Goal: Task Accomplishment & Management: Complete application form

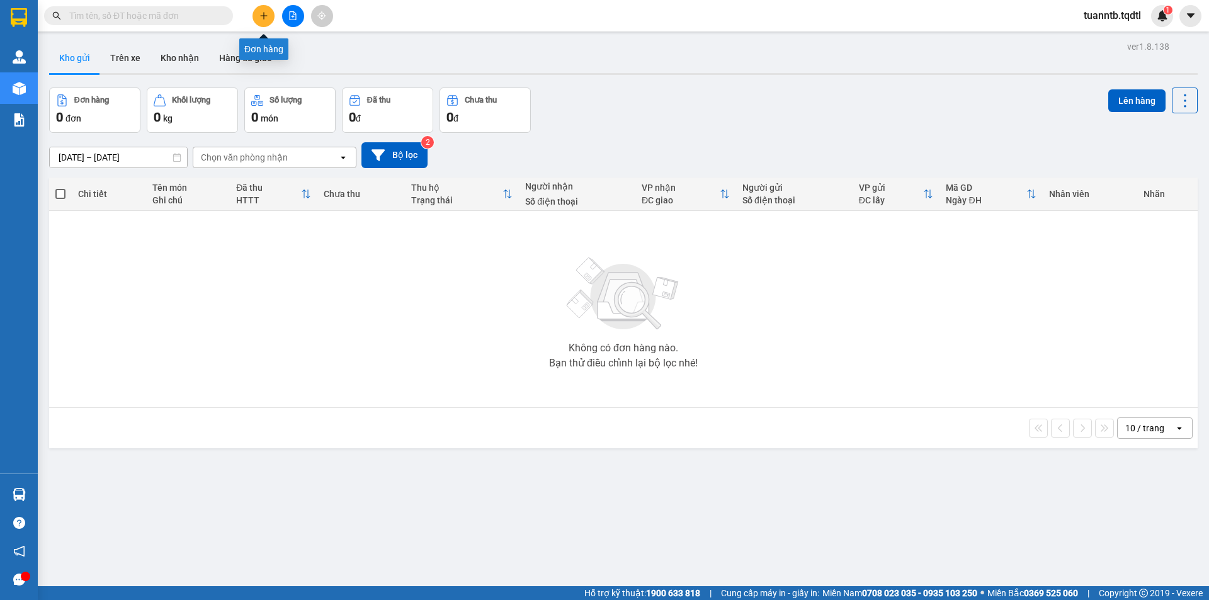
click at [264, 17] on icon "plus" at bounding box center [263, 15] width 1 height 7
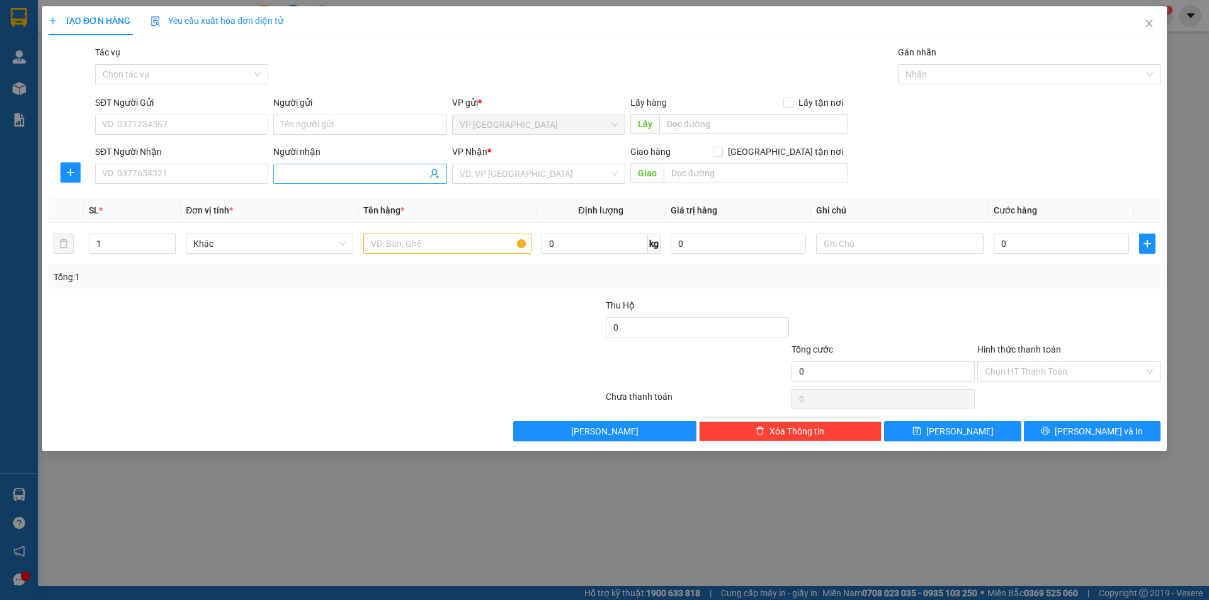
click at [340, 176] on input "Người nhận" at bounding box center [353, 174] width 145 height 14
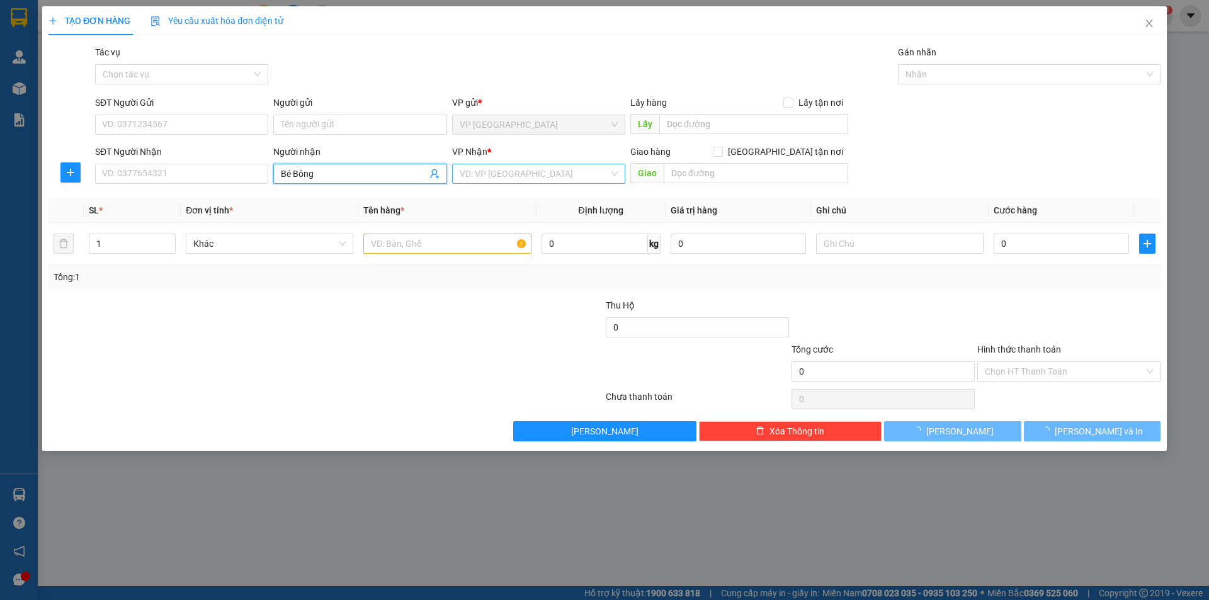
type input "Bé Bông"
click at [479, 178] on input "search" at bounding box center [534, 173] width 149 height 19
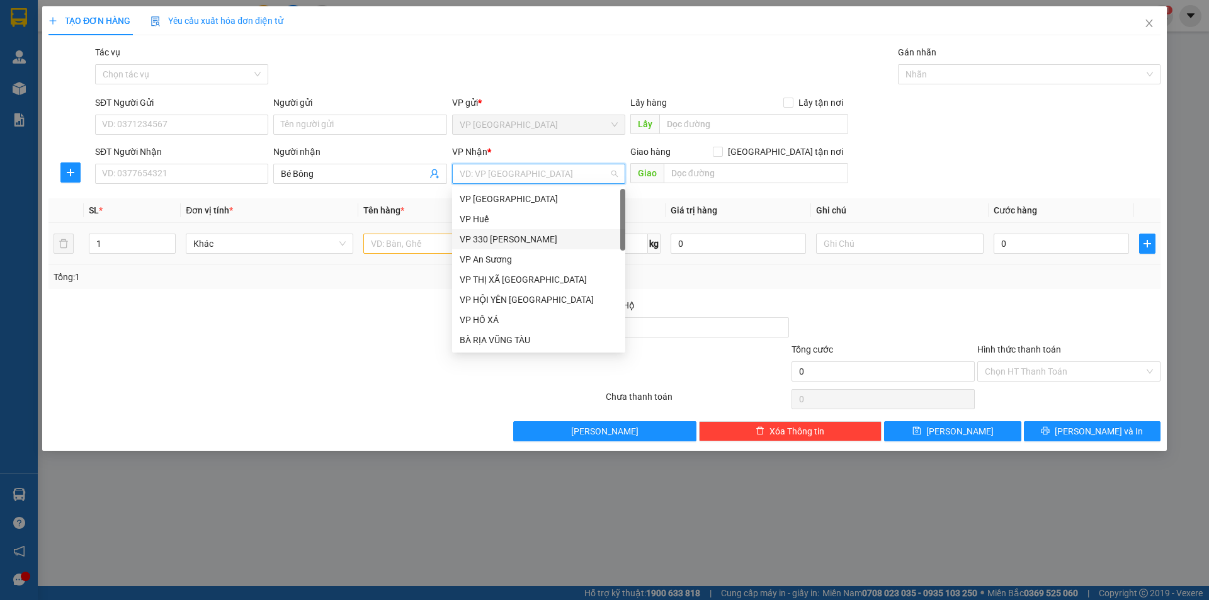
drag, startPoint x: 519, startPoint y: 239, endPoint x: 487, endPoint y: 241, distance: 32.2
click at [516, 240] on div "VP 330 [PERSON_NAME]" at bounding box center [539, 239] width 158 height 14
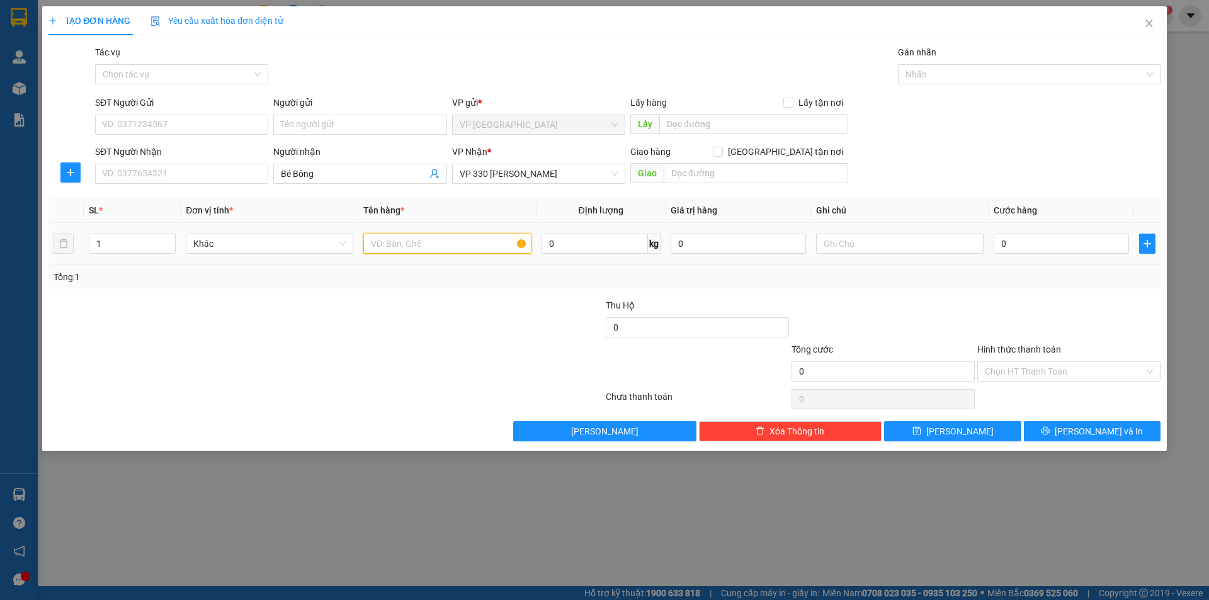
click at [432, 242] on input "text" at bounding box center [447, 244] width 168 height 20
type input "1T LỚN"
click at [893, 250] on input "text" at bounding box center [900, 244] width 168 height 20
drag, startPoint x: 983, startPoint y: 244, endPoint x: 998, endPoint y: 242, distance: 15.2
click at [995, 242] on tr "1 Khác 1T LỚN 0 kg 0 CC 0" at bounding box center [604, 244] width 1112 height 42
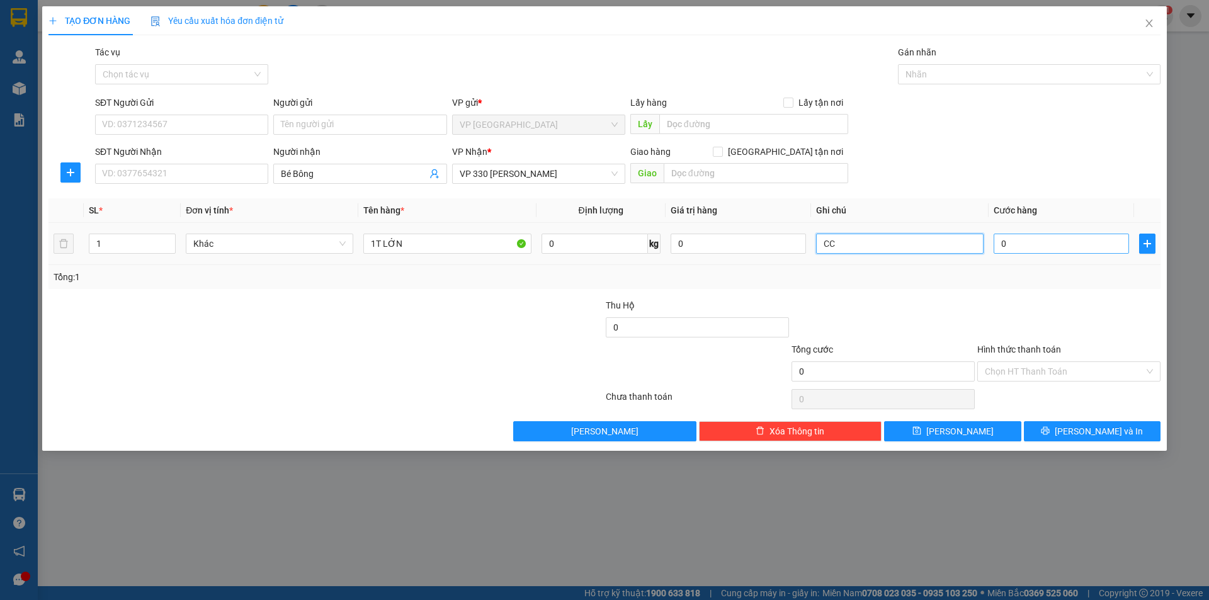
type input "CC"
click at [1010, 242] on input "0" at bounding box center [1061, 244] width 135 height 20
type input "3"
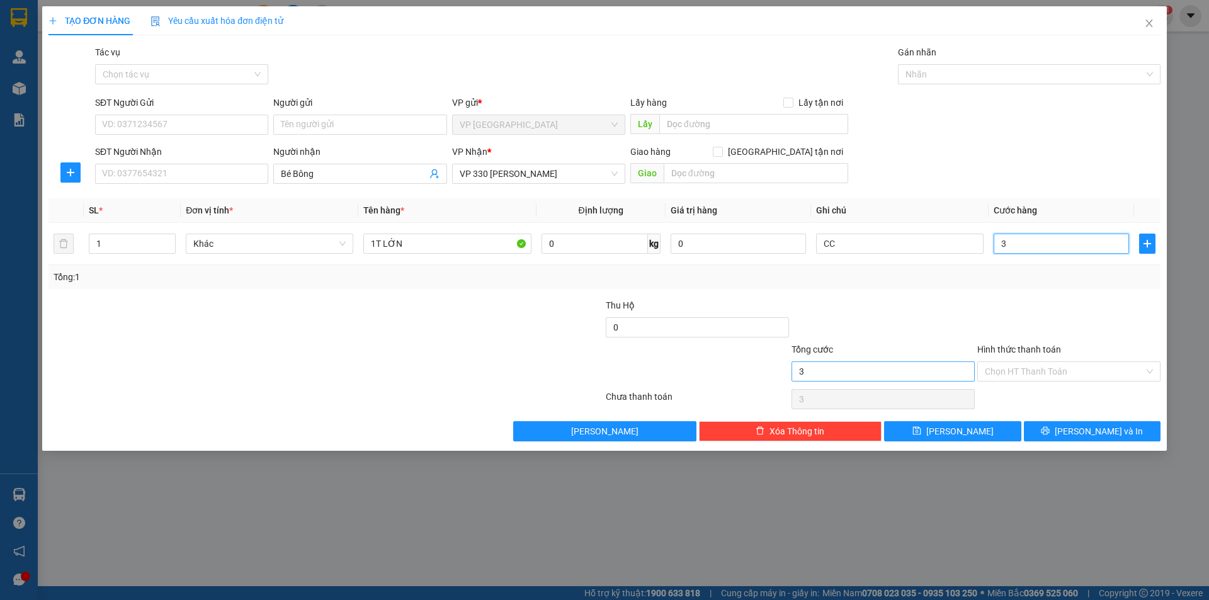
type input "30"
type input "300"
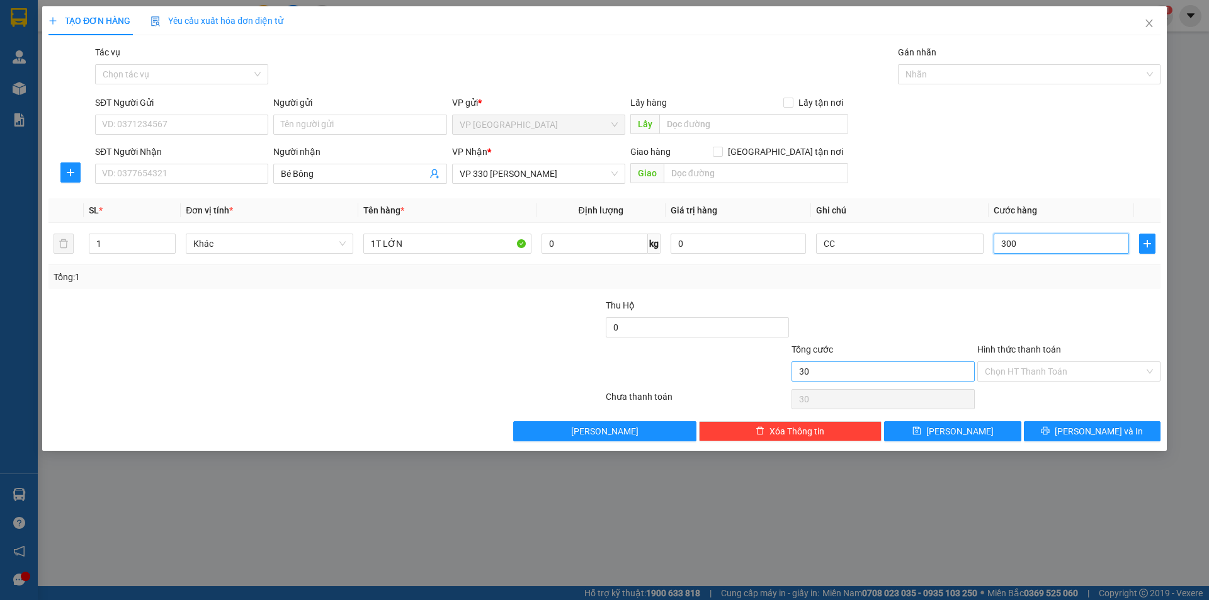
type input "300"
type input "3.000"
type input "30.000"
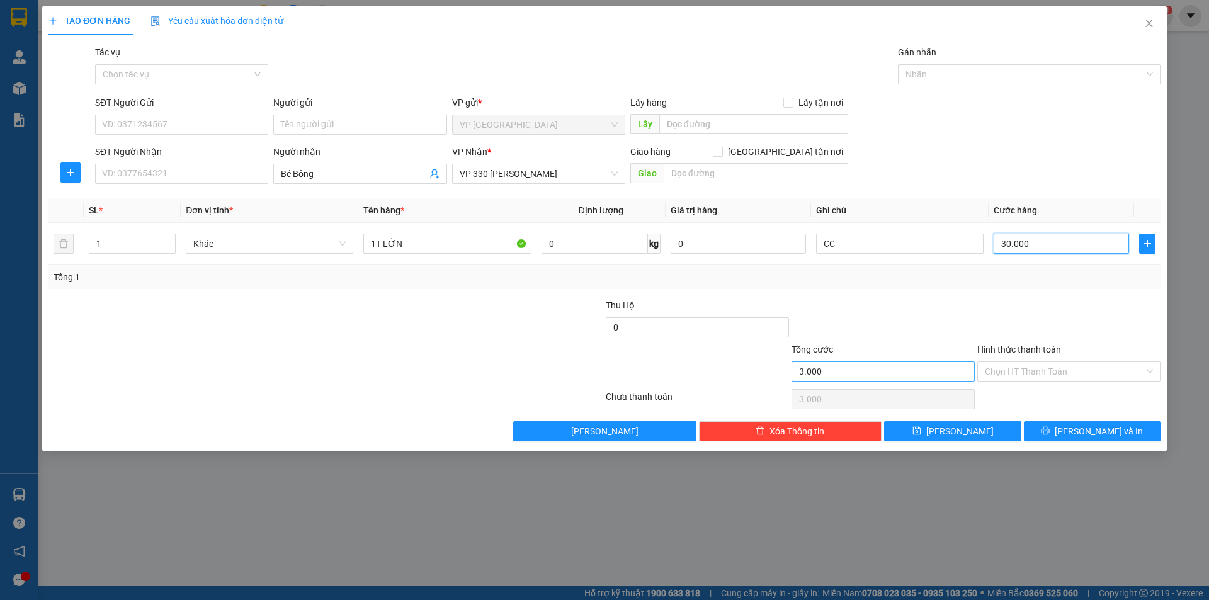
type input "30.000"
type input "300.000"
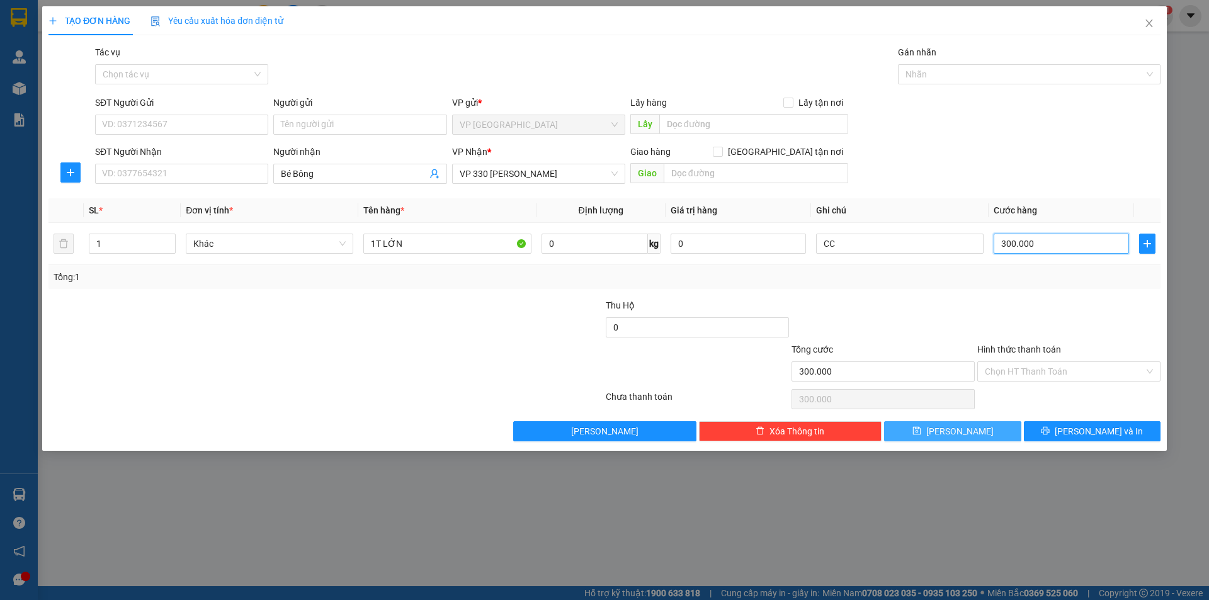
type input "300.000"
click at [966, 435] on span "[PERSON_NAME]" at bounding box center [959, 431] width 67 height 14
type input "0"
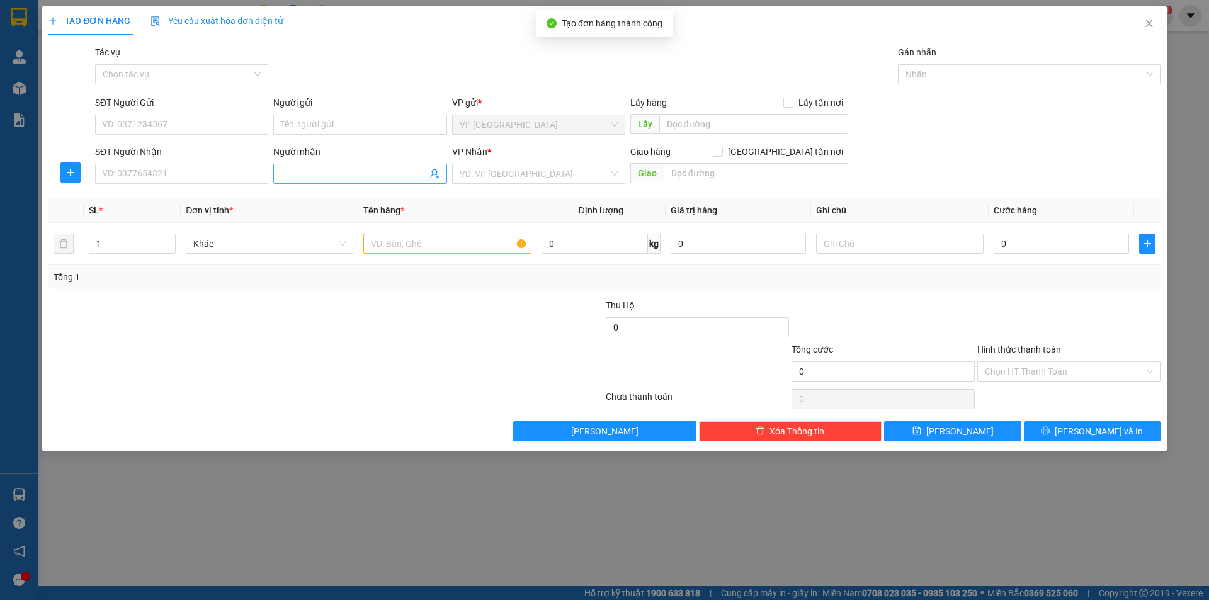
click at [385, 169] on input "Người nhận" at bounding box center [353, 174] width 145 height 14
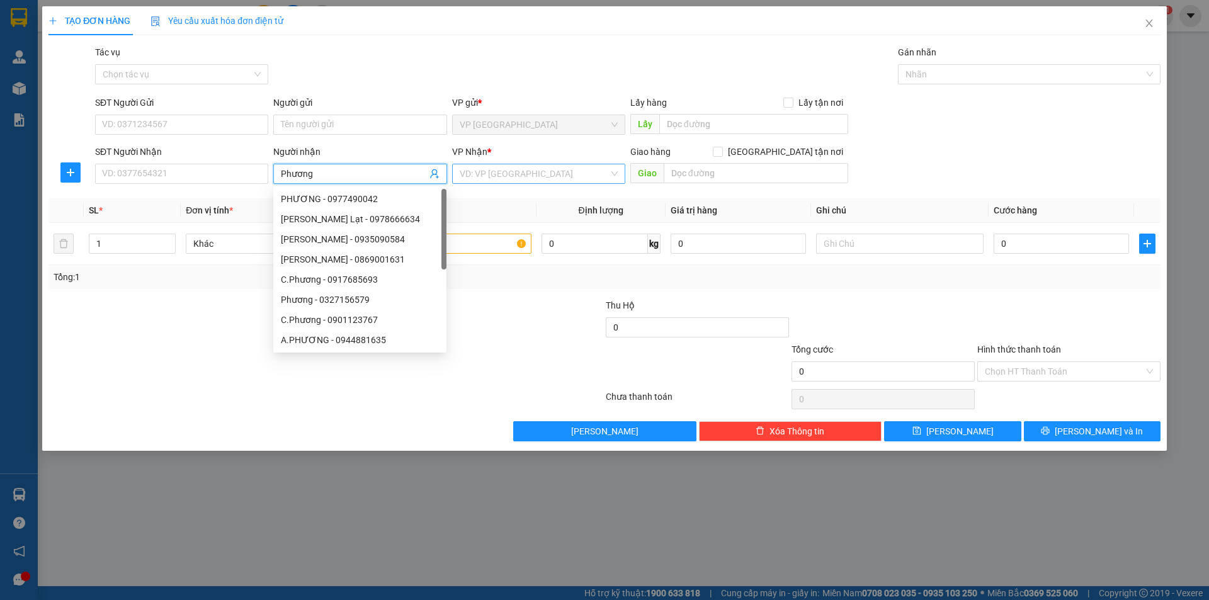
type input "Phương"
drag, startPoint x: 489, startPoint y: 169, endPoint x: 500, endPoint y: 216, distance: 48.0
click at [489, 172] on input "search" at bounding box center [534, 173] width 149 height 19
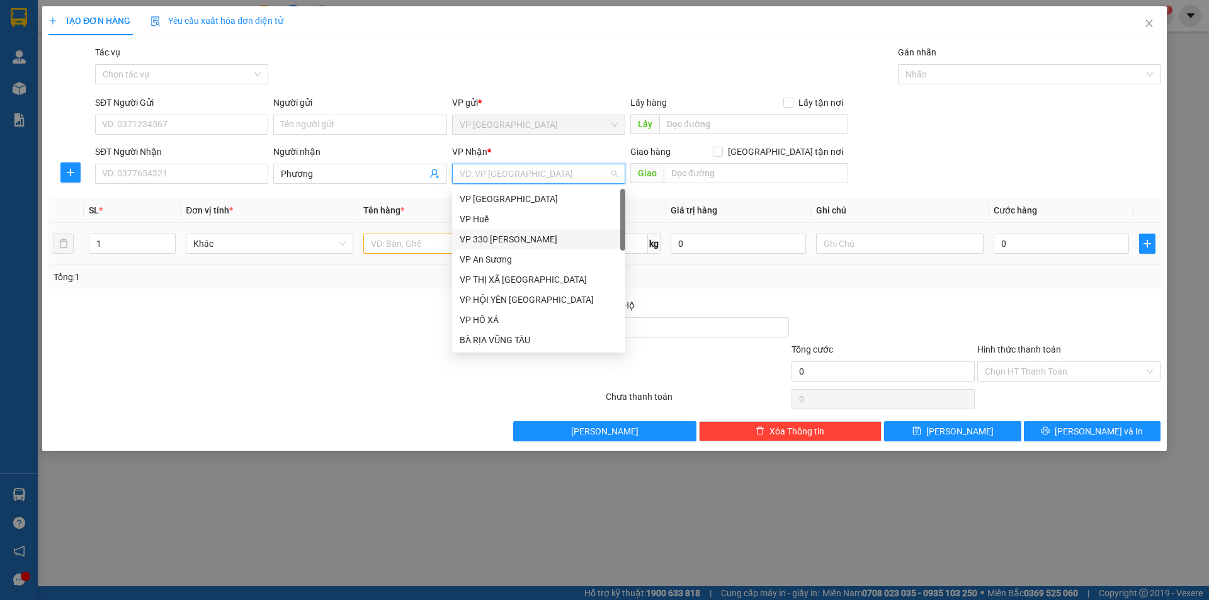
drag, startPoint x: 518, startPoint y: 236, endPoint x: 467, endPoint y: 224, distance: 52.3
click at [518, 236] on div "VP 330 [PERSON_NAME]" at bounding box center [539, 239] width 158 height 14
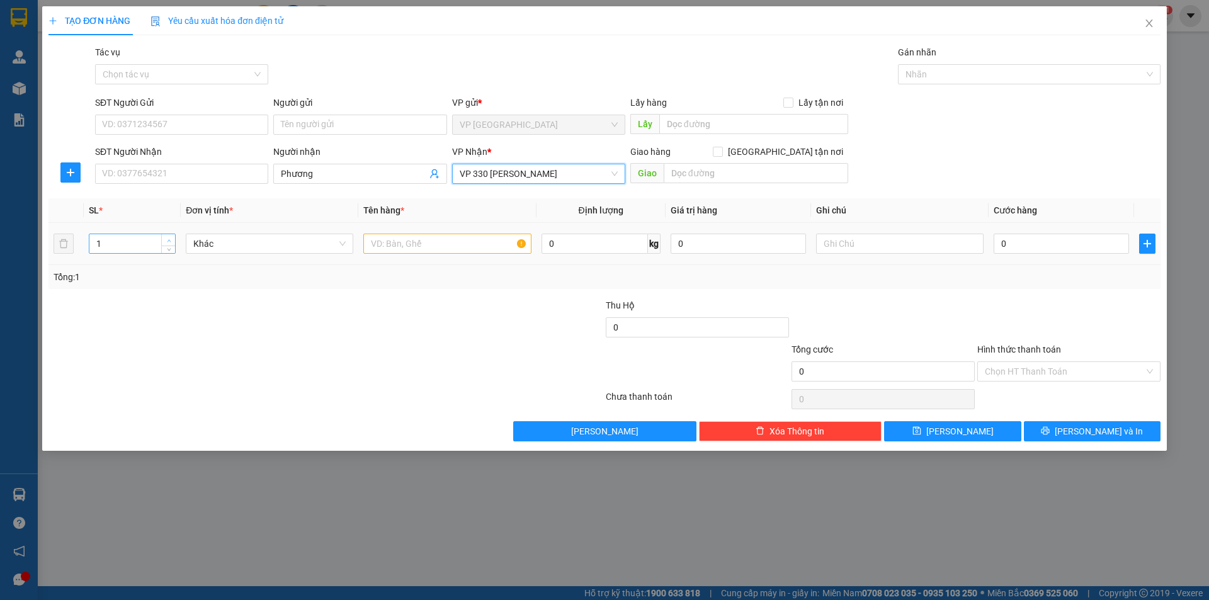
type input "2"
drag, startPoint x: 168, startPoint y: 240, endPoint x: 345, endPoint y: 244, distance: 177.0
click at [169, 240] on icon "up" at bounding box center [169, 241] width 4 height 4
drag, startPoint x: 383, startPoint y: 240, endPoint x: 409, endPoint y: 227, distance: 29.0
click at [384, 239] on input "text" at bounding box center [447, 244] width 168 height 20
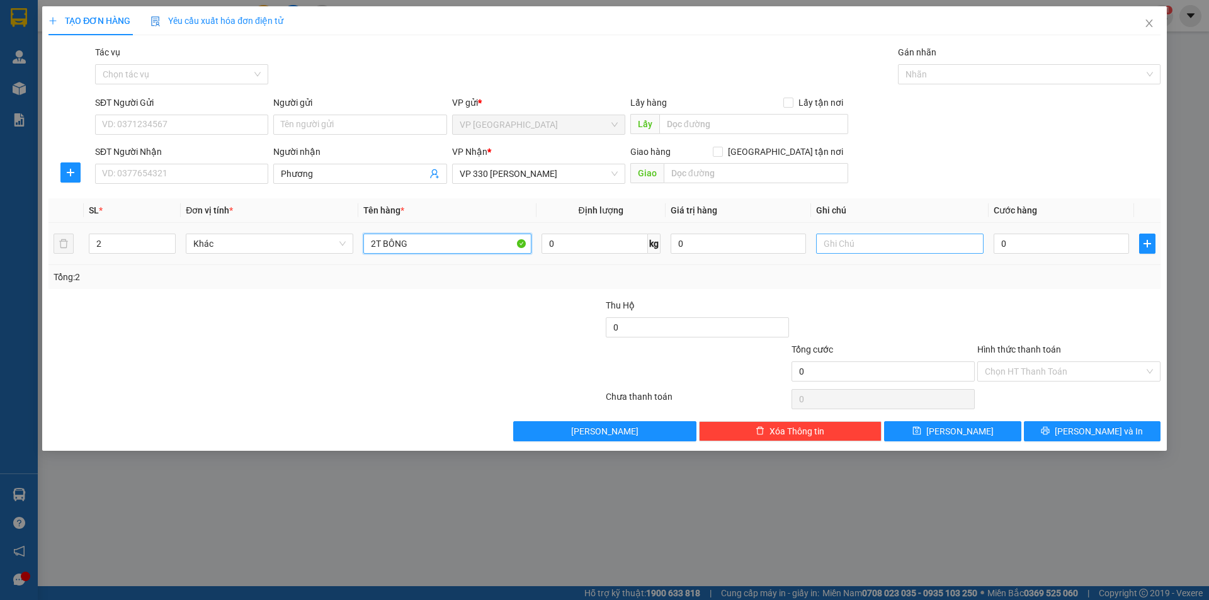
type input "2T BÔNG"
drag, startPoint x: 884, startPoint y: 246, endPoint x: 853, endPoint y: 259, distance: 33.8
click at [883, 245] on input "text" at bounding box center [900, 244] width 168 height 20
type input "CC"
click at [1059, 246] on input "0" at bounding box center [1061, 244] width 135 height 20
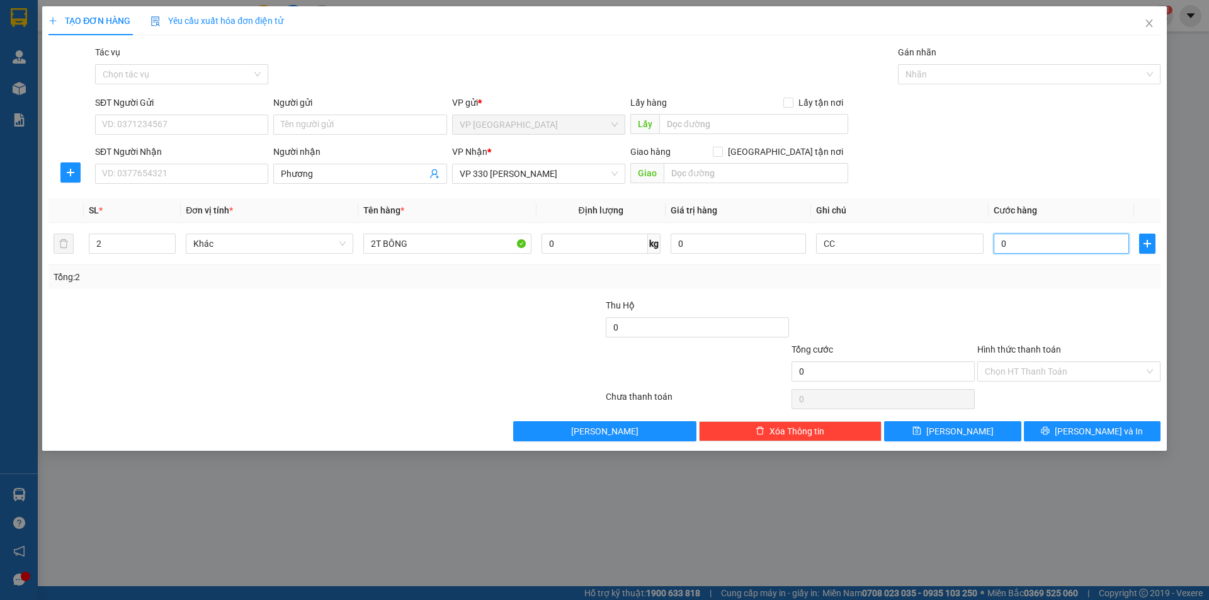
type input "5"
type input "50"
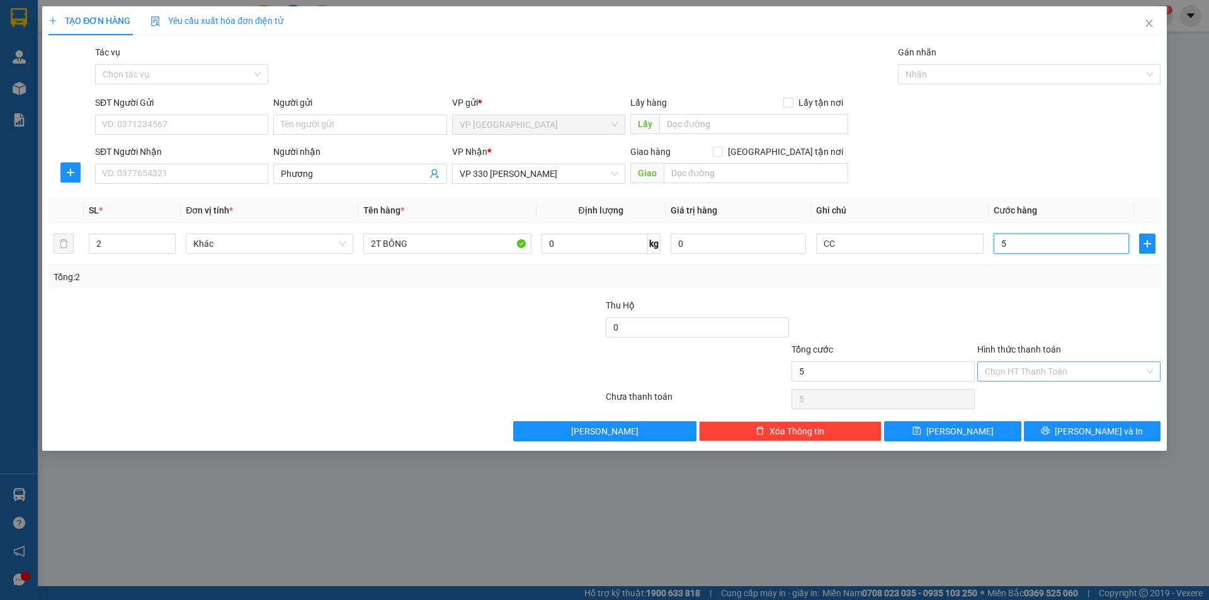
type input "50"
type input "500"
type input "5.000"
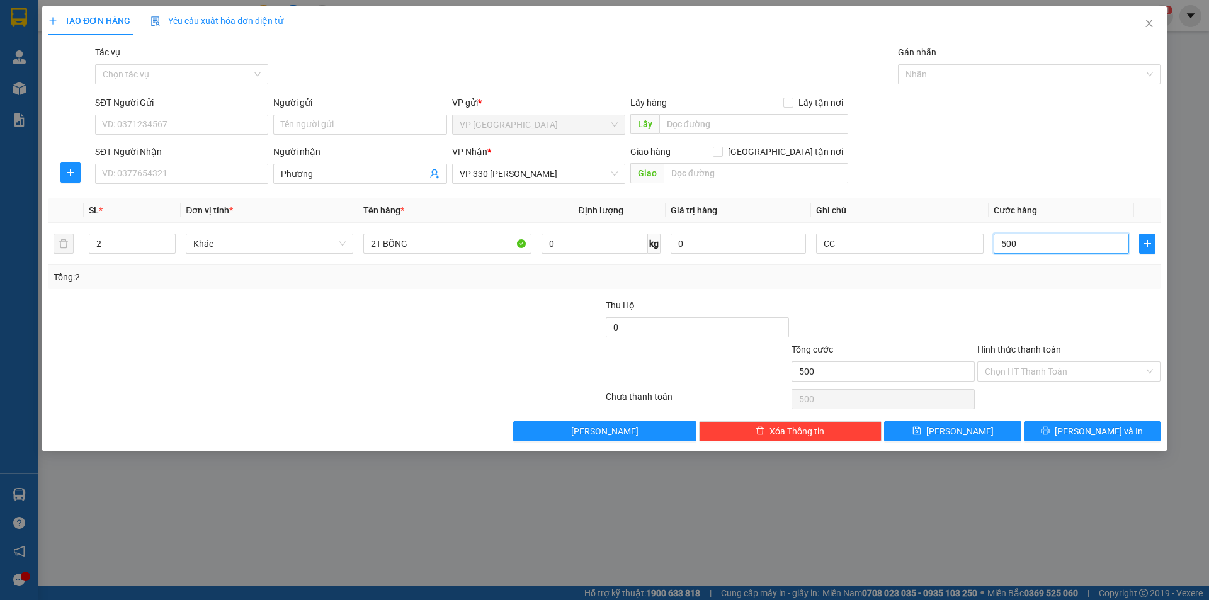
type input "5.000"
type input "50.000"
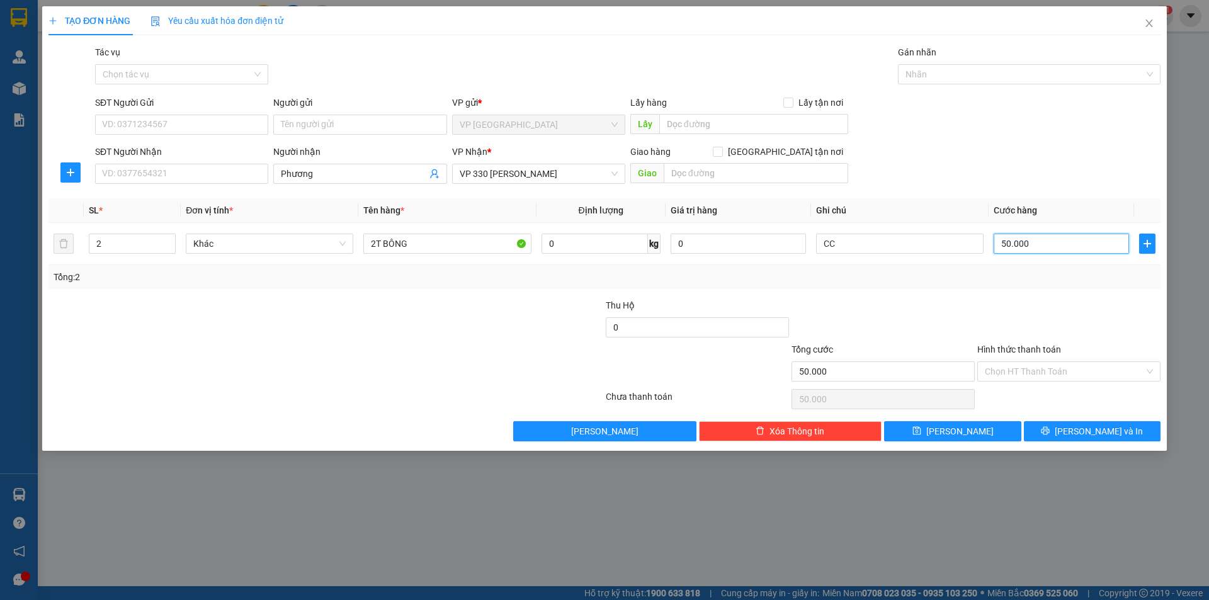
type input "500.000"
click at [965, 435] on span "[PERSON_NAME]" at bounding box center [959, 431] width 67 height 14
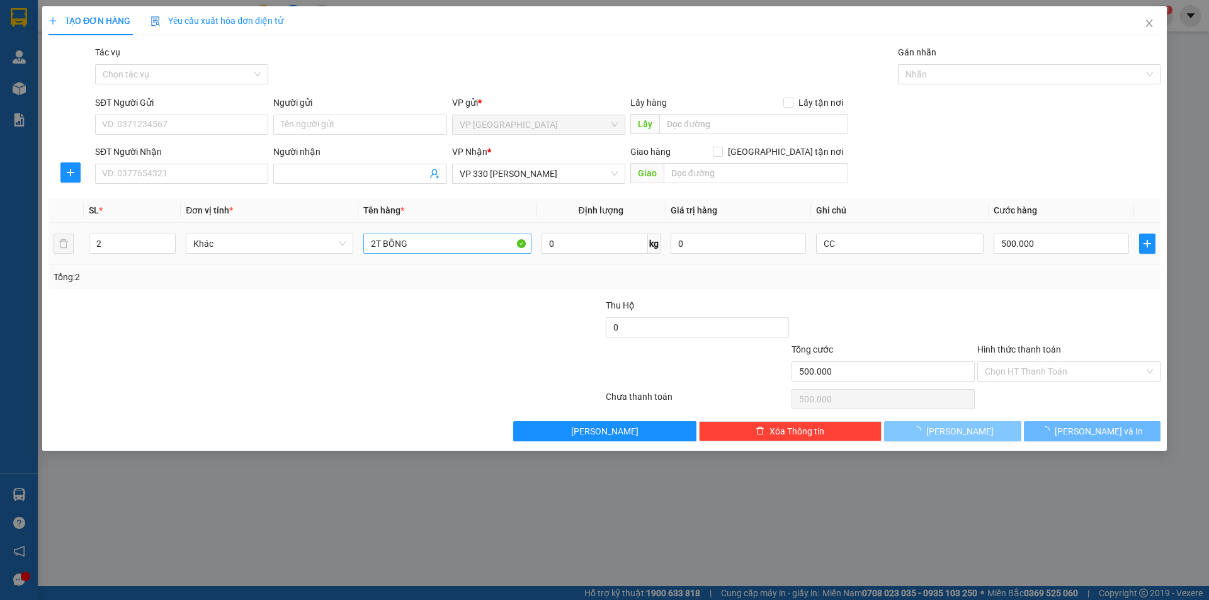
type input "1"
type input "0"
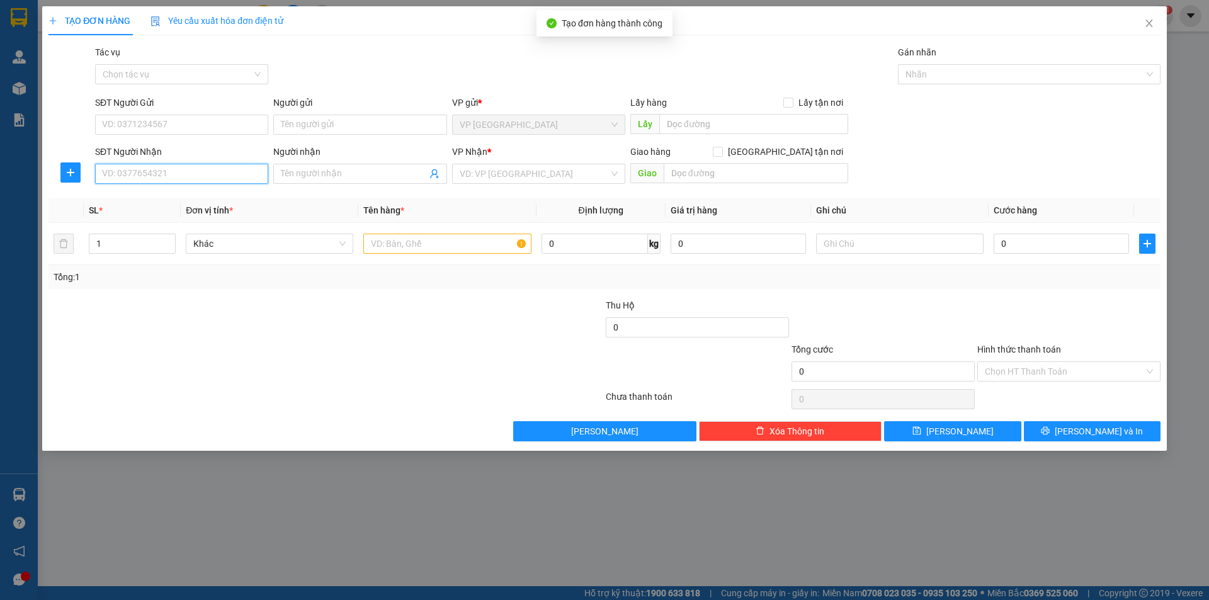
click at [242, 181] on input "SĐT Người Nhận" at bounding box center [181, 174] width 173 height 20
click at [143, 197] on div "0386174678 - Tú" at bounding box center [182, 199] width 158 height 14
type input "0386174678"
type input "Tú"
type input "HỒ XÁ"
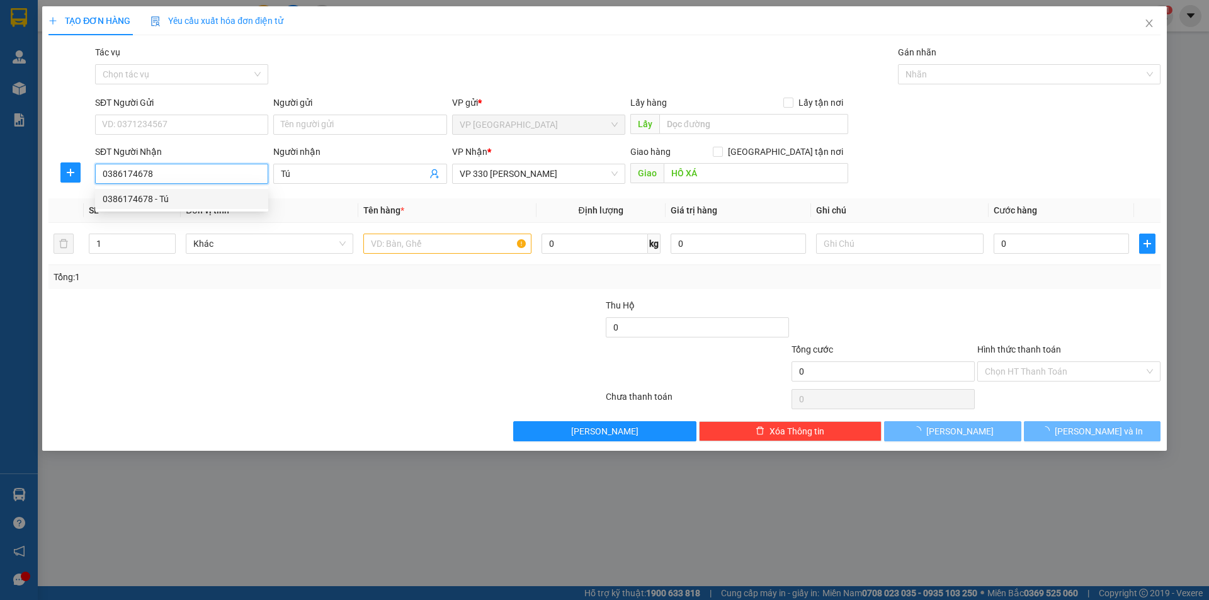
type input "200.000"
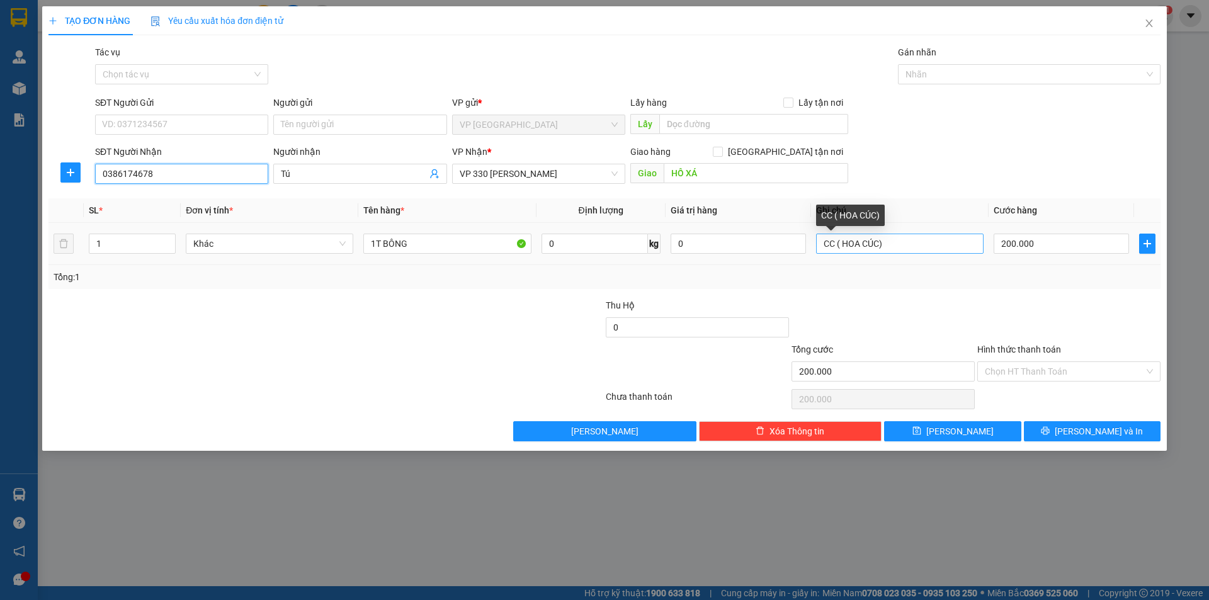
type input "0386174678"
click at [879, 244] on input "CC ( HOA CÚC)" at bounding box center [900, 244] width 168 height 20
type input "CC ( HOA HỒNG)"
click at [1062, 248] on input "200.000" at bounding box center [1061, 244] width 135 height 20
type input "0"
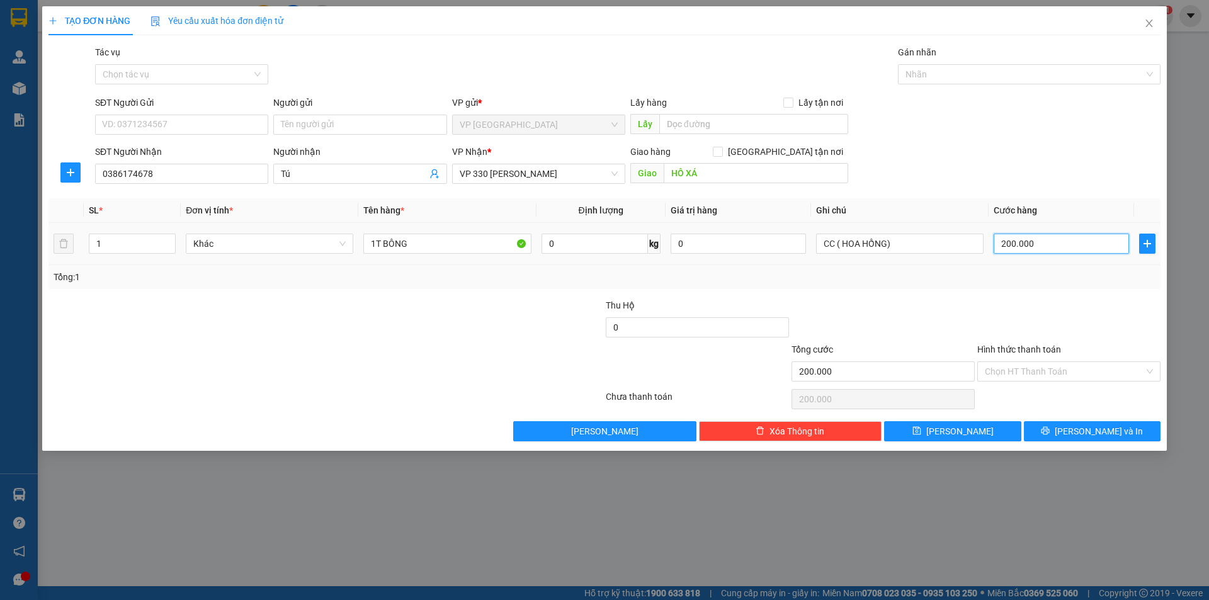
type input "0"
click at [1003, 253] on input "0" at bounding box center [1061, 244] width 135 height 20
type input "30"
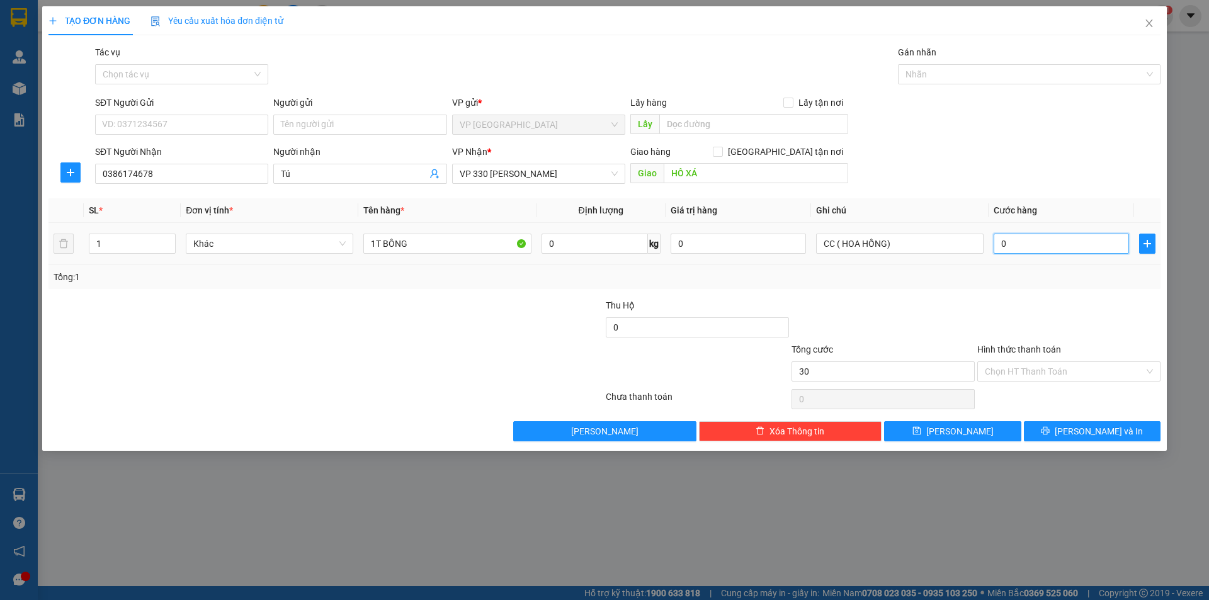
type input "30"
type input "300"
type input "3.000"
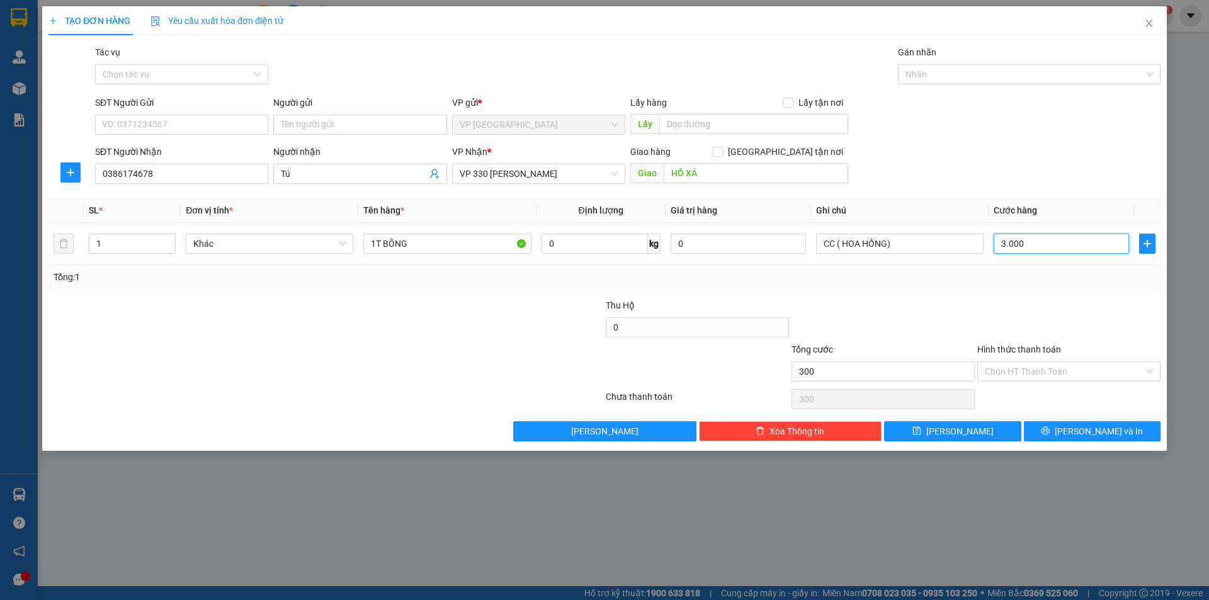
type input "3.000"
type input "30.000"
type input "300.000"
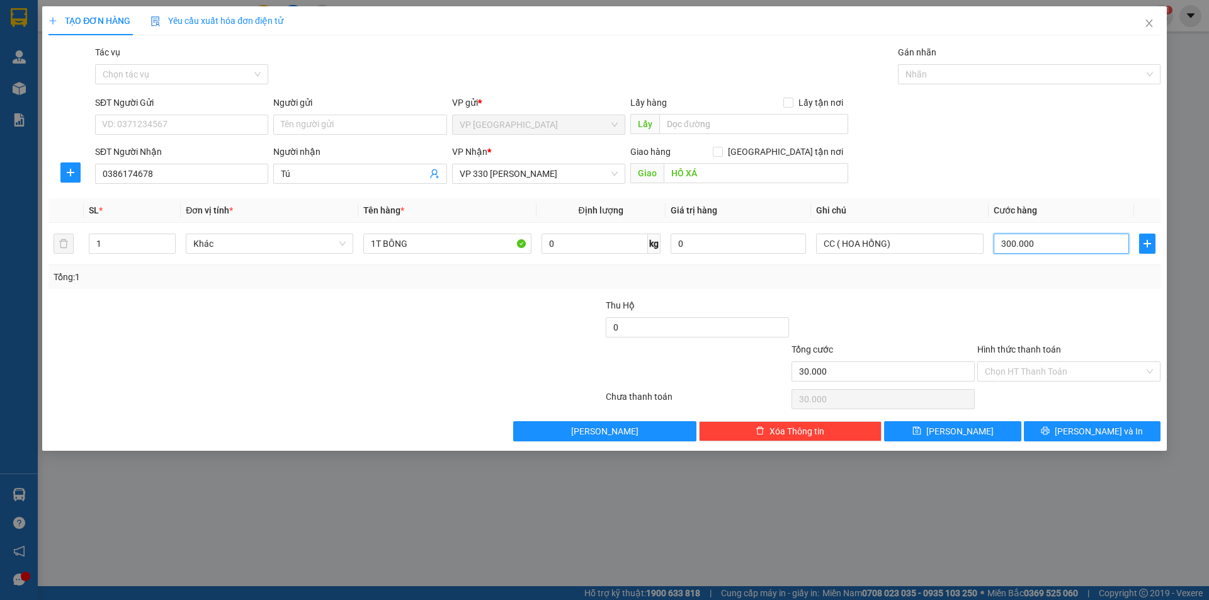
type input "300.000"
click at [960, 430] on span "[PERSON_NAME]" at bounding box center [959, 431] width 67 height 14
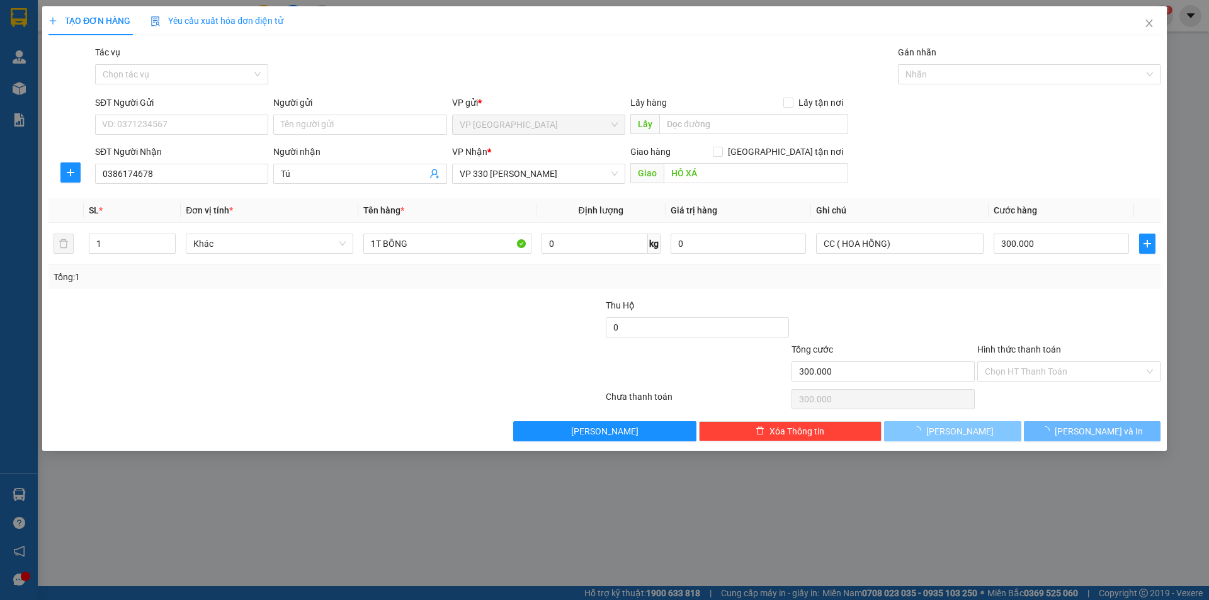
type input "0"
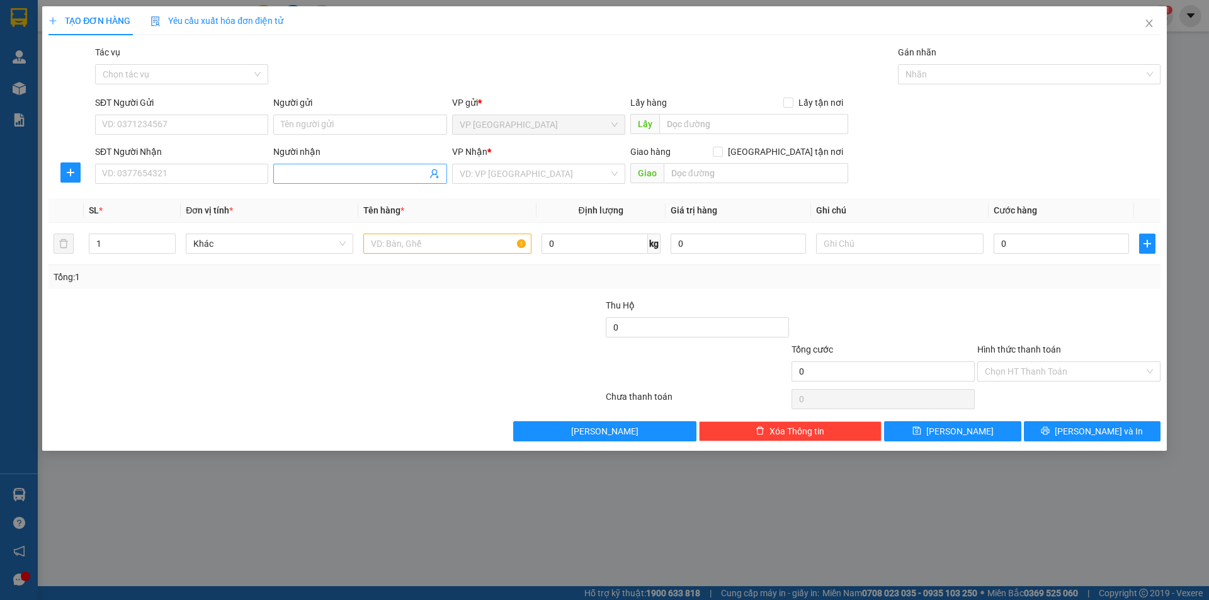
click at [336, 181] on span at bounding box center [359, 174] width 173 height 20
type input "Chiên"
drag, startPoint x: 475, startPoint y: 175, endPoint x: 479, endPoint y: 220, distance: 44.9
click at [473, 176] on input "search" at bounding box center [534, 173] width 149 height 19
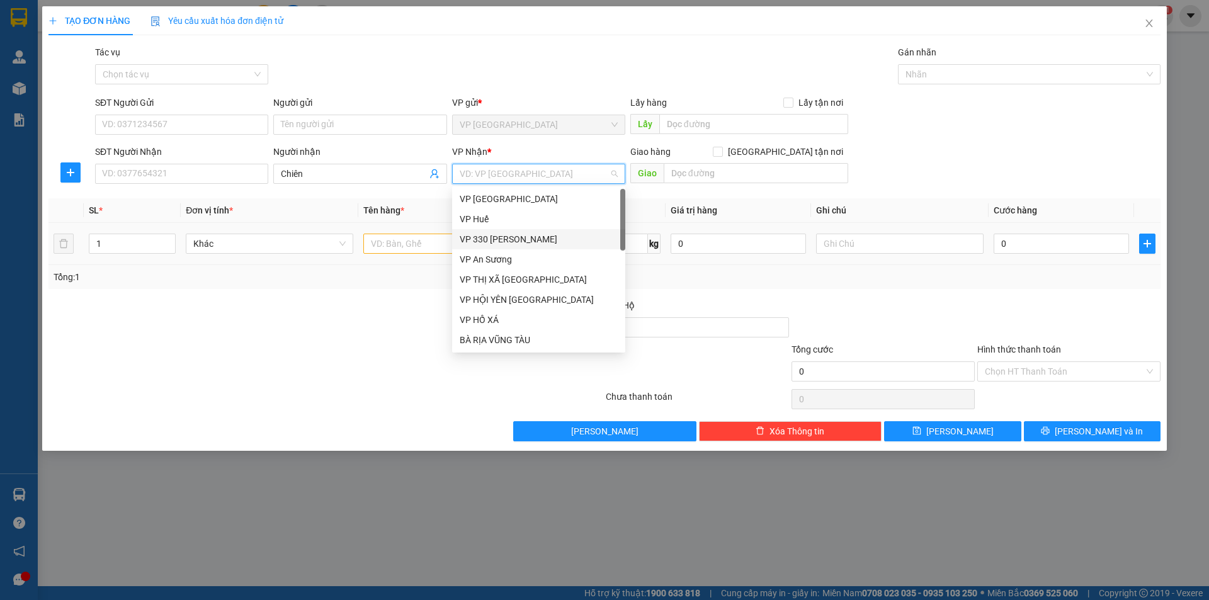
click at [491, 236] on div "VP 330 [PERSON_NAME]" at bounding box center [539, 239] width 158 height 14
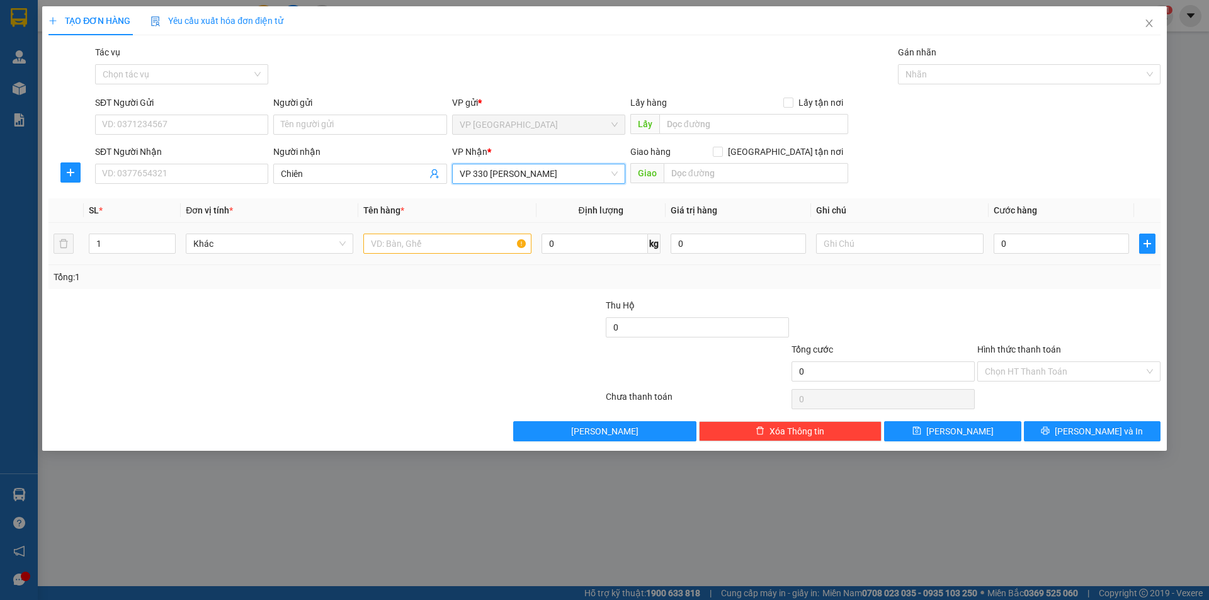
click at [424, 254] on div at bounding box center [447, 243] width 168 height 25
click at [421, 251] on input "text" at bounding box center [447, 244] width 168 height 20
type input "1T BÔNG"
click at [824, 246] on input "text" at bounding box center [900, 244] width 168 height 20
type input "CC"
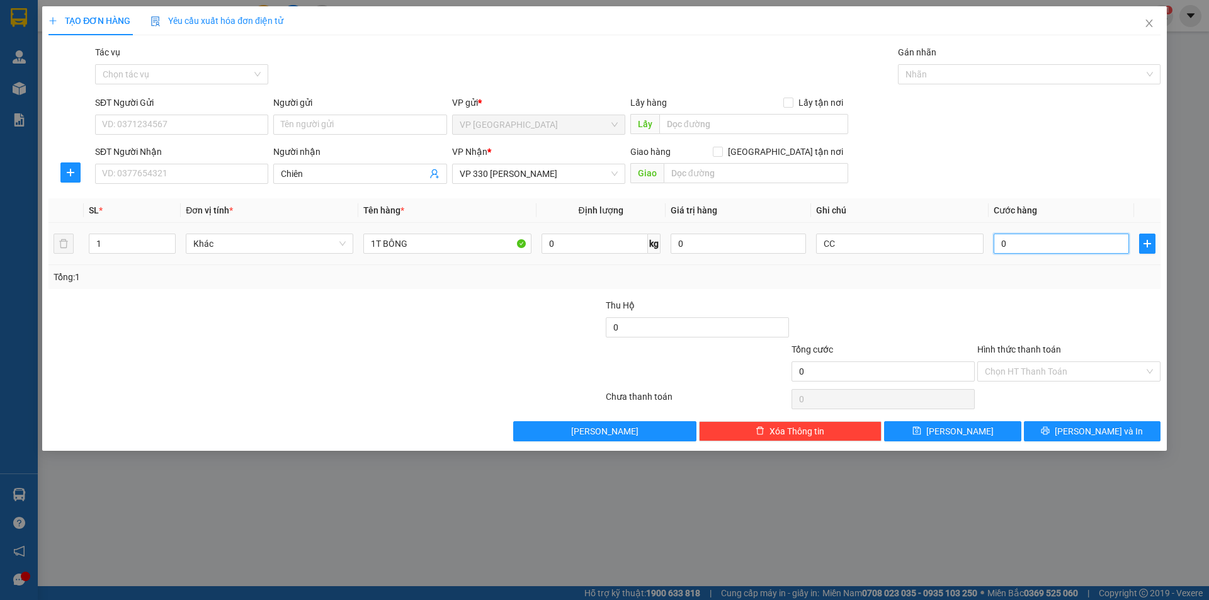
click at [1091, 247] on input "0" at bounding box center [1061, 244] width 135 height 20
type input "2"
type input "20"
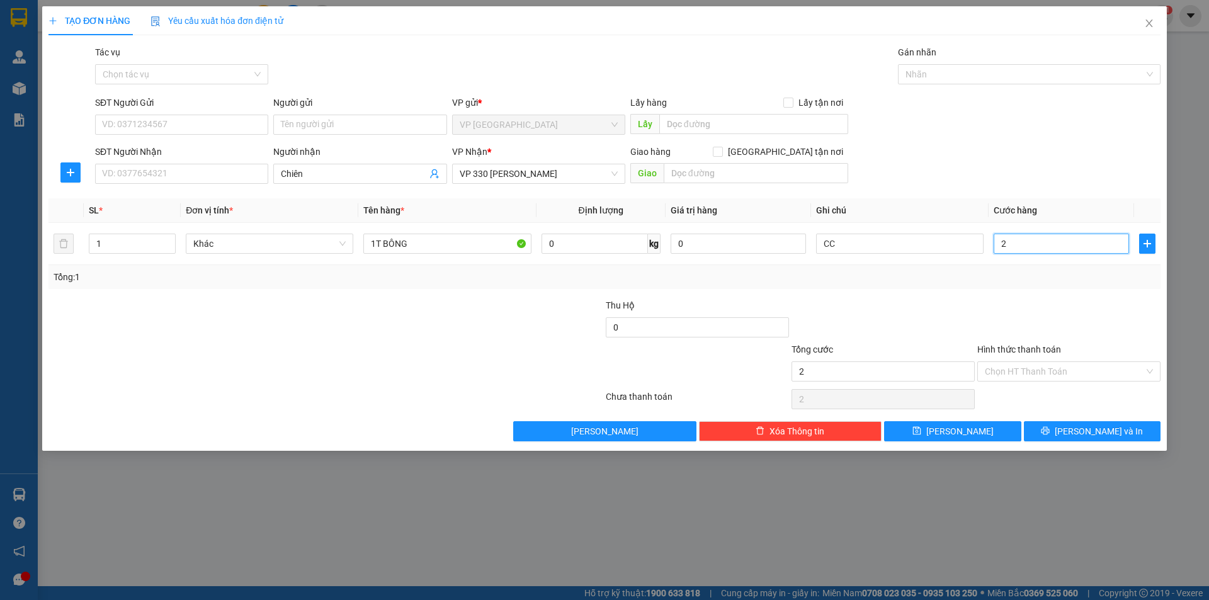
type input "20"
type input "200"
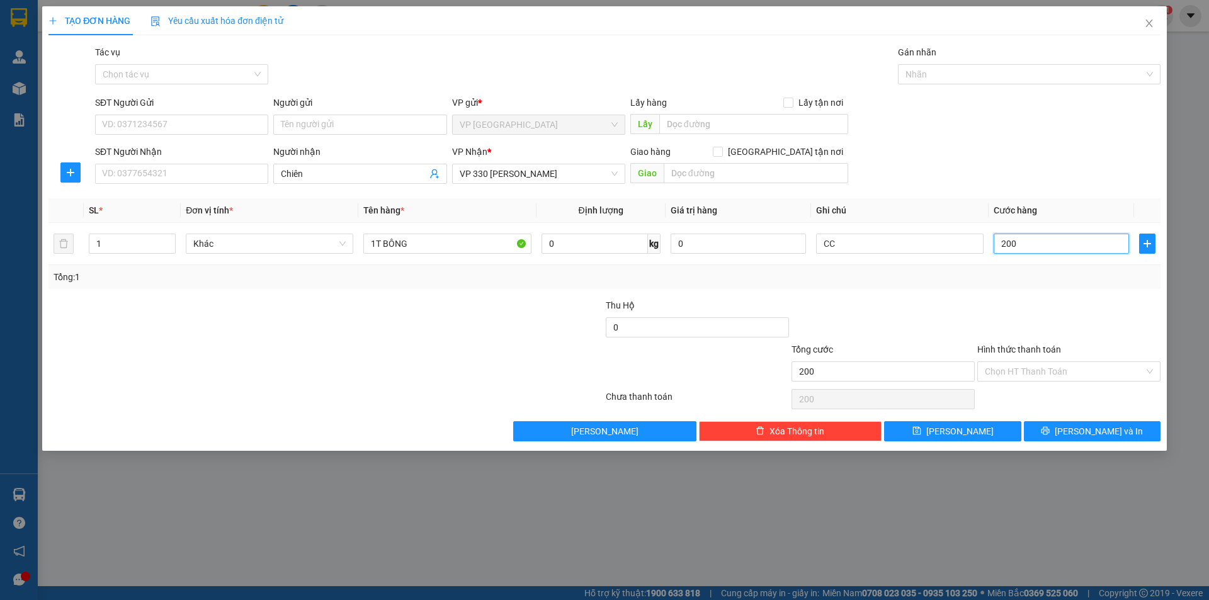
type input "2.000"
type input "20.000"
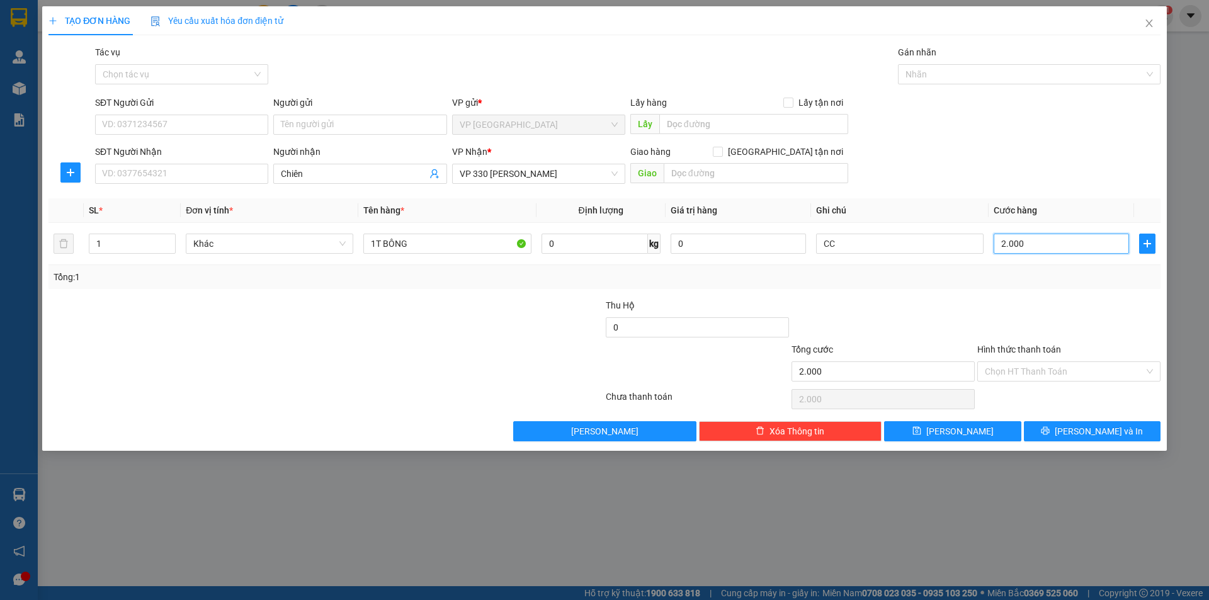
type input "20.000"
type input "200.000"
click at [994, 430] on button "[PERSON_NAME]" at bounding box center [952, 431] width 137 height 20
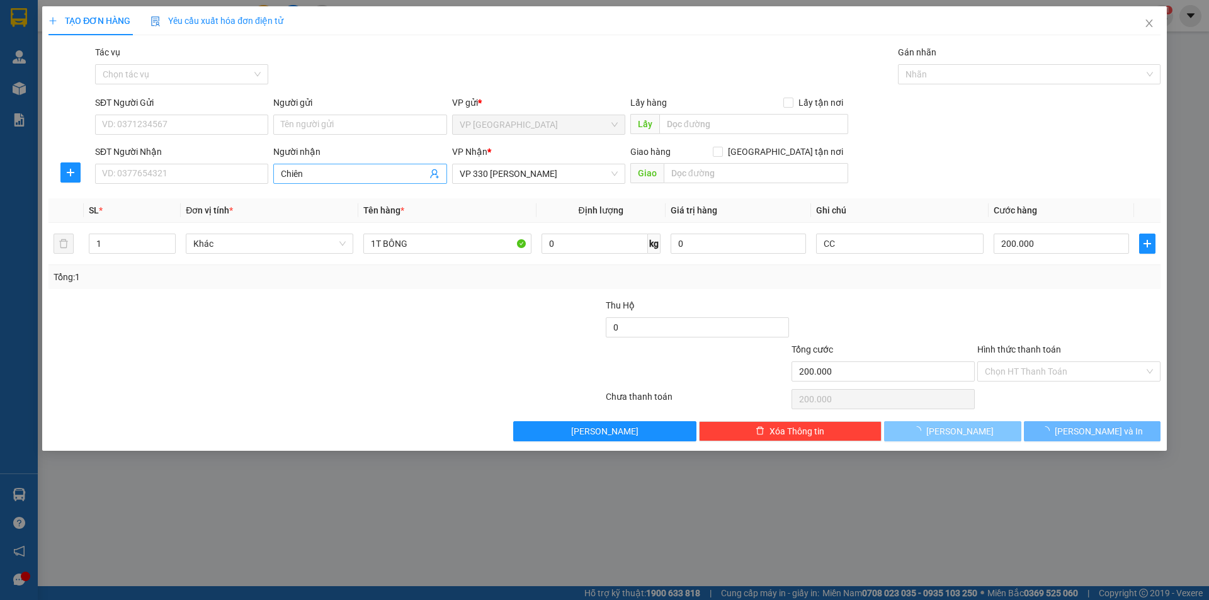
type input "0"
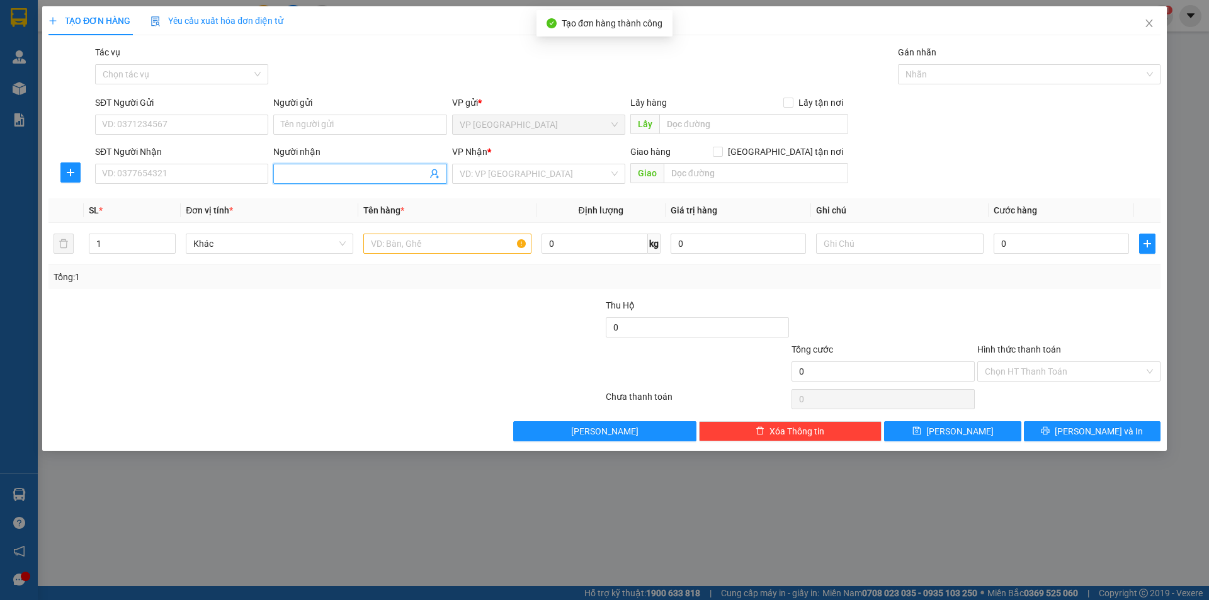
click at [317, 166] on span at bounding box center [359, 174] width 173 height 20
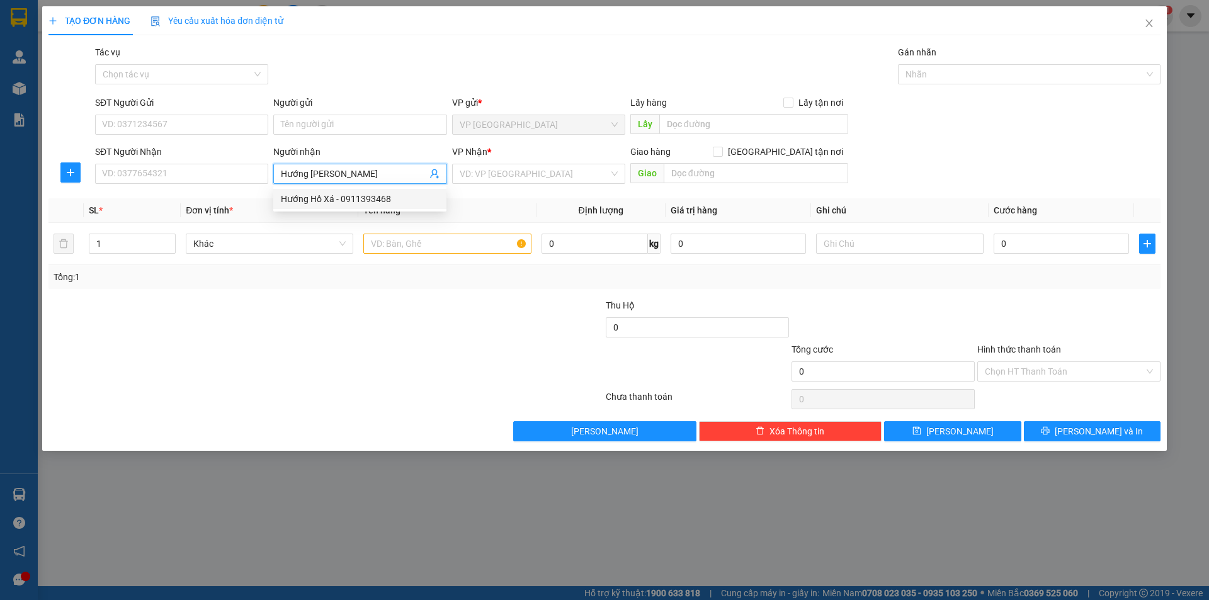
click at [340, 197] on div "Transit Pickup Surcharge Ids Transit Deliver Surcharge Ids Transit Deliver Surc…" at bounding box center [604, 243] width 1112 height 396
click at [394, 161] on div "Người nhận" at bounding box center [359, 154] width 173 height 19
drag, startPoint x: 393, startPoint y: 178, endPoint x: 388, endPoint y: 193, distance: 15.3
click at [392, 178] on input "Hướng [PERSON_NAME]" at bounding box center [353, 174] width 145 height 14
type input "Hướng Hồ"
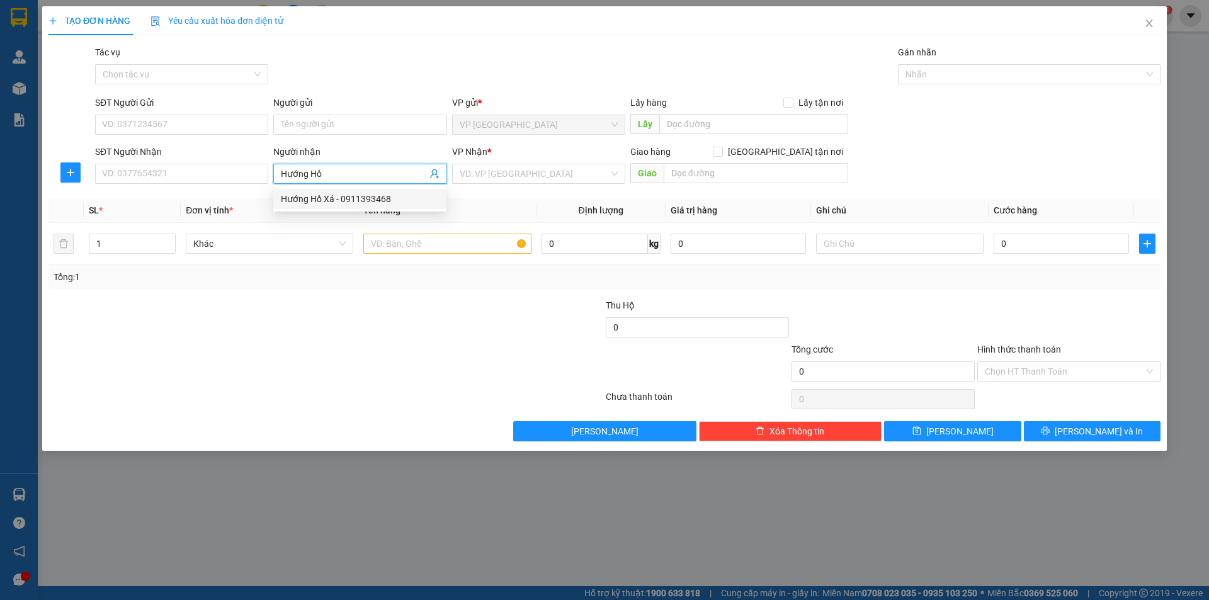
click at [339, 198] on div "Hướng Hồ Xá - 0911393468" at bounding box center [360, 199] width 158 height 14
type input "0911393468"
type input "Hướng Hồ Xá"
click at [467, 182] on input "search" at bounding box center [534, 173] width 149 height 19
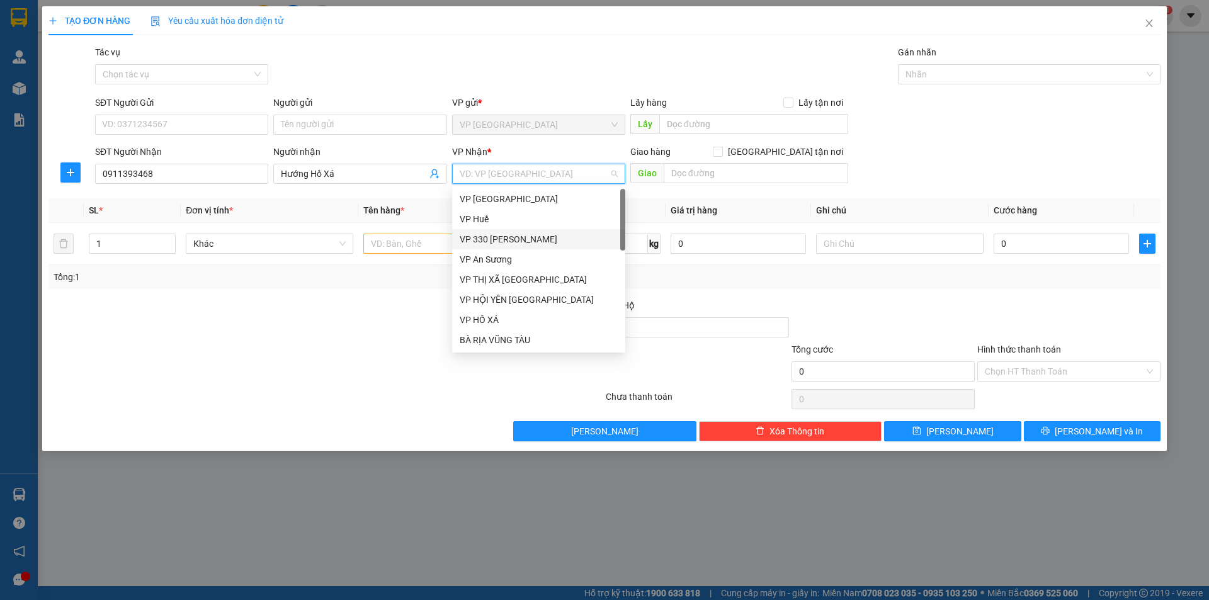
drag, startPoint x: 522, startPoint y: 239, endPoint x: 563, endPoint y: 215, distance: 47.1
click at [521, 237] on div "VP 330 [PERSON_NAME]" at bounding box center [539, 239] width 158 height 14
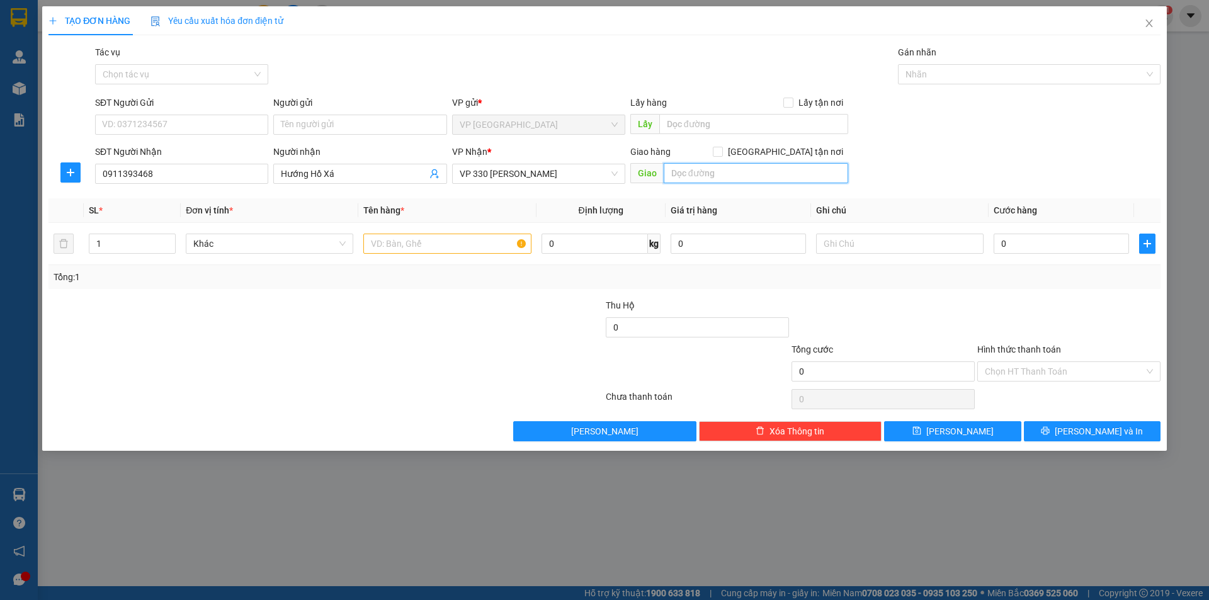
click at [674, 179] on input "text" at bounding box center [756, 173] width 185 height 20
type input "HỒ XÁ"
click at [492, 242] on input "text" at bounding box center [447, 244] width 168 height 20
type input "1T BÔNG"
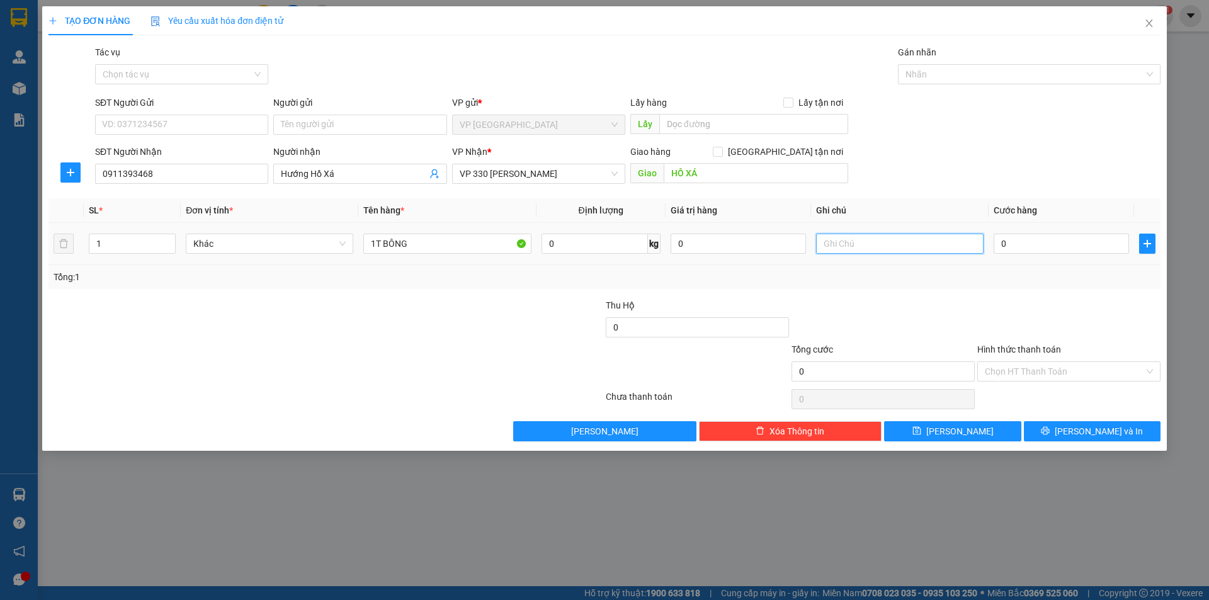
click at [909, 246] on input "text" at bounding box center [900, 244] width 168 height 20
type input "CC"
click at [1042, 242] on input "0" at bounding box center [1061, 244] width 135 height 20
type input "2"
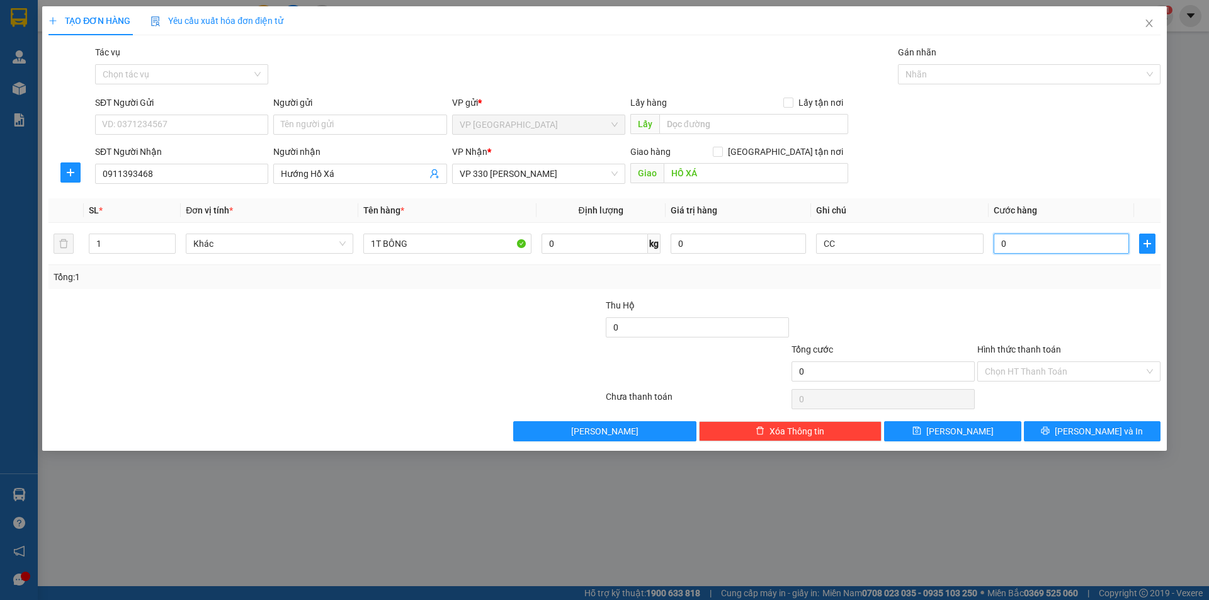
type input "2"
type input "20"
type input "200"
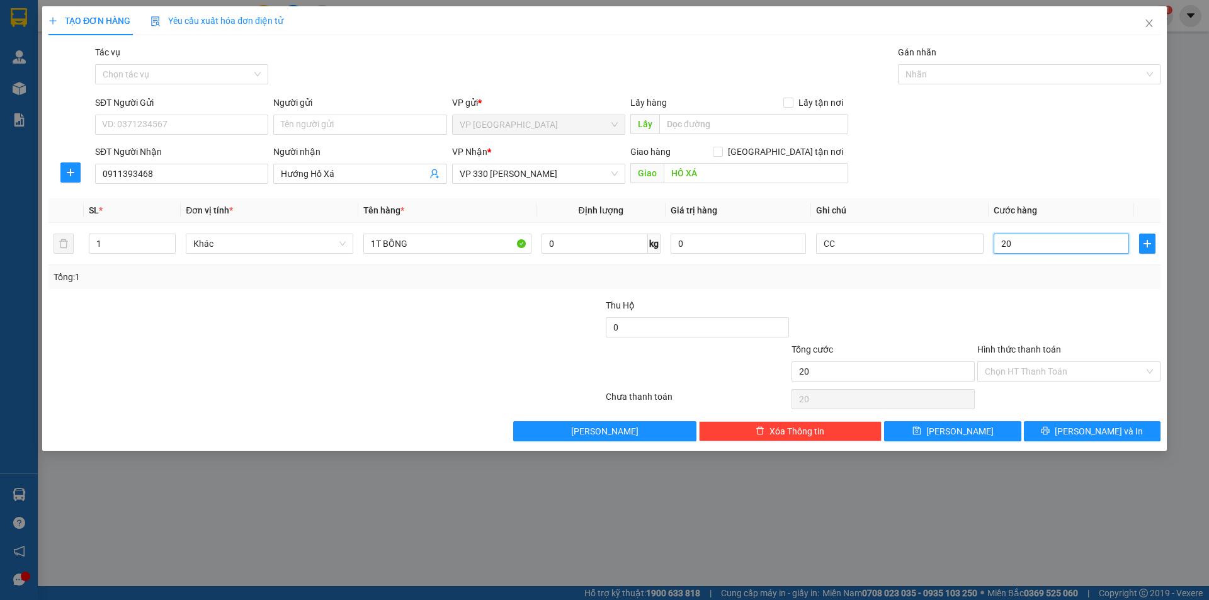
type input "200"
type input "2.000"
type input "20.000"
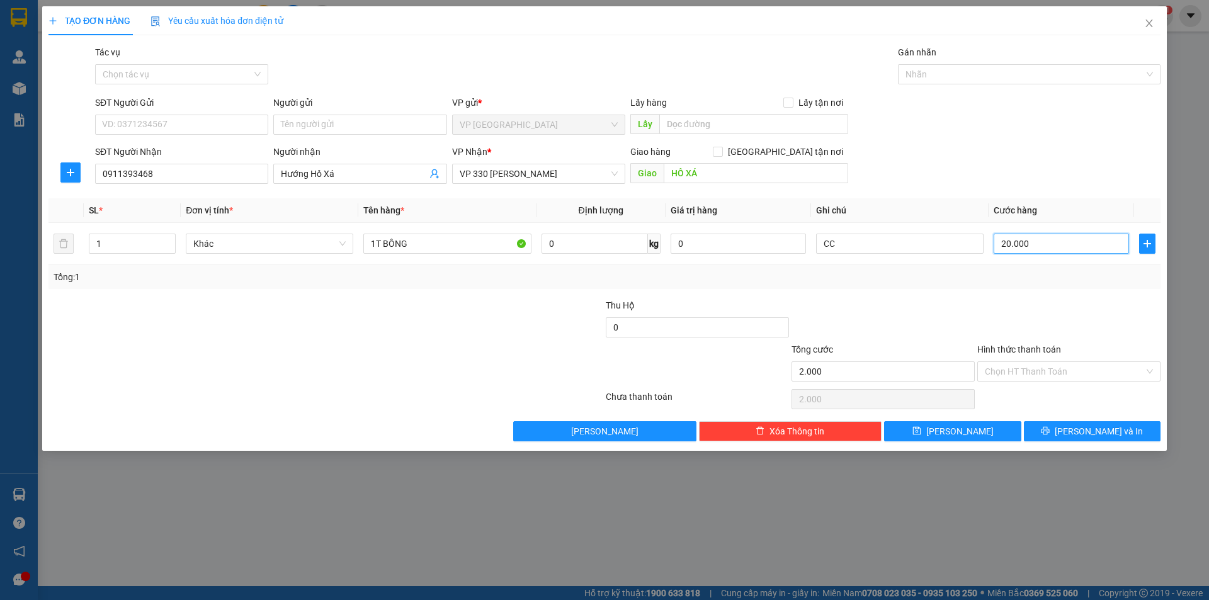
type input "20.000"
type input "200.000"
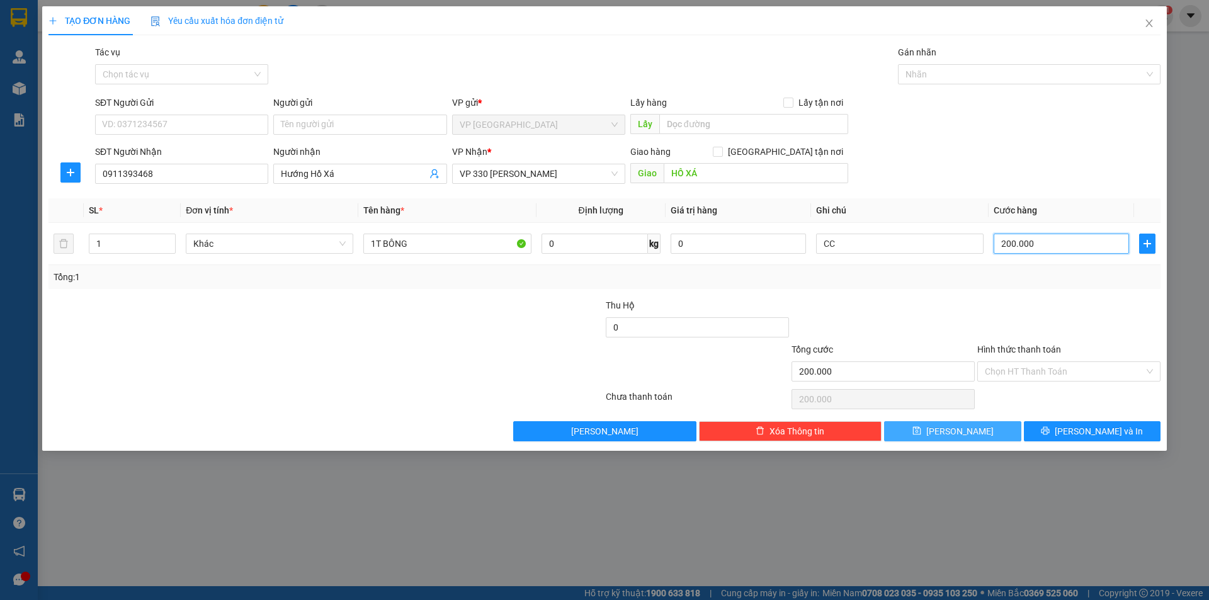
type input "200.000"
click at [984, 431] on button "[PERSON_NAME]" at bounding box center [952, 431] width 137 height 20
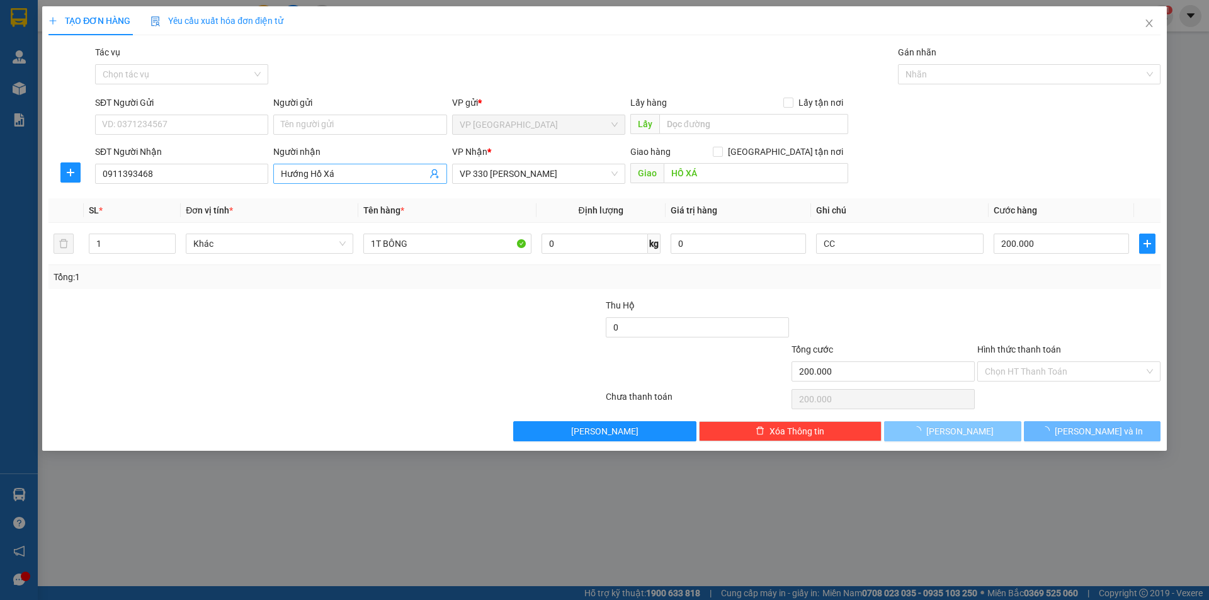
type input "0"
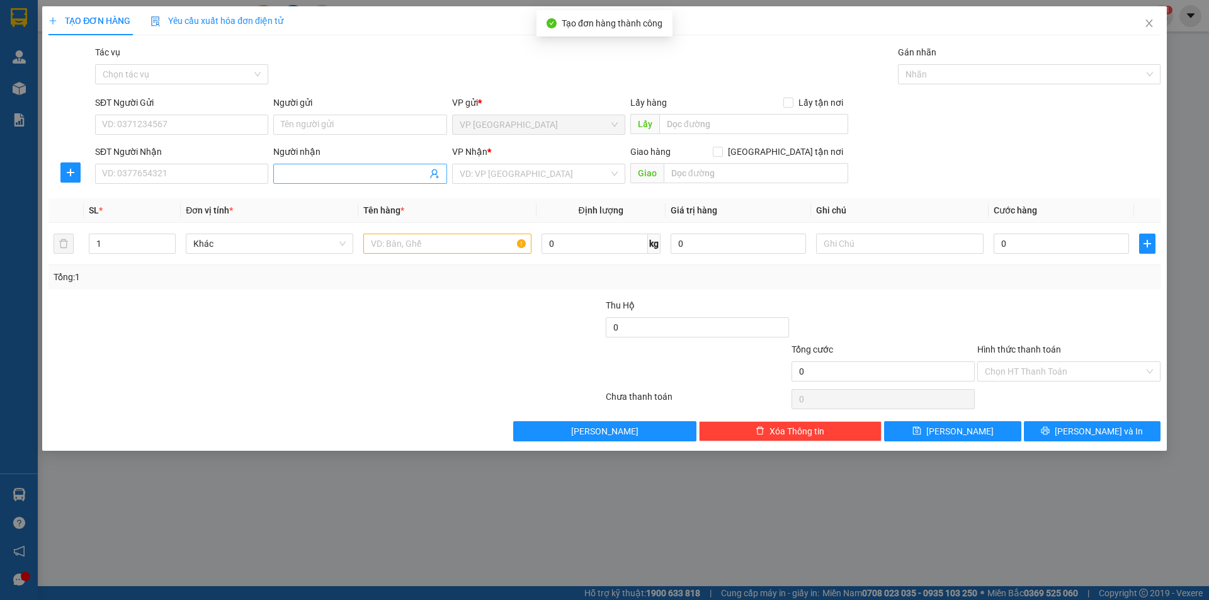
click at [319, 177] on input "Người nhận" at bounding box center [353, 174] width 145 height 14
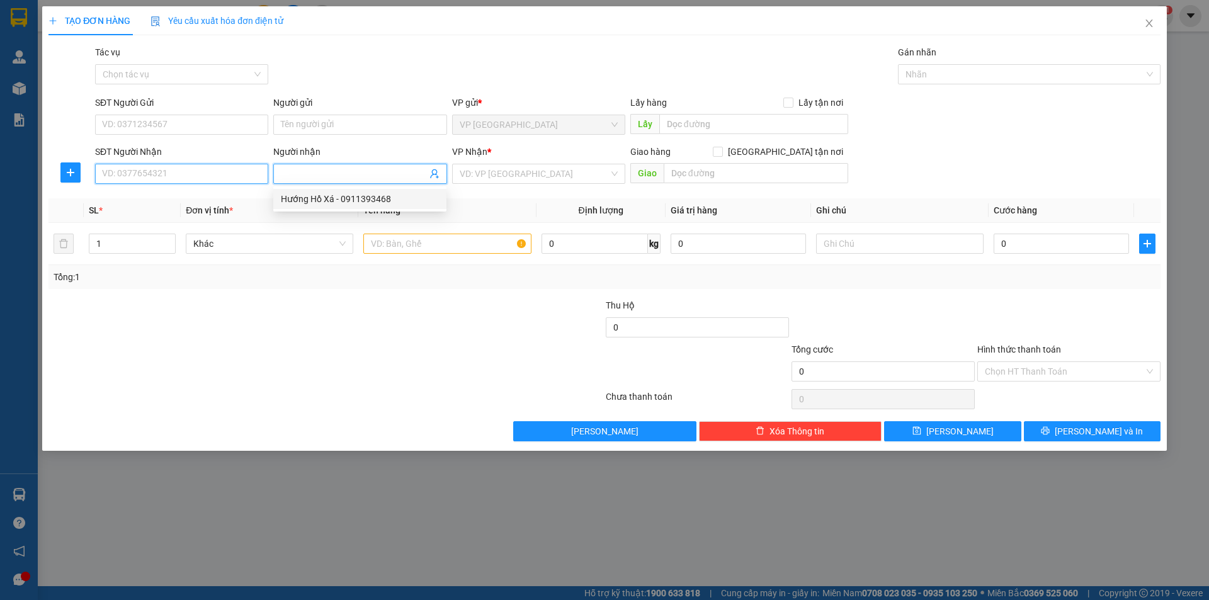
click at [215, 170] on input "SĐT Người Nhận" at bounding box center [181, 174] width 173 height 20
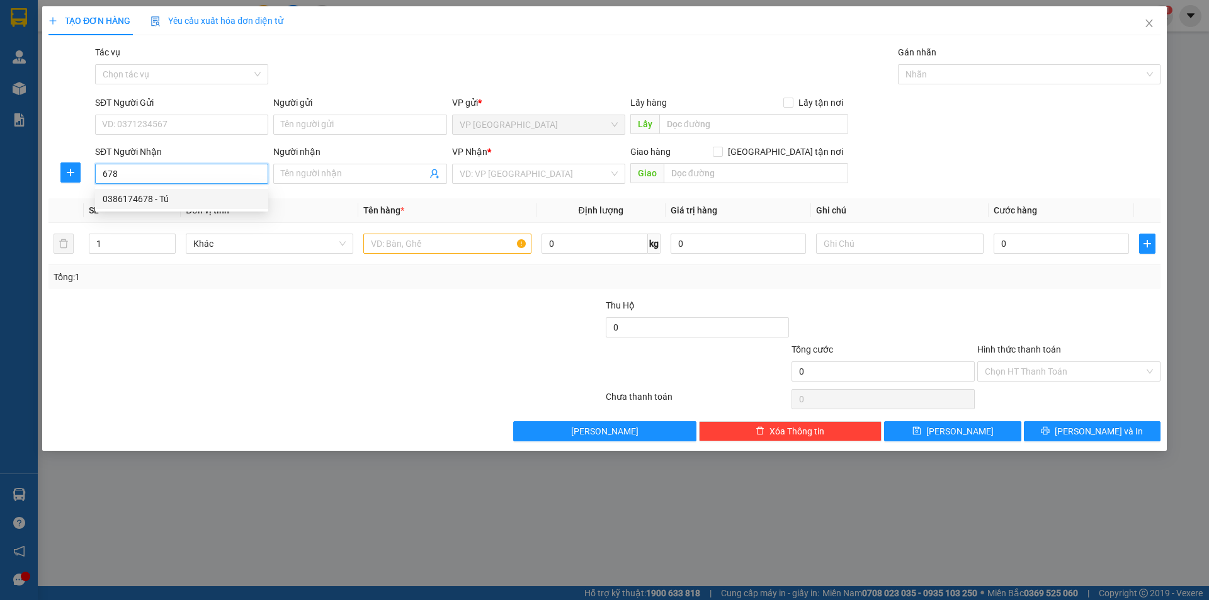
click at [139, 196] on div "0386174678 - Tú" at bounding box center [182, 199] width 158 height 14
type input "0386174678"
type input "Tú"
type input "HỒ XÁ"
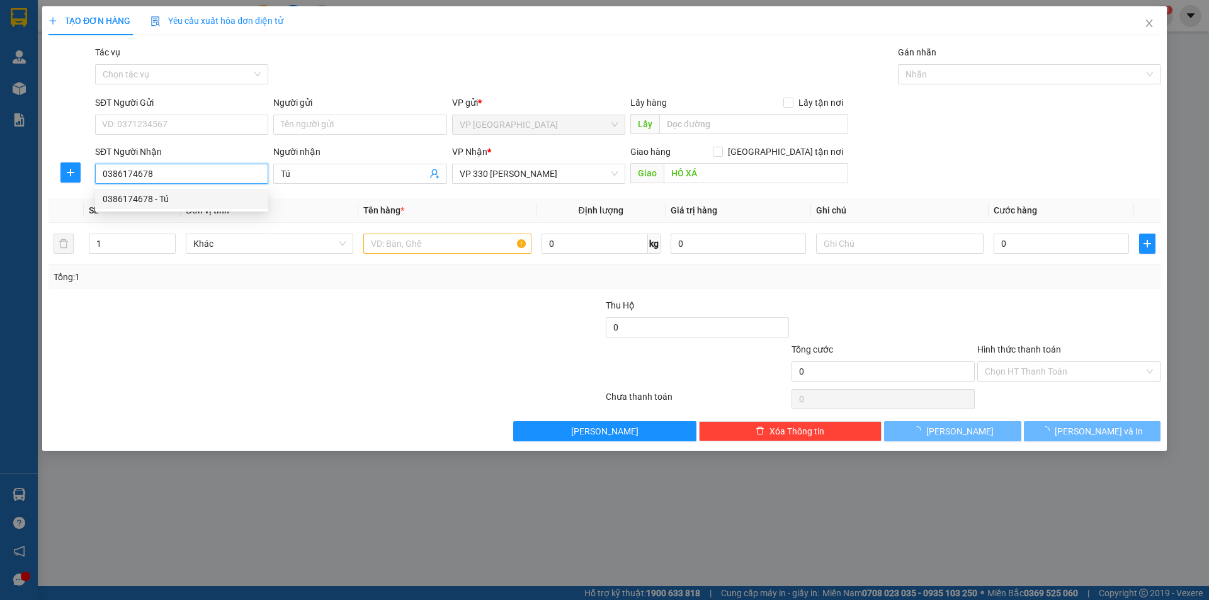
type input "300.000"
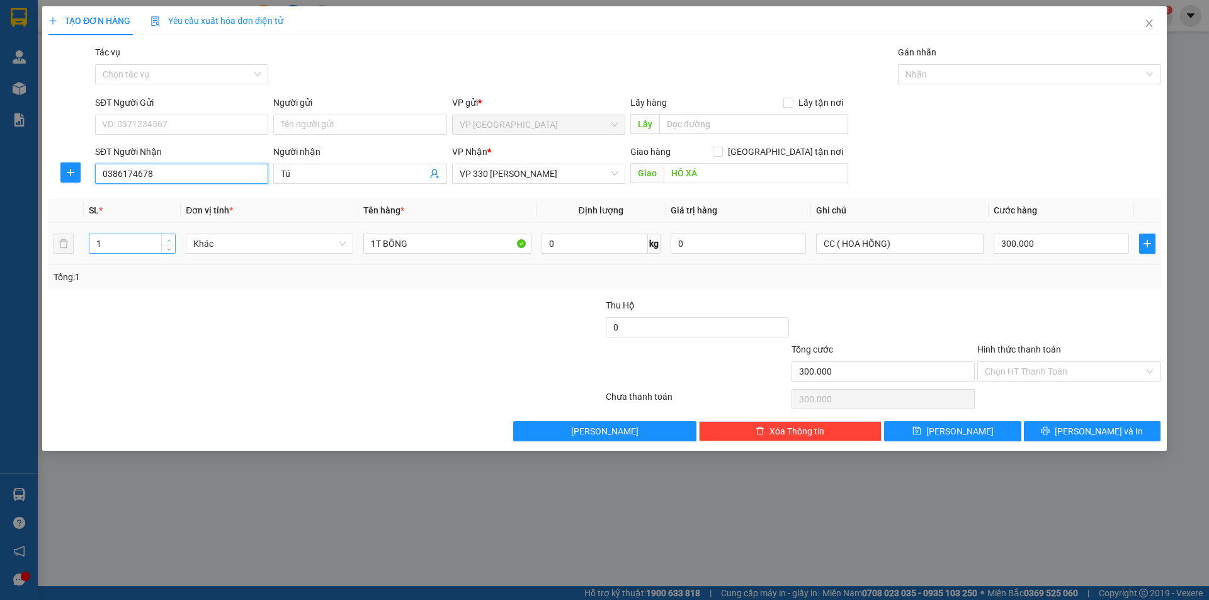
type input "0386174678"
type input "2"
click at [171, 237] on span "up" at bounding box center [169, 241] width 8 height 8
click at [377, 238] on input "1T BÔNG" at bounding box center [447, 244] width 168 height 20
type input "2T BÔNG"
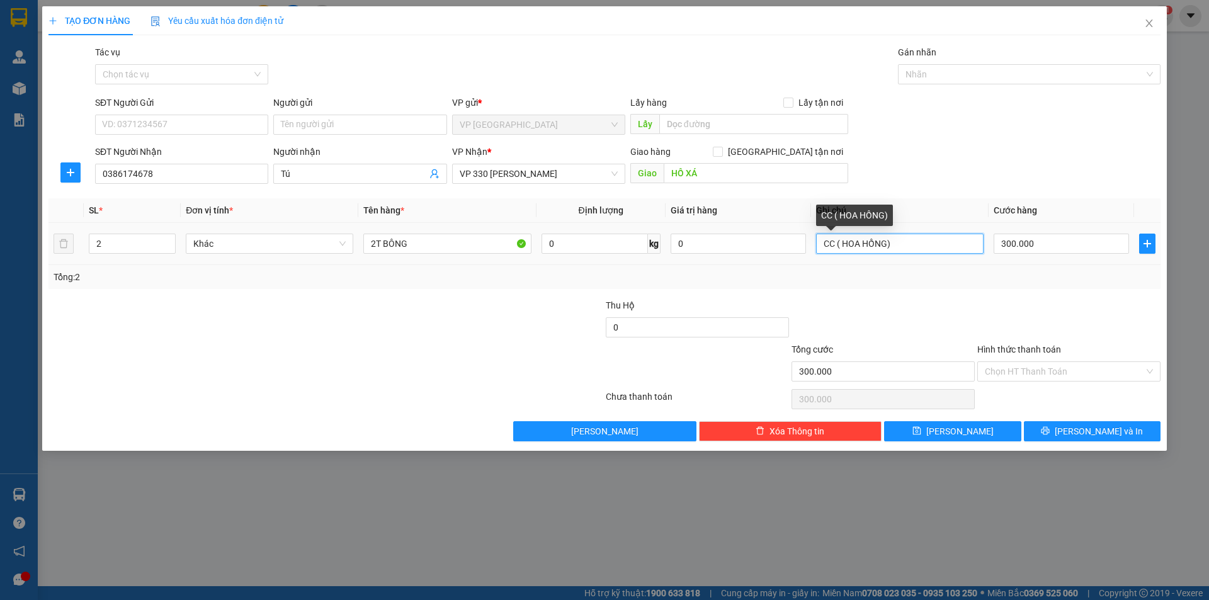
click at [888, 246] on input "CC ( HOA HỒNG)" at bounding box center [900, 244] width 168 height 20
type input "CC ( HOA CÚC)"
click at [1062, 235] on input "300.000" at bounding box center [1061, 244] width 135 height 20
type input "0"
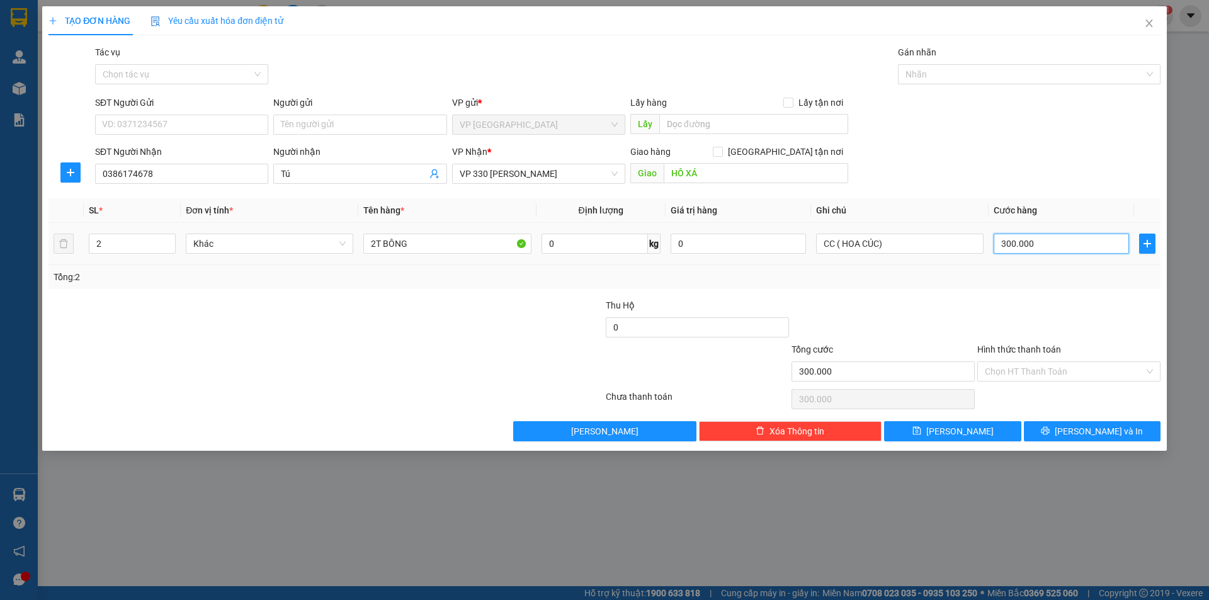
type input "0"
click at [998, 247] on input "0" at bounding box center [1061, 244] width 135 height 20
type input "40"
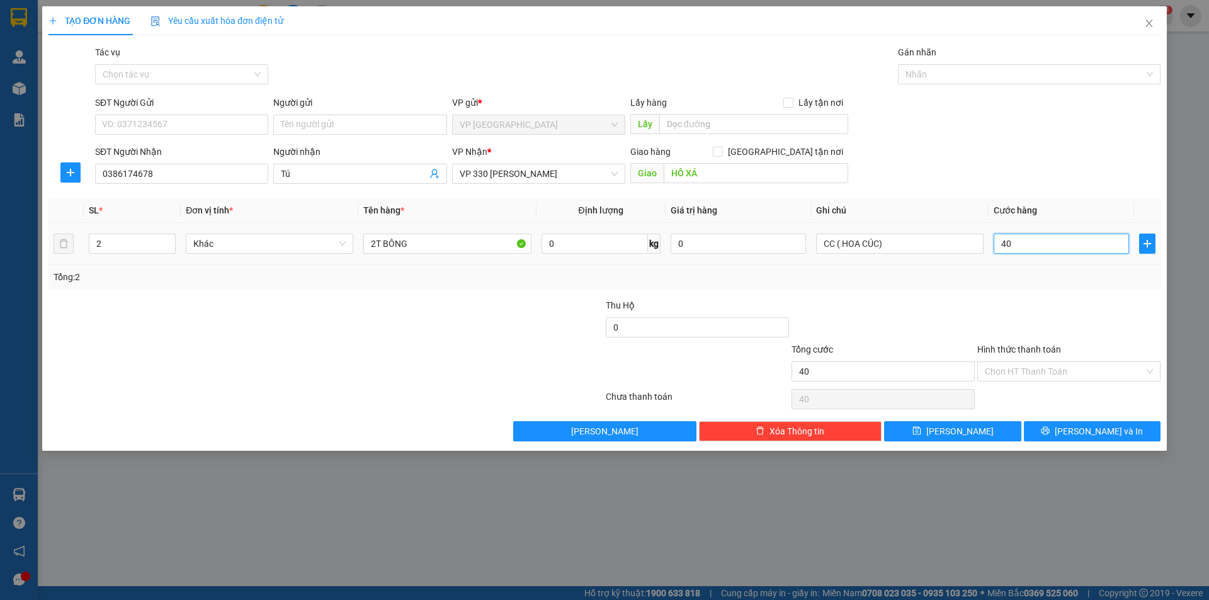
type input "400"
type input "4.000"
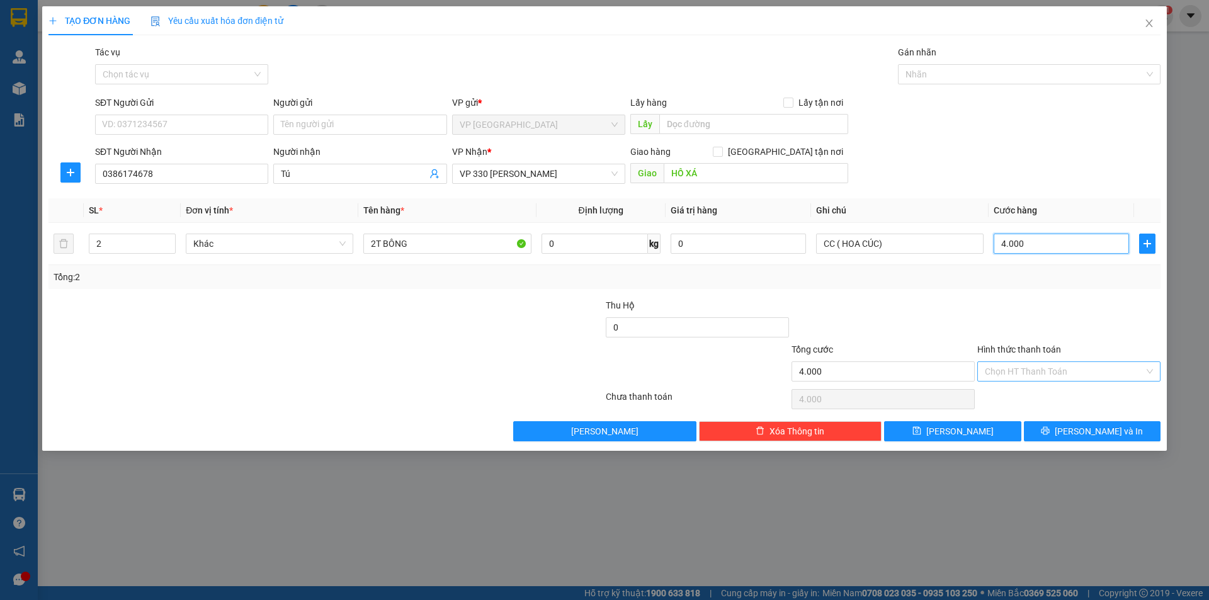
type input "40.000"
type input "400.000"
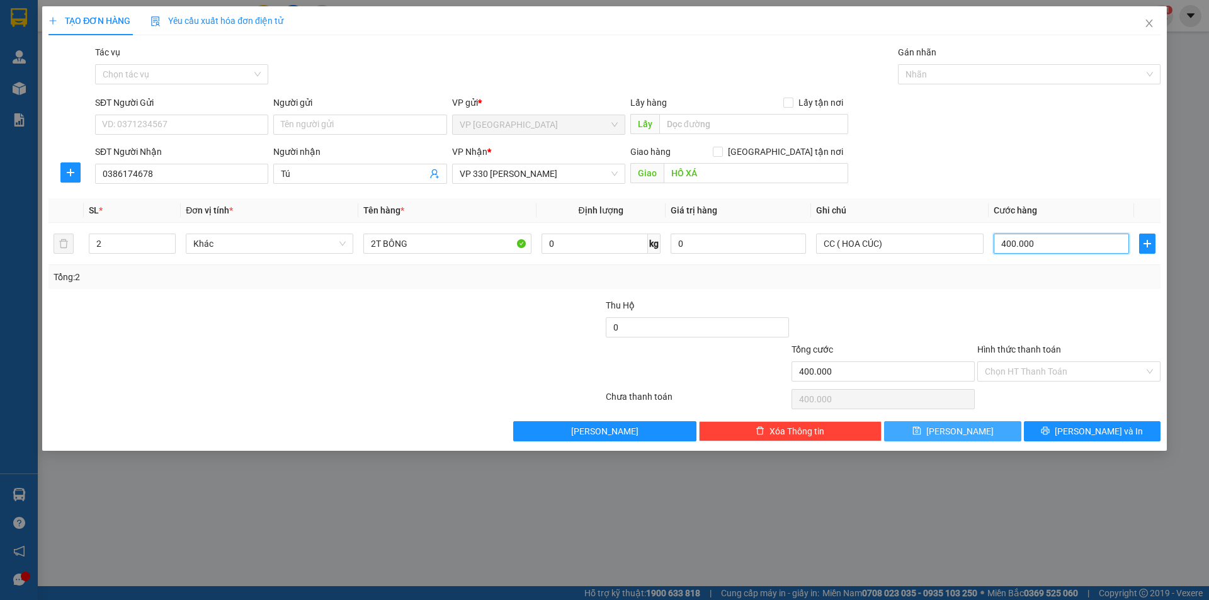
type input "400.000"
click at [1004, 421] on button "[PERSON_NAME]" at bounding box center [952, 431] width 137 height 20
type input "0"
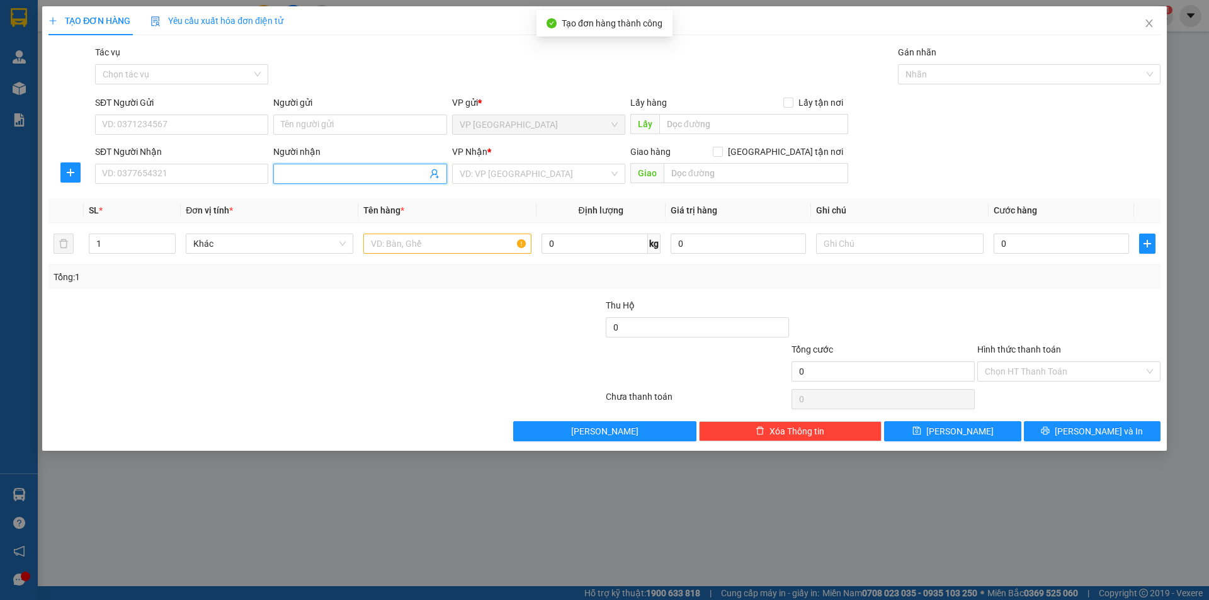
click at [361, 183] on span at bounding box center [359, 174] width 173 height 20
click at [262, 177] on input "SĐT Người Nhận" at bounding box center [181, 174] width 173 height 20
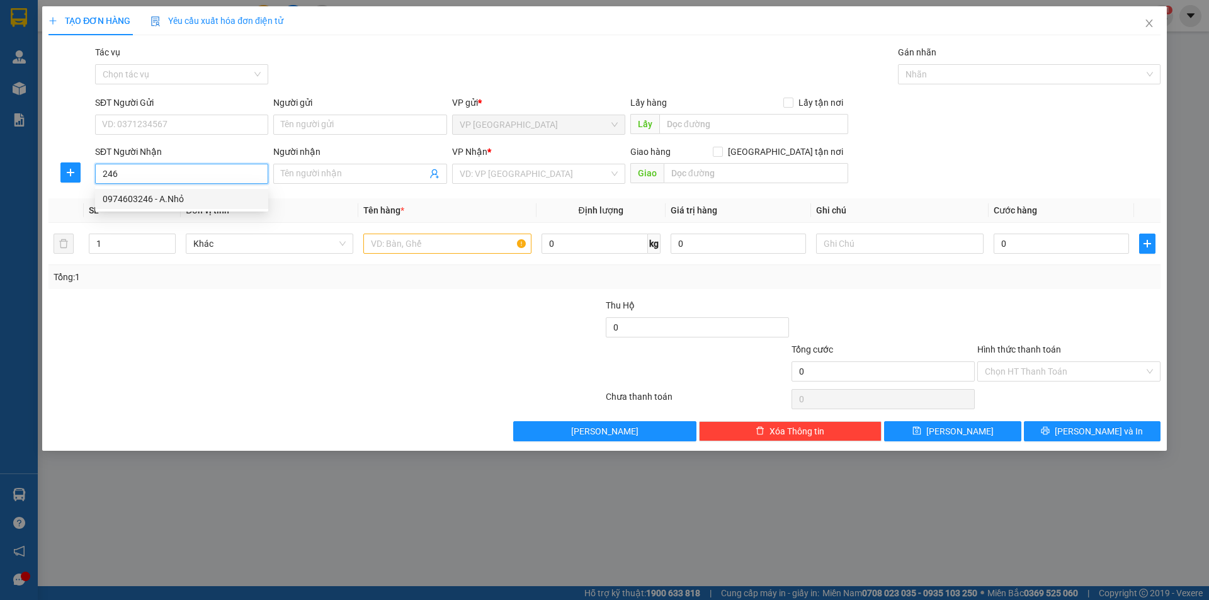
click at [139, 199] on div "0974603246 - A.Nhỏ" at bounding box center [182, 199] width 158 height 14
type input "0974603246"
type input "A.Nhỏ"
type input "CÂY XĂNG PHÚC LÂM"
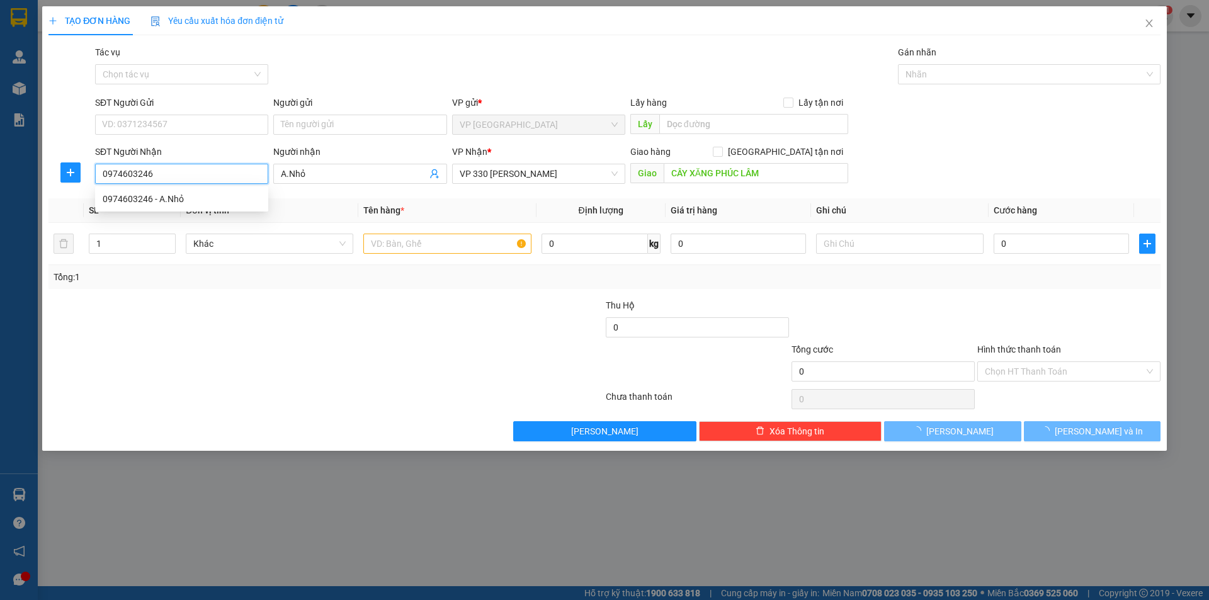
type input "200.000"
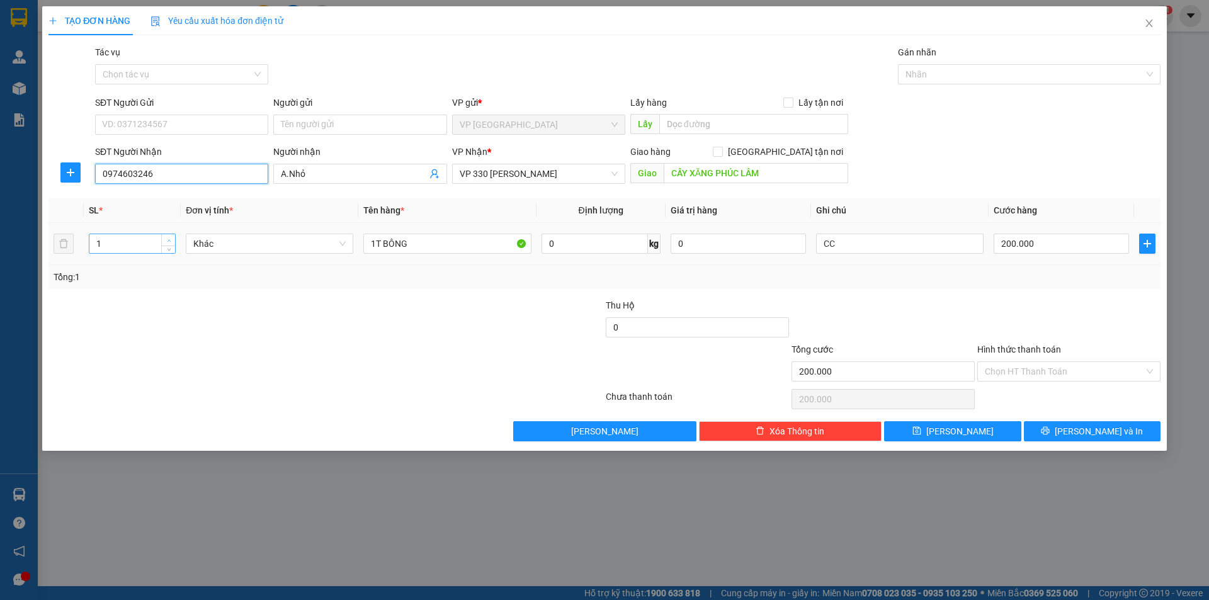
type input "0974603246"
click at [171, 237] on span "up" at bounding box center [169, 241] width 8 height 8
type input "3"
click at [170, 237] on span "up" at bounding box center [169, 241] width 8 height 8
click at [372, 244] on input "1T BÔNG" at bounding box center [447, 244] width 168 height 20
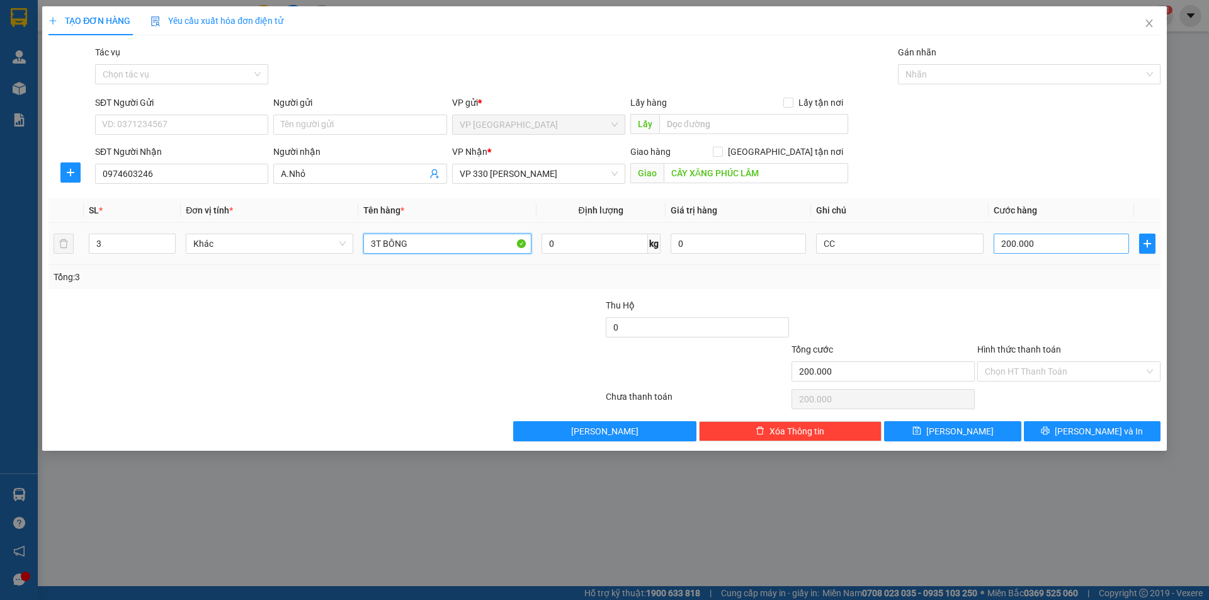
type input "3T BÔNG"
click at [1052, 239] on input "200.000" at bounding box center [1061, 244] width 135 height 20
type input "0"
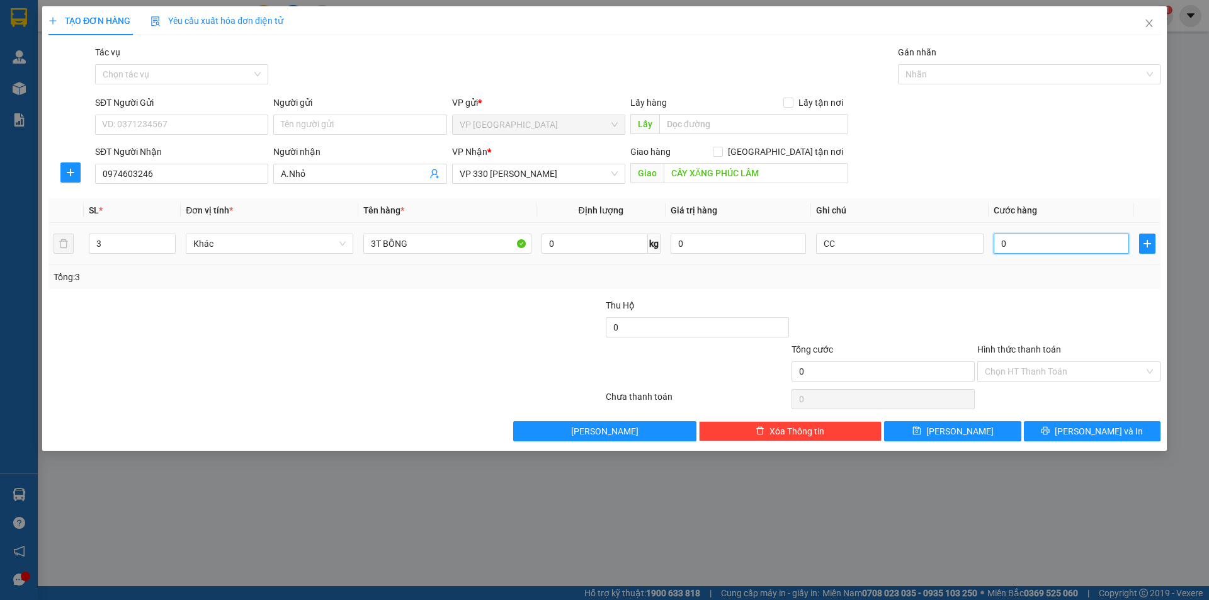
click at [1000, 237] on input "0" at bounding box center [1061, 244] width 135 height 20
type input "60"
type input "600"
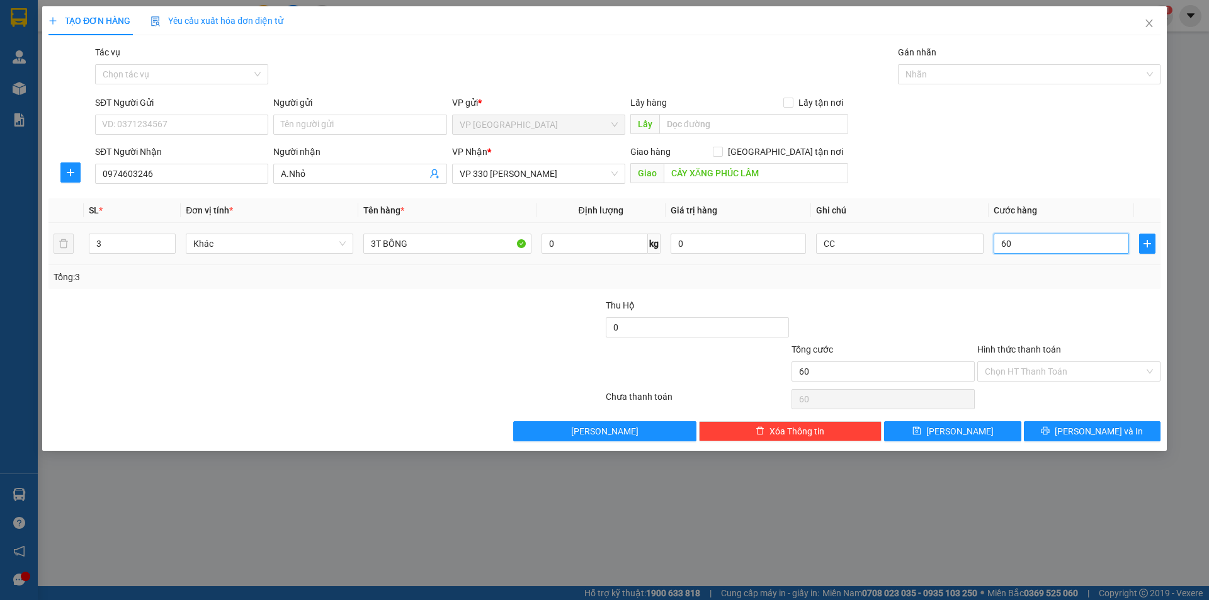
type input "600"
type input "6.000"
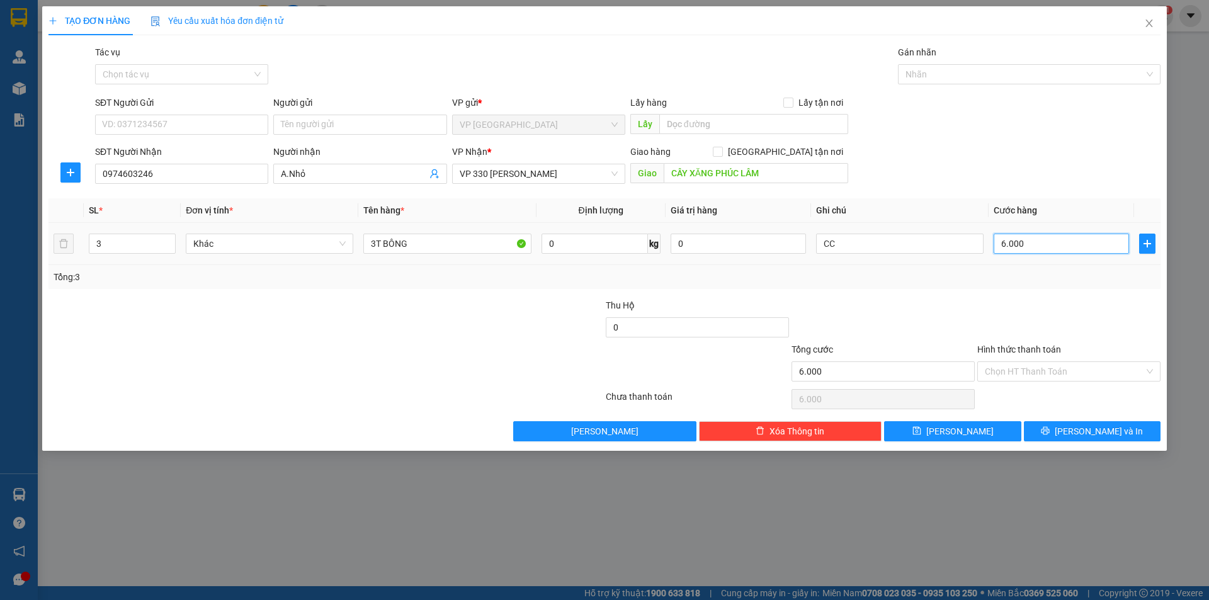
type input "60.000"
type input "600.000"
drag, startPoint x: 970, startPoint y: 380, endPoint x: 982, endPoint y: 427, distance: 48.1
click at [982, 427] on button "[PERSON_NAME]" at bounding box center [952, 431] width 137 height 20
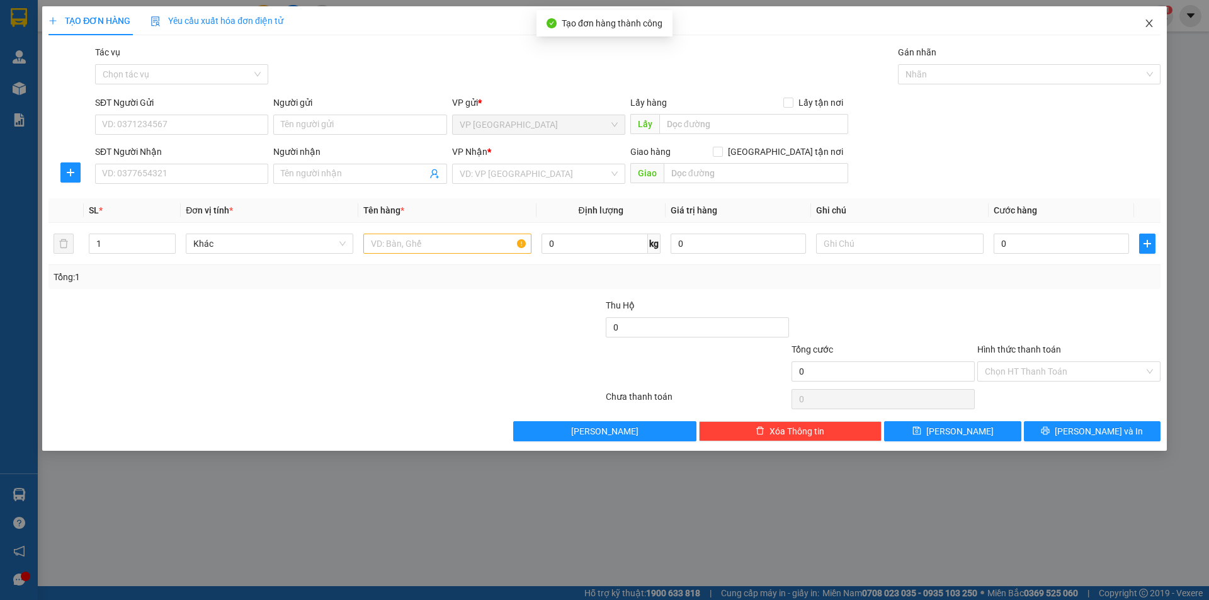
click at [1156, 22] on span "Close" at bounding box center [1149, 23] width 35 height 35
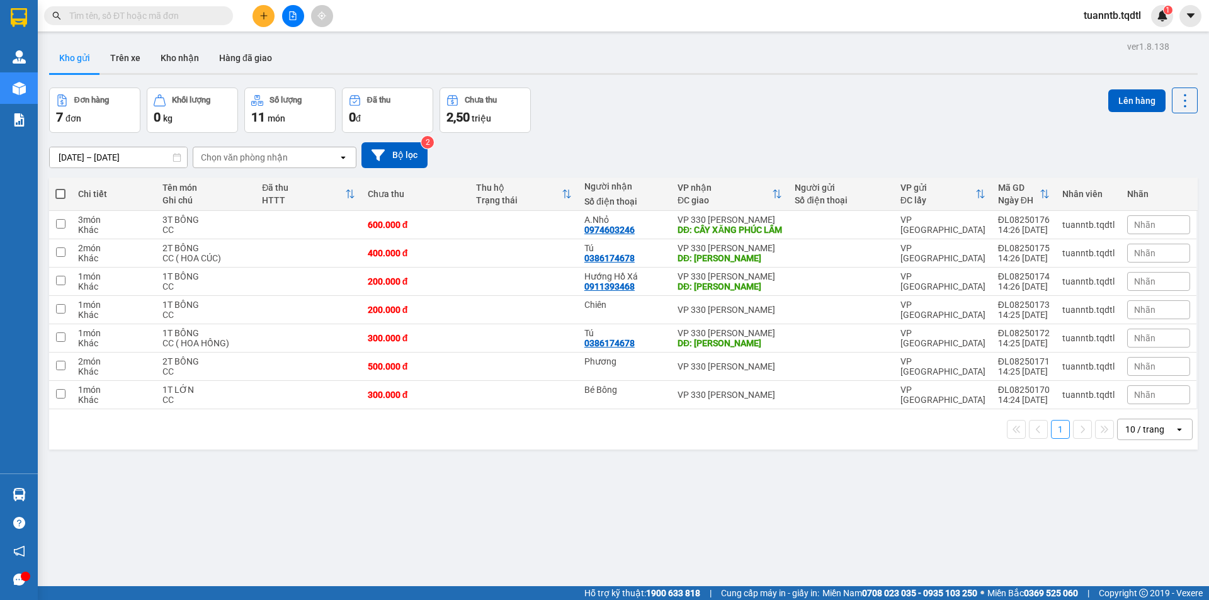
click at [262, 18] on icon "plus" at bounding box center [263, 15] width 9 height 9
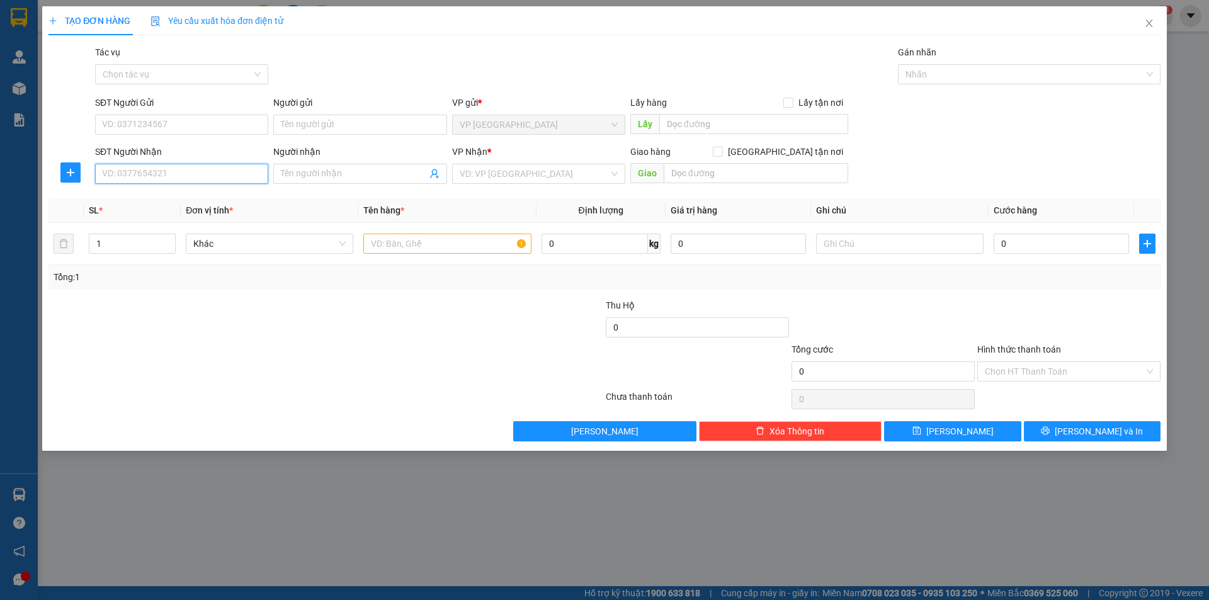
click at [260, 171] on input "SĐT Người Nhận" at bounding box center [181, 174] width 173 height 20
click at [185, 200] on div "0911664030 - Nhung" at bounding box center [182, 199] width 158 height 14
click at [173, 250] on span "down" at bounding box center [169, 248] width 8 height 8
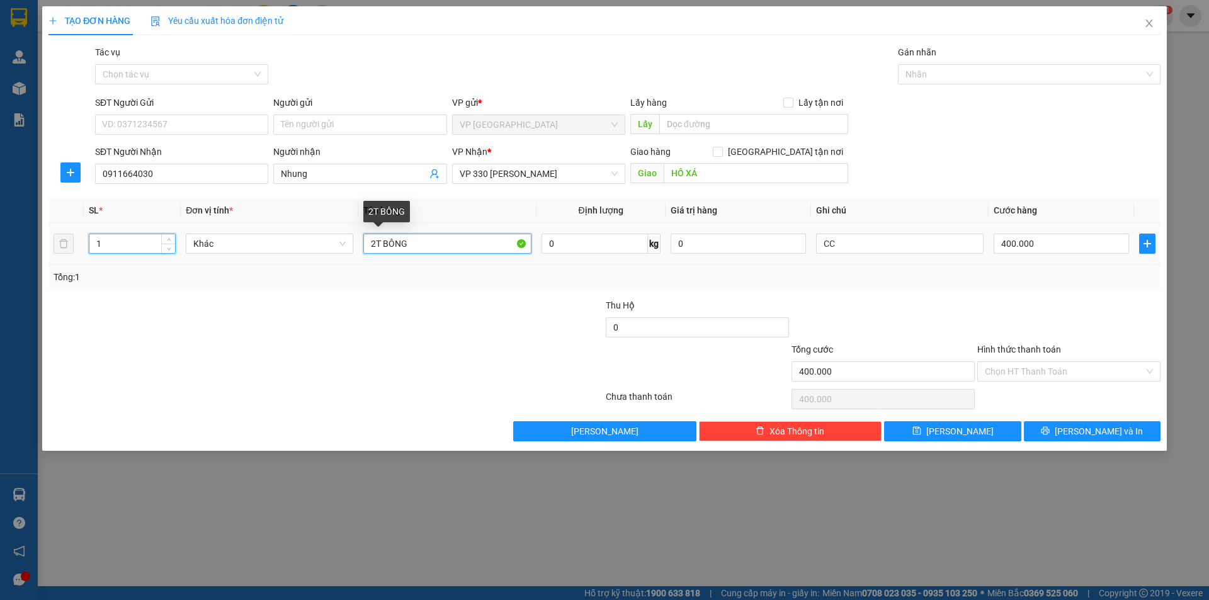
click at [376, 244] on input "2T BÔNG" at bounding box center [447, 244] width 168 height 20
click at [1042, 244] on input "400.000" at bounding box center [1061, 244] width 135 height 20
click at [998, 239] on input "0" at bounding box center [1061, 244] width 135 height 20
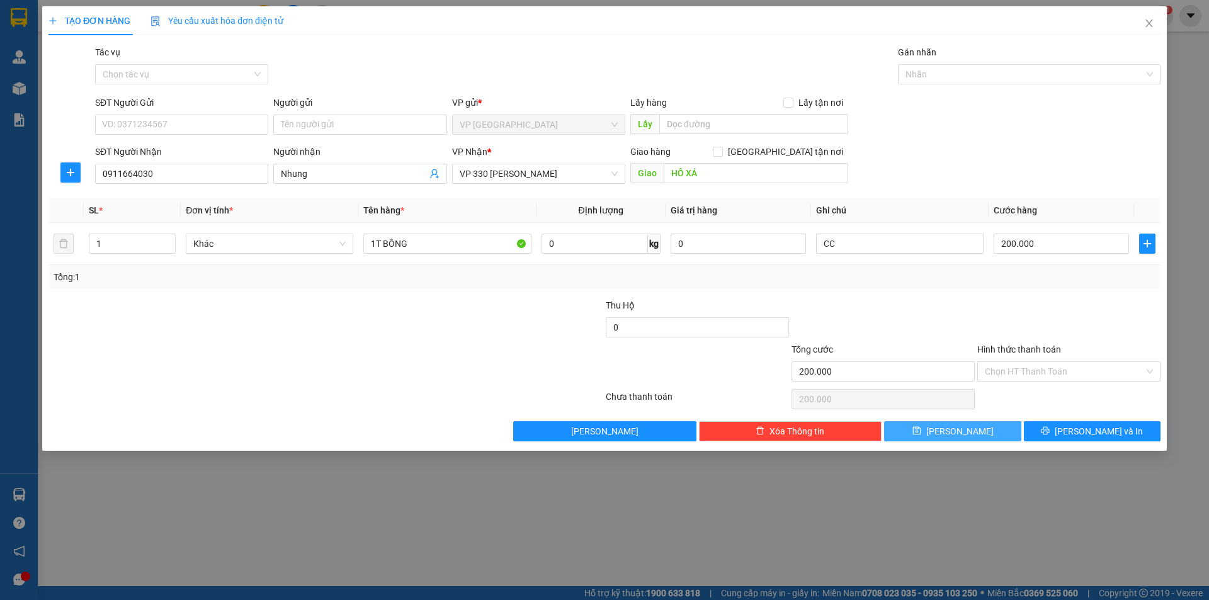
drag, startPoint x: 999, startPoint y: 427, endPoint x: 999, endPoint y: 418, distance: 8.8
click at [999, 422] on button "[PERSON_NAME]" at bounding box center [952, 431] width 137 height 20
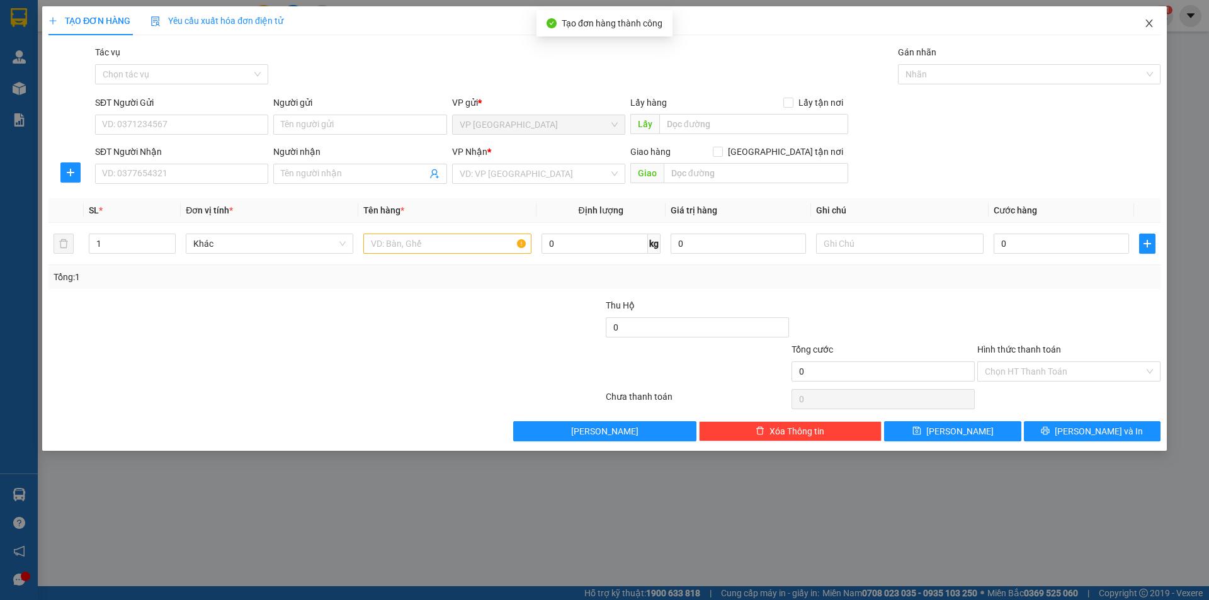
click at [1146, 21] on icon "close" at bounding box center [1149, 23] width 10 height 10
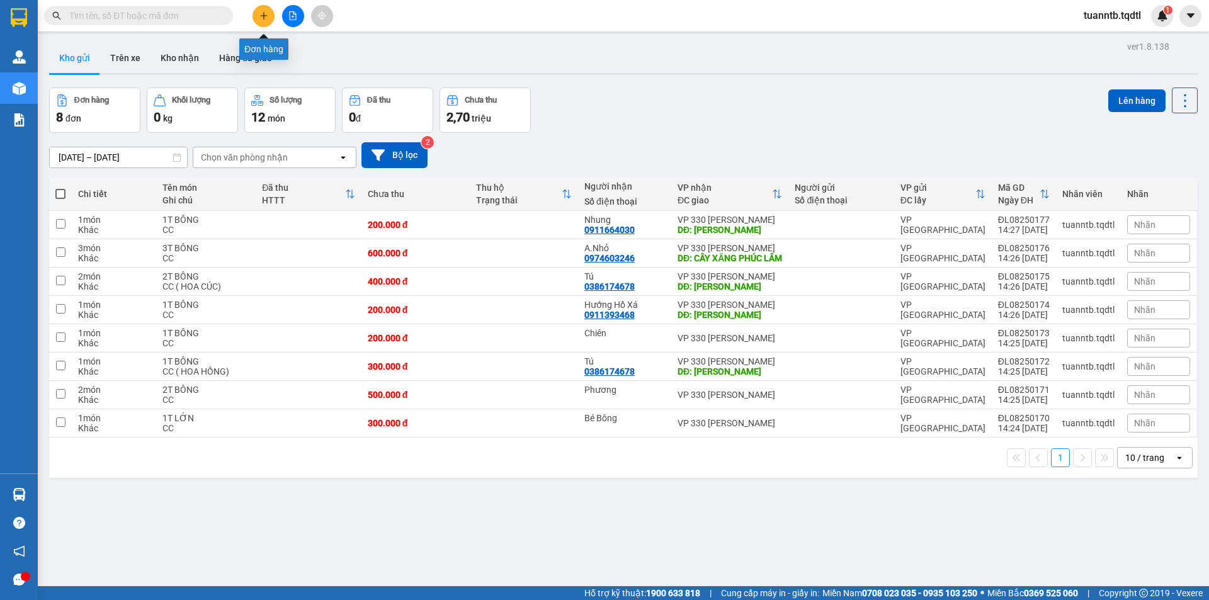
click at [261, 18] on icon "plus" at bounding box center [263, 15] width 9 height 9
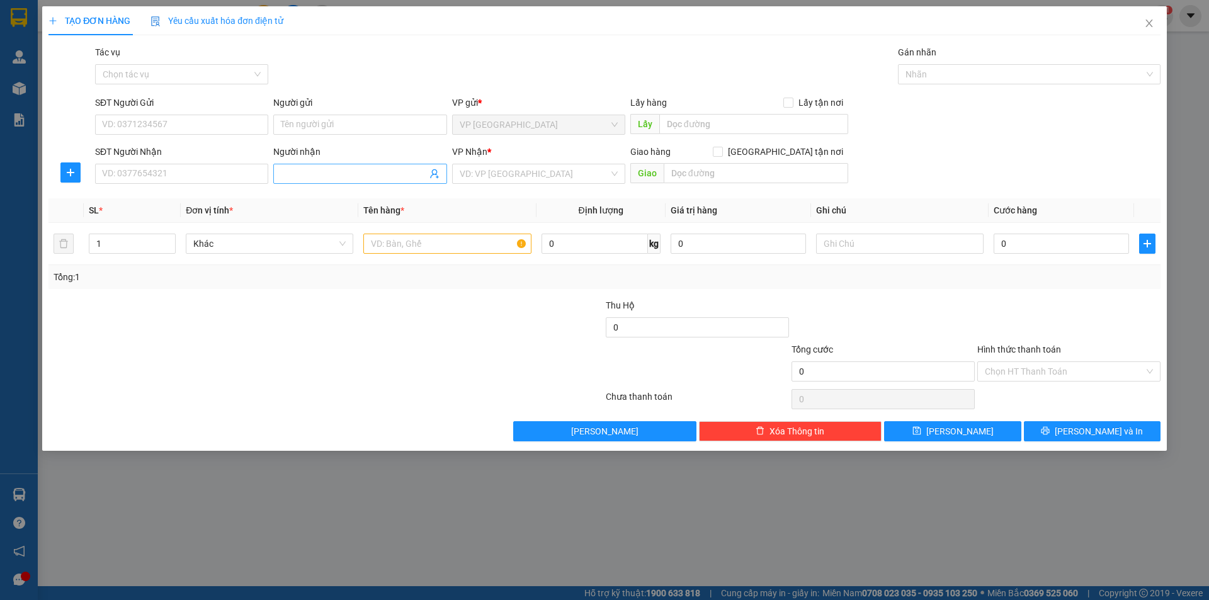
click at [321, 175] on input "Người nhận" at bounding box center [353, 174] width 145 height 14
drag, startPoint x: 322, startPoint y: 198, endPoint x: 613, endPoint y: 188, distance: 291.8
click at [340, 193] on div "Mơ - 0975149444" at bounding box center [360, 199] width 158 height 14
click at [569, 180] on input "search" at bounding box center [534, 173] width 149 height 19
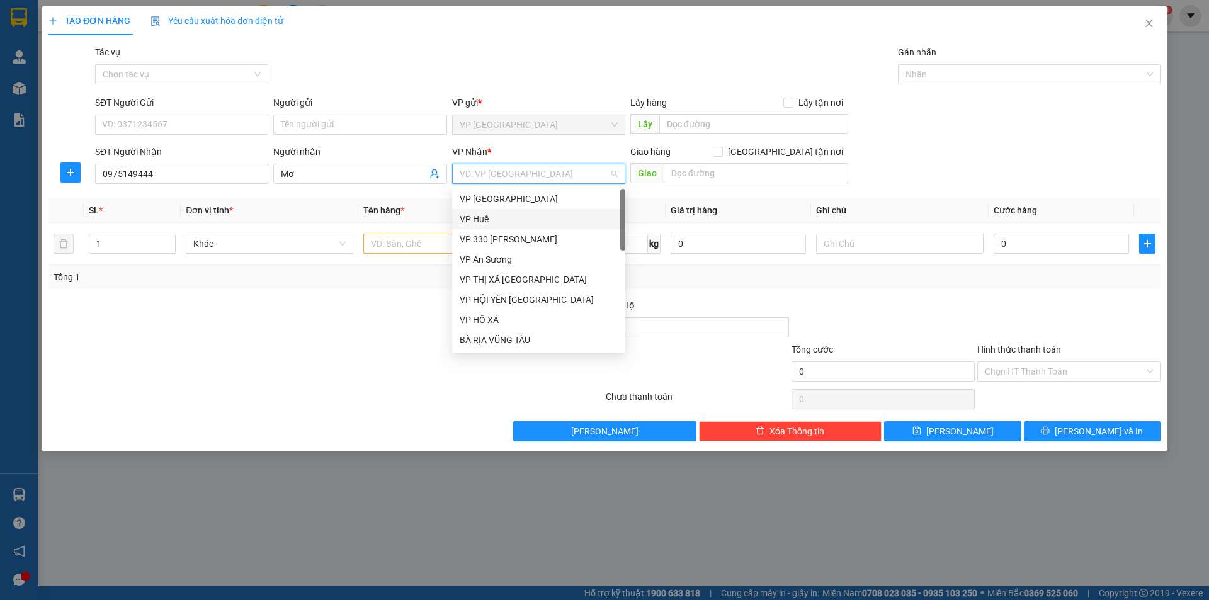
drag, startPoint x: 529, startPoint y: 230, endPoint x: 569, endPoint y: 224, distance: 40.8
click at [531, 230] on div "VP 330 [PERSON_NAME]" at bounding box center [538, 239] width 173 height 20
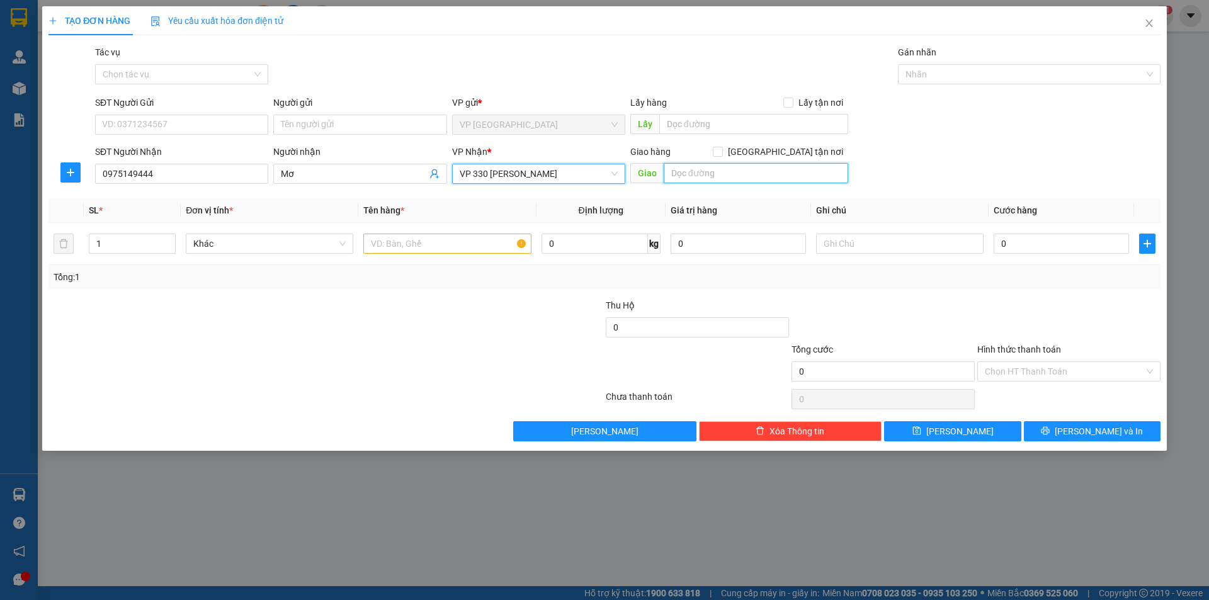
click at [736, 179] on input "text" at bounding box center [756, 173] width 185 height 20
click at [161, 239] on div "1" at bounding box center [132, 244] width 87 height 20
click at [165, 239] on span "Increase Value" at bounding box center [168, 239] width 14 height 11
click at [167, 237] on span "up" at bounding box center [169, 241] width 8 height 8
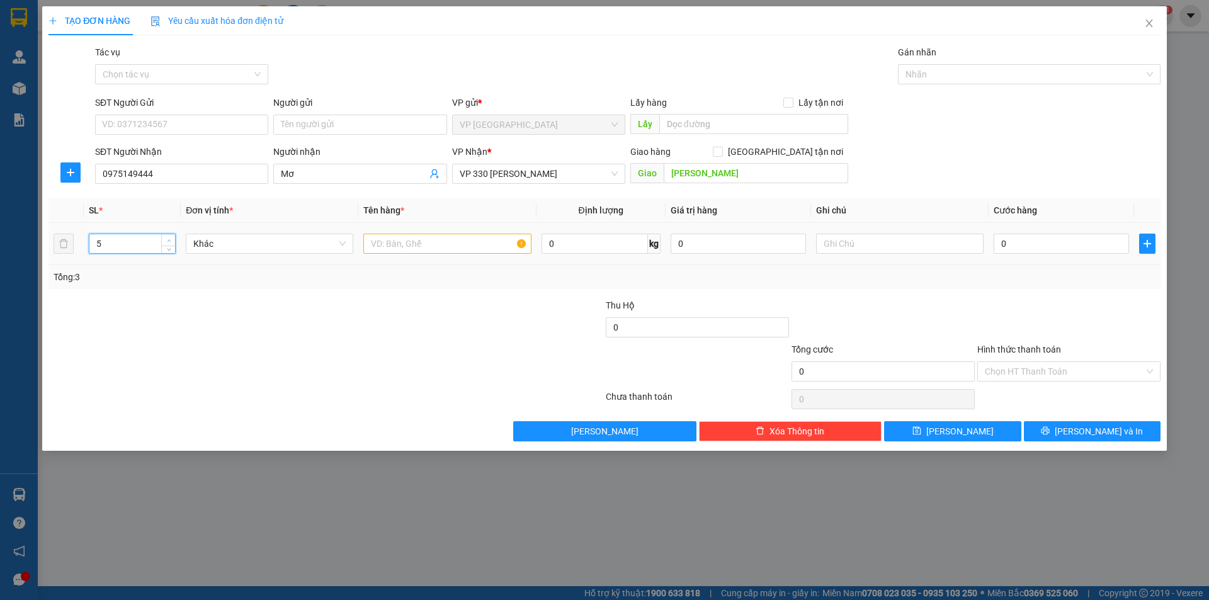
click at [167, 237] on span "up" at bounding box center [169, 241] width 8 height 8
click at [385, 245] on input "text" at bounding box center [447, 244] width 168 height 20
click at [928, 247] on input "text" at bounding box center [900, 244] width 168 height 20
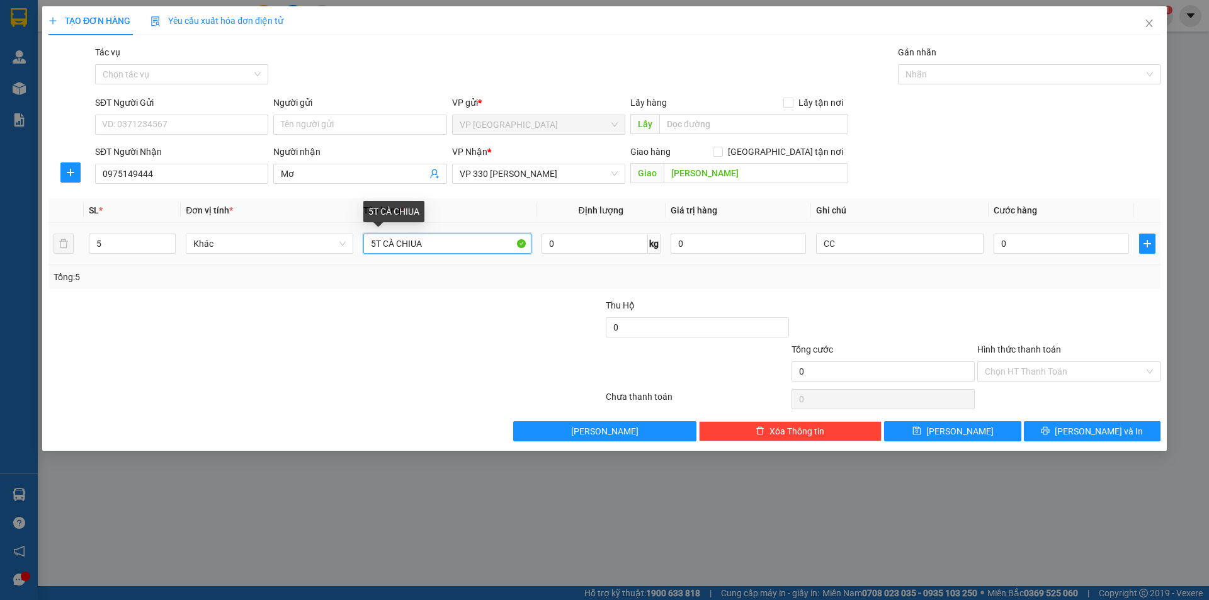
click at [409, 240] on input "5T CÀ CHIUA" at bounding box center [447, 244] width 168 height 20
click at [409, 246] on input "5T CÀ CHIUA" at bounding box center [447, 244] width 168 height 20
click at [411, 247] on input "5T CÀ CHIUA" at bounding box center [447, 244] width 168 height 20
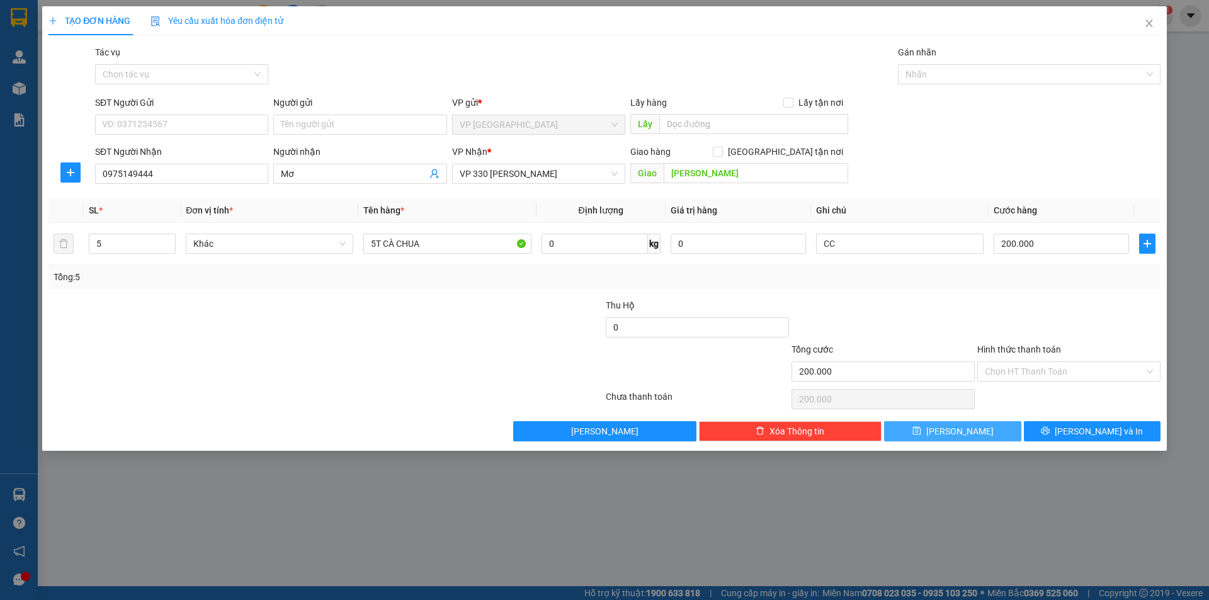
click at [978, 438] on button "[PERSON_NAME]" at bounding box center [952, 431] width 137 height 20
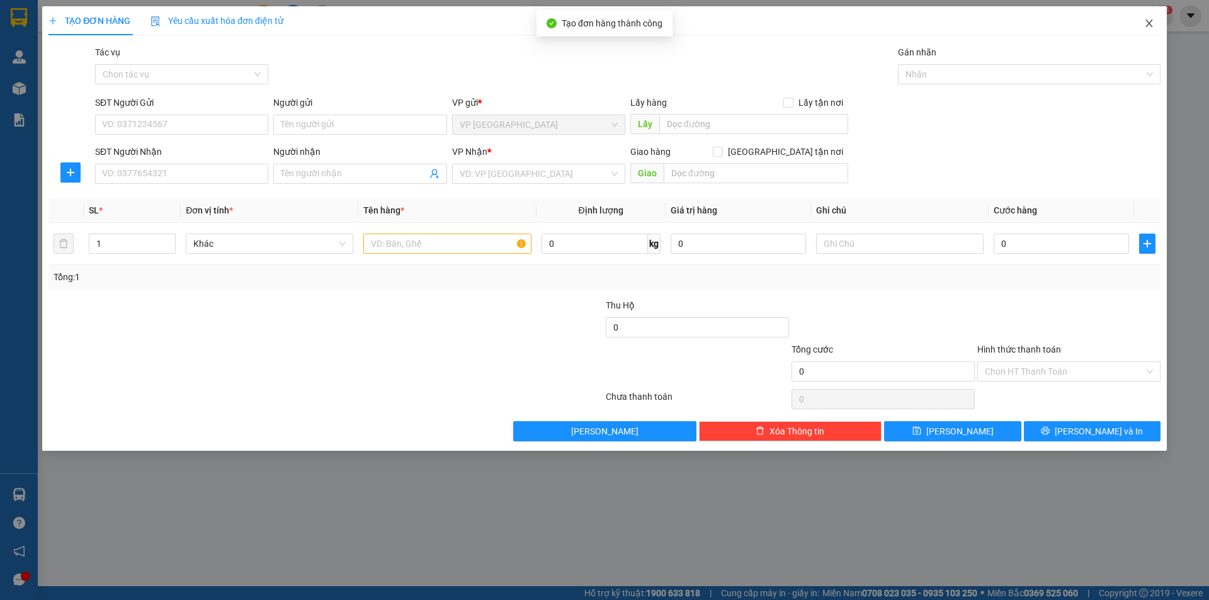
click at [1148, 24] on icon "close" at bounding box center [1149, 23] width 10 height 10
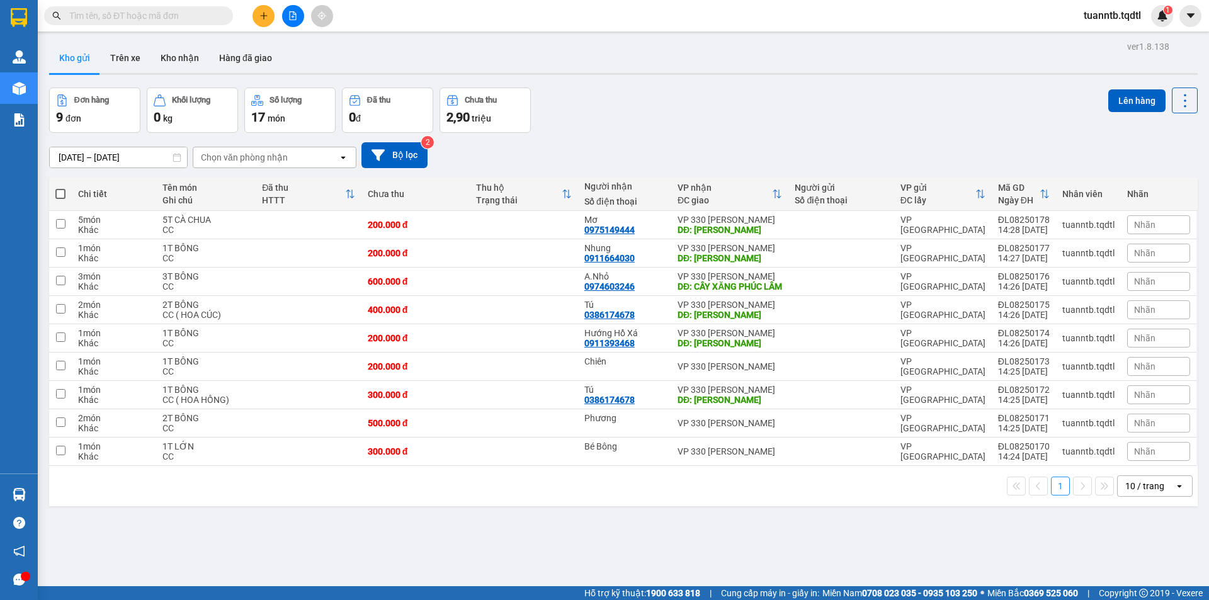
click at [67, 188] on th at bounding box center [60, 194] width 23 height 33
click at [62, 194] on span at bounding box center [60, 194] width 10 height 10
click at [60, 188] on input "checkbox" at bounding box center [60, 188] width 0 height 0
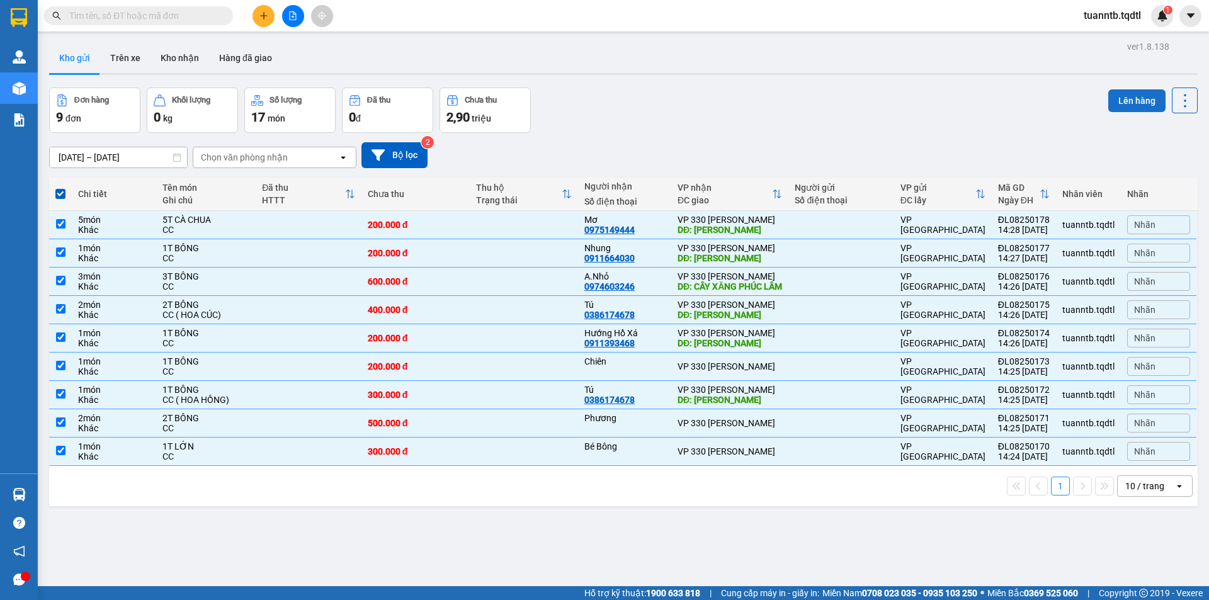
click at [1110, 104] on button "Lên hàng" at bounding box center [1136, 100] width 57 height 23
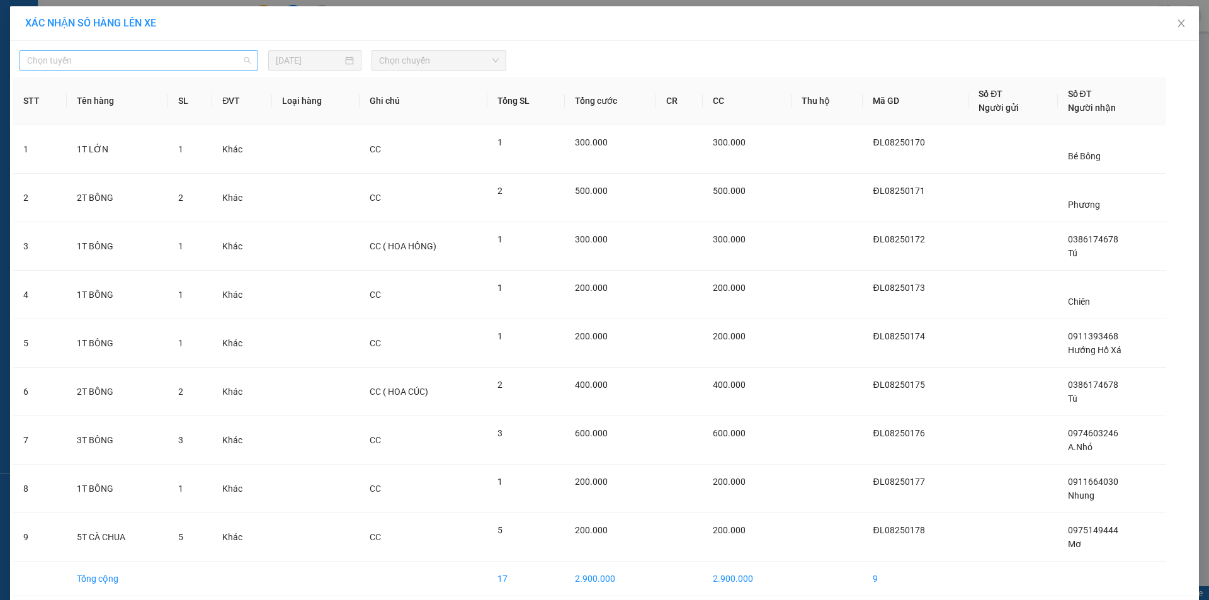
click at [187, 64] on span "Chọn tuyến" at bounding box center [139, 60] width 224 height 19
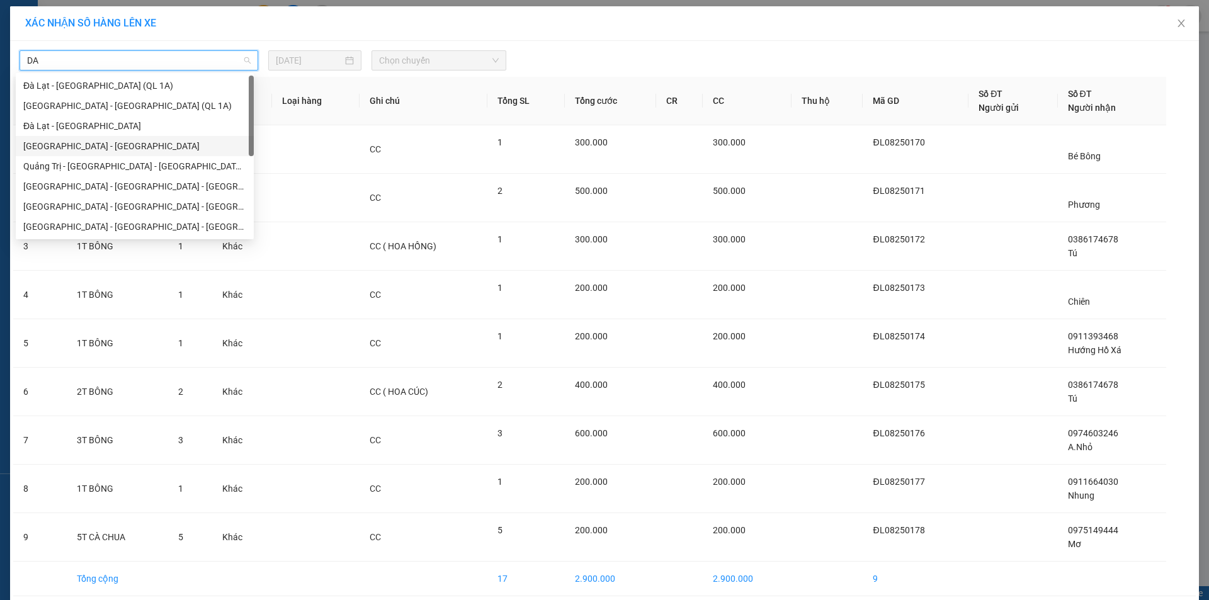
scroll to position [81, 0]
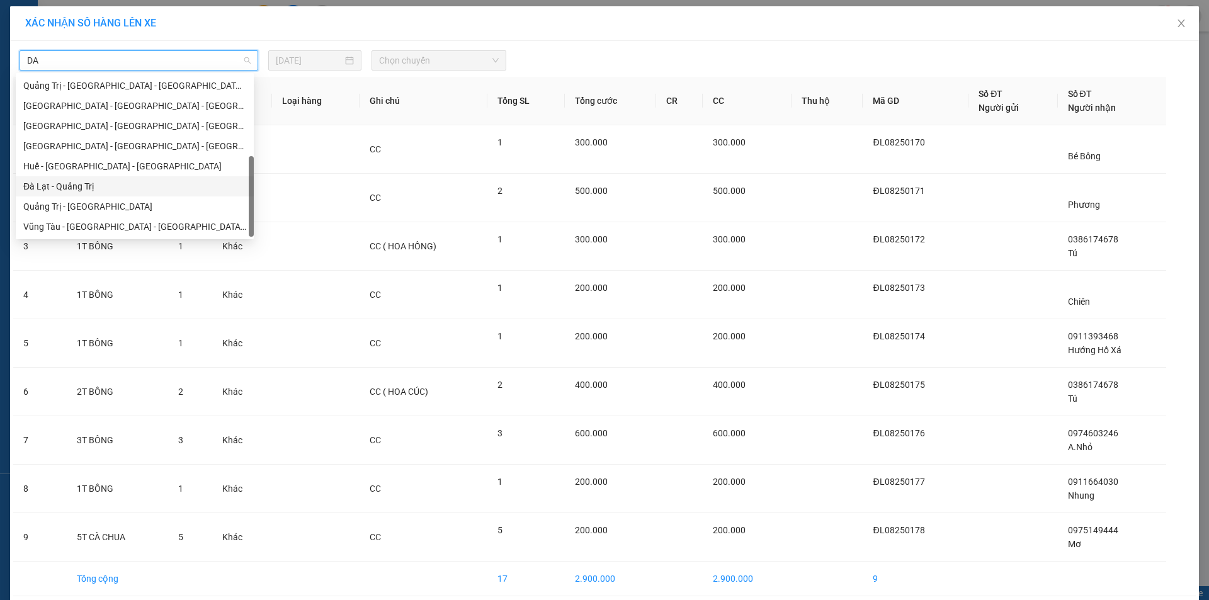
click at [96, 185] on div "Đà Lạt - Quảng Trị" at bounding box center [134, 186] width 223 height 14
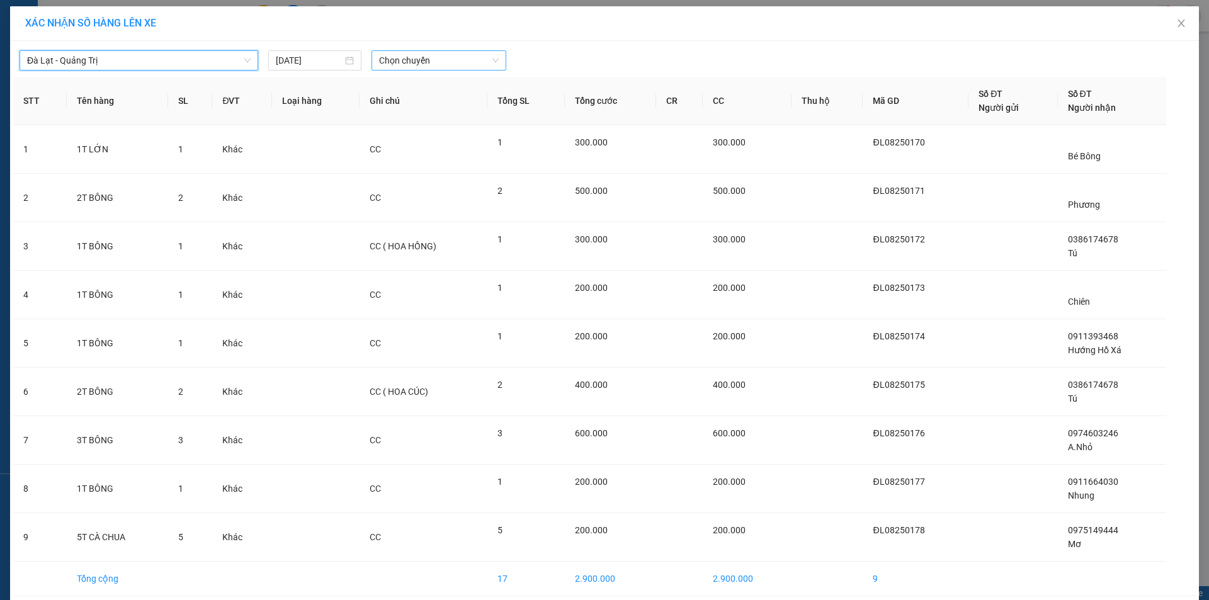
click at [412, 67] on span "Chọn chuyến" at bounding box center [439, 60] width 120 height 19
click at [448, 110] on div "14:30 - 50H-358.94" at bounding box center [424, 106] width 98 height 14
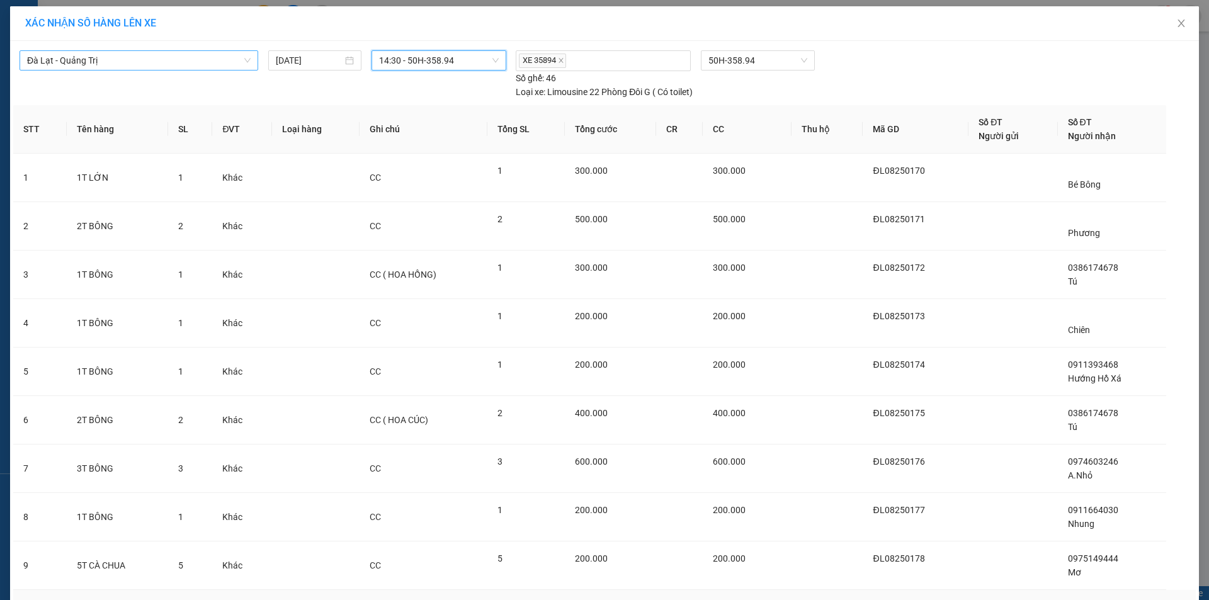
scroll to position [82, 0]
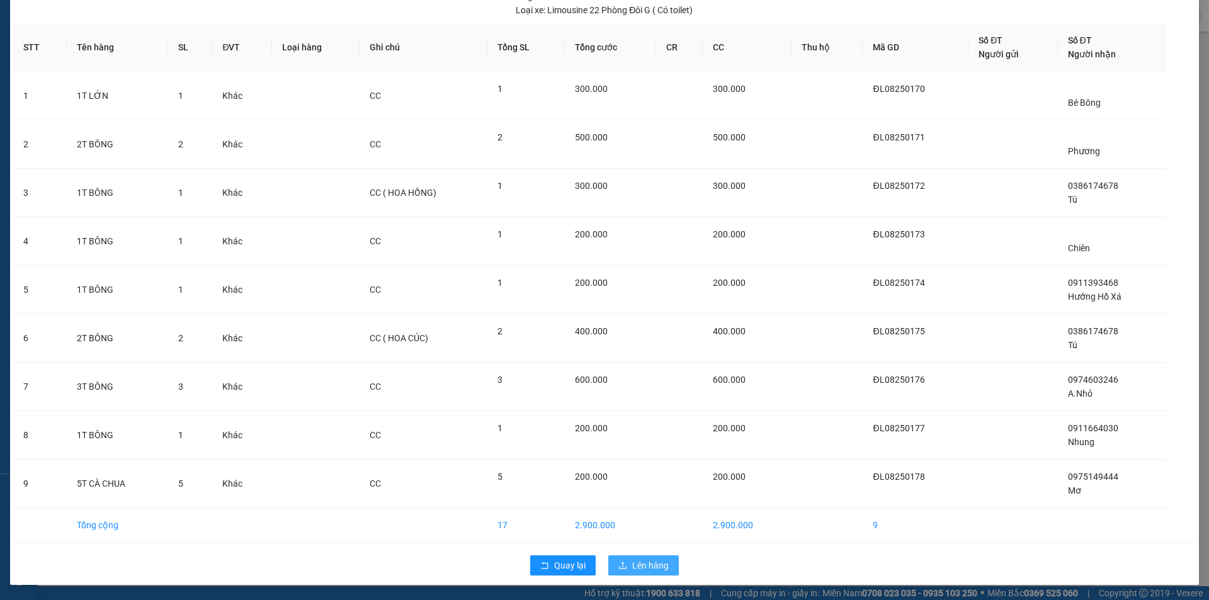
click at [618, 569] on icon "upload" at bounding box center [622, 565] width 9 height 9
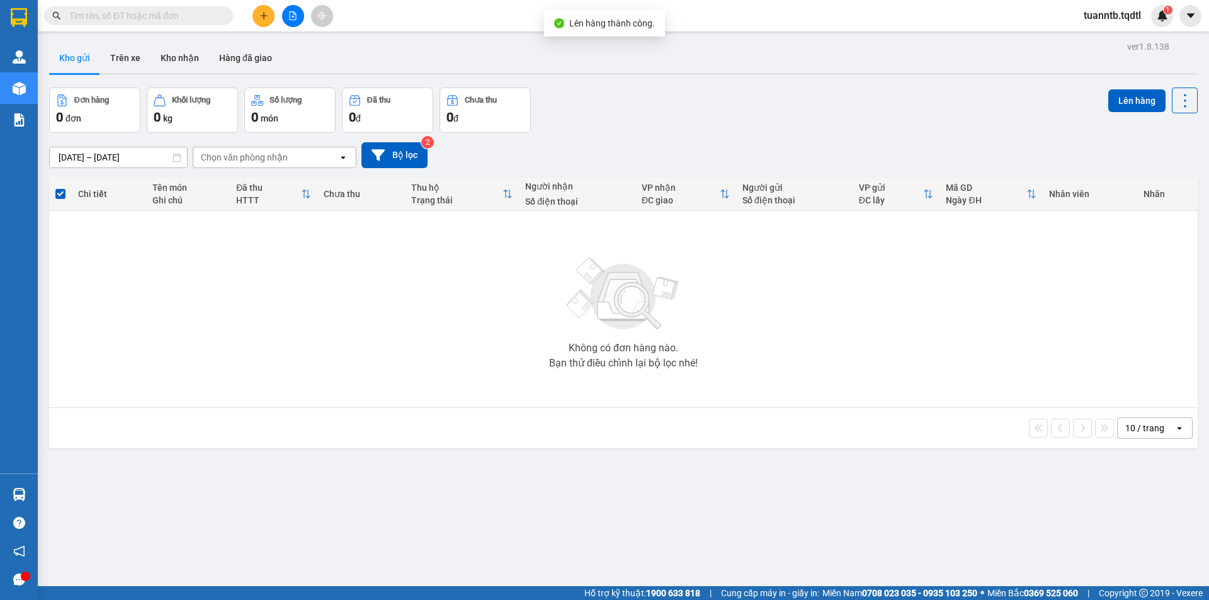
click at [292, 20] on button at bounding box center [293, 16] width 22 height 22
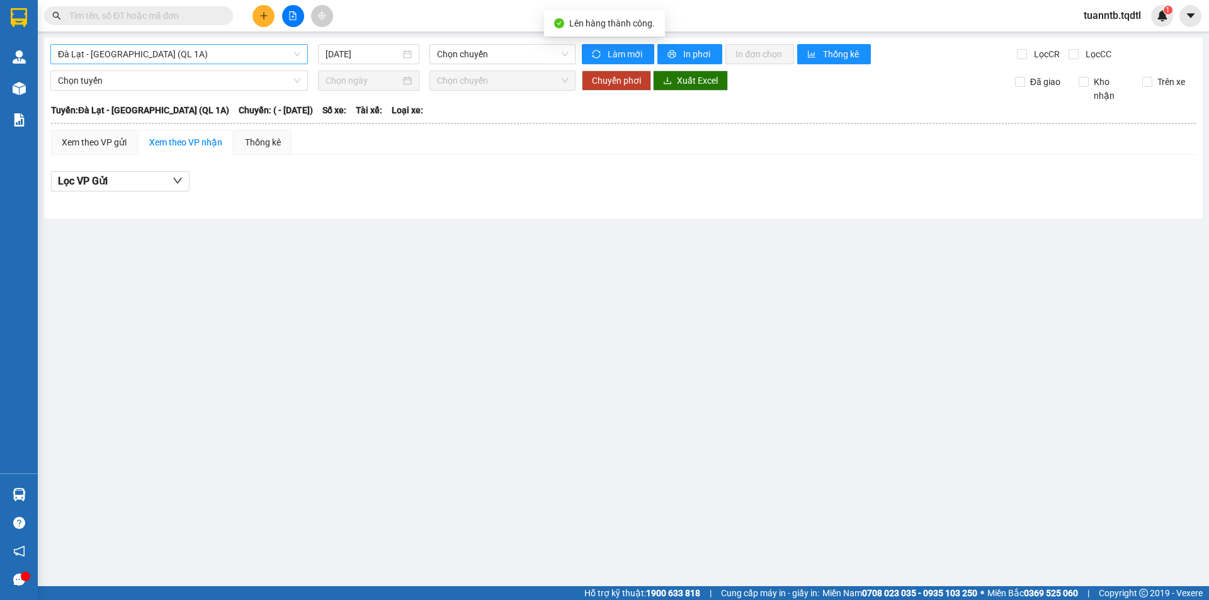
click at [240, 54] on span "Đà Lạt - [GEOGRAPHIC_DATA] (QL 1A)" at bounding box center [179, 54] width 242 height 19
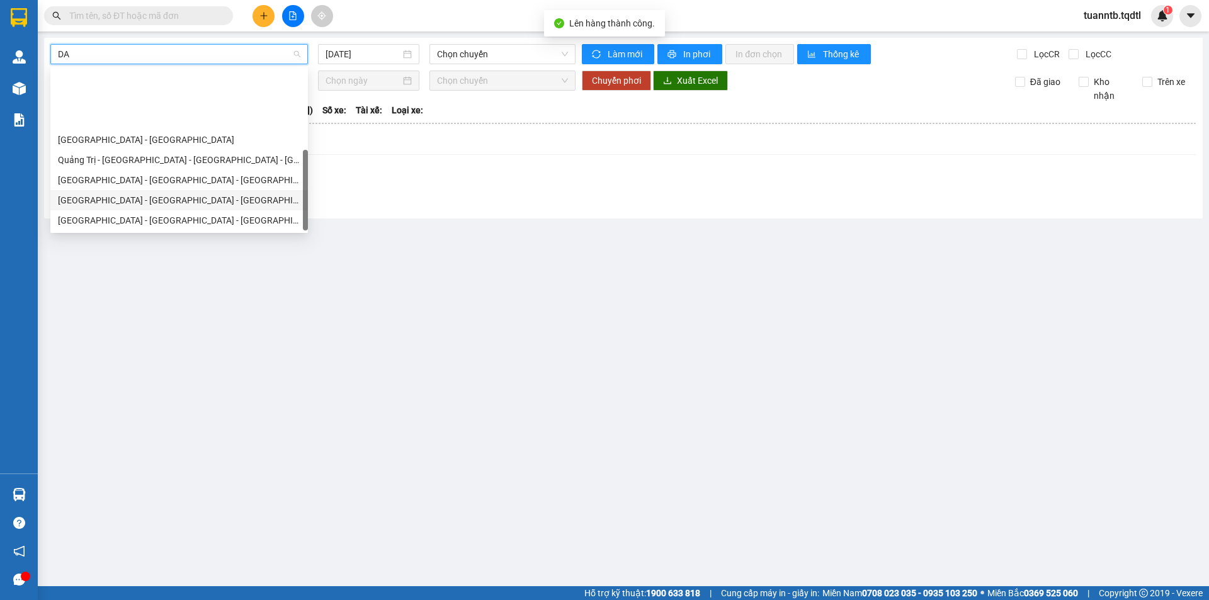
scroll to position [81, 0]
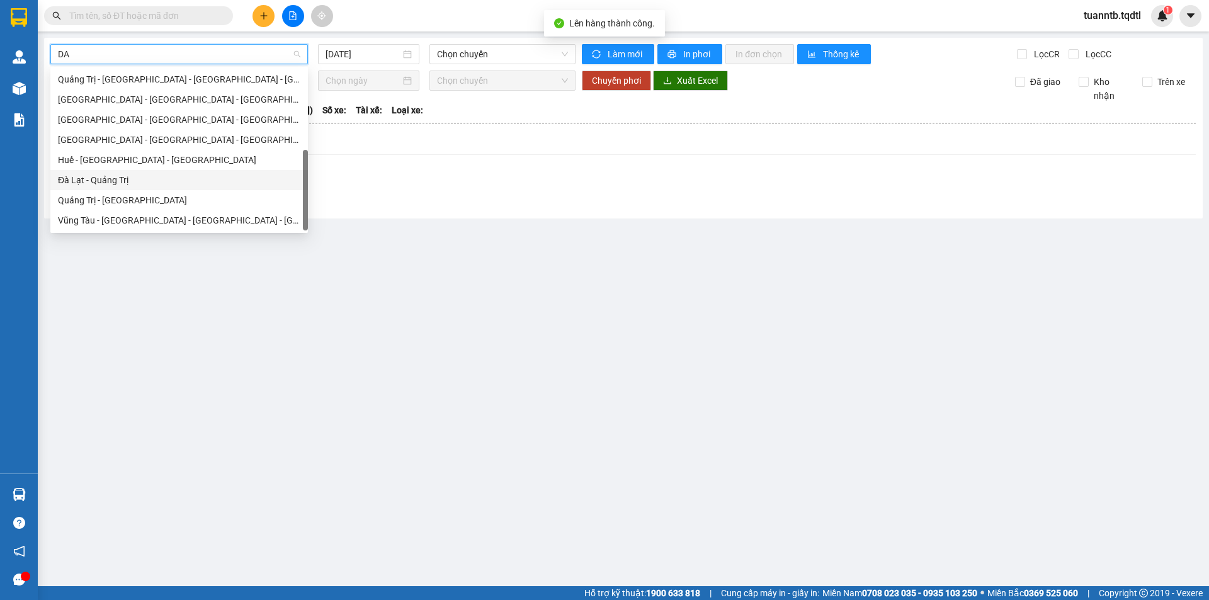
click at [149, 175] on div "Đà Lạt - Quảng Trị" at bounding box center [179, 180] width 242 height 14
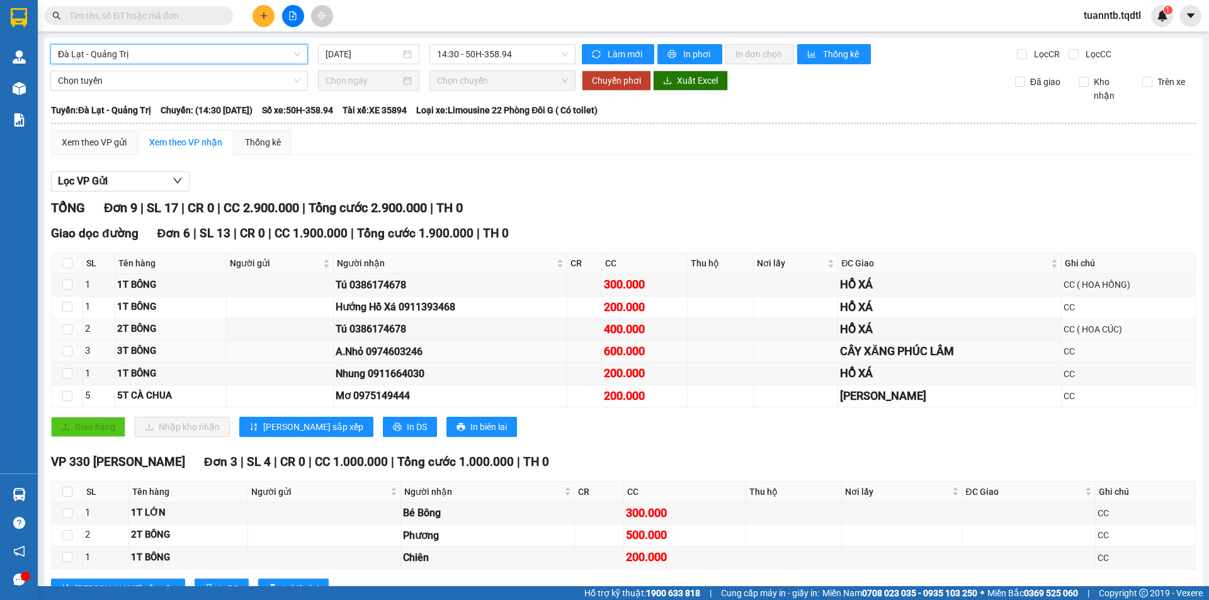
scroll to position [48, 0]
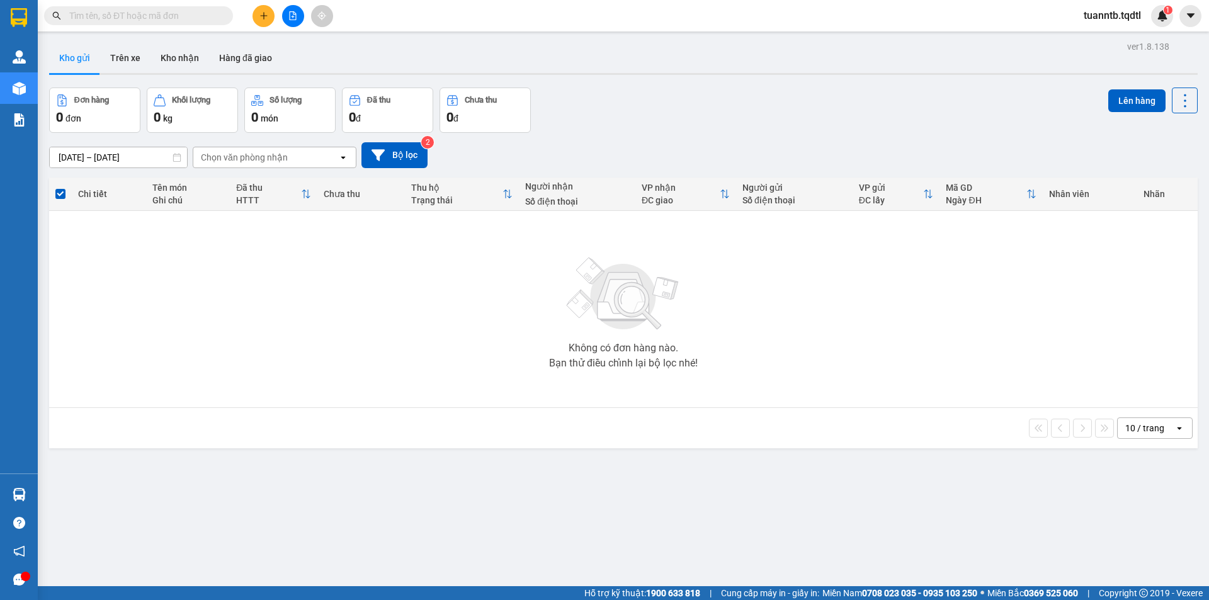
click at [293, 24] on div "Kết quả tìm kiếm ( 0 ) Bộ lọc No Data tuanntb.tqdtl 1" at bounding box center [604, 15] width 1209 height 31
click at [292, 17] on icon "file-add" at bounding box center [293, 15] width 7 height 9
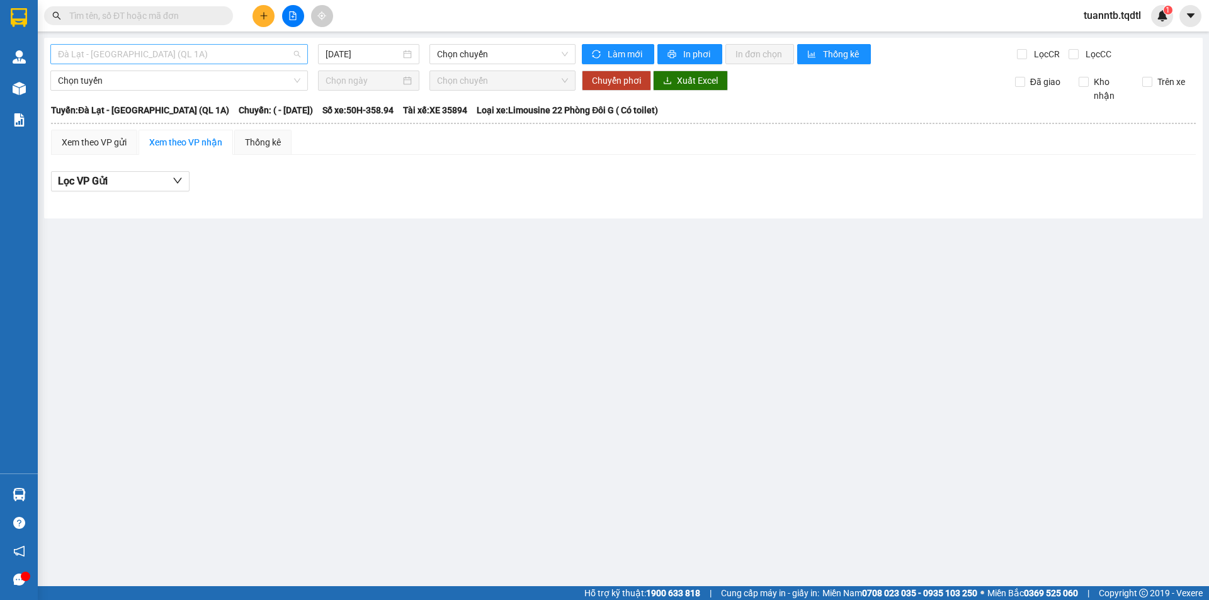
click at [213, 47] on span "Đà Lạt - [GEOGRAPHIC_DATA] (QL 1A)" at bounding box center [179, 54] width 242 height 19
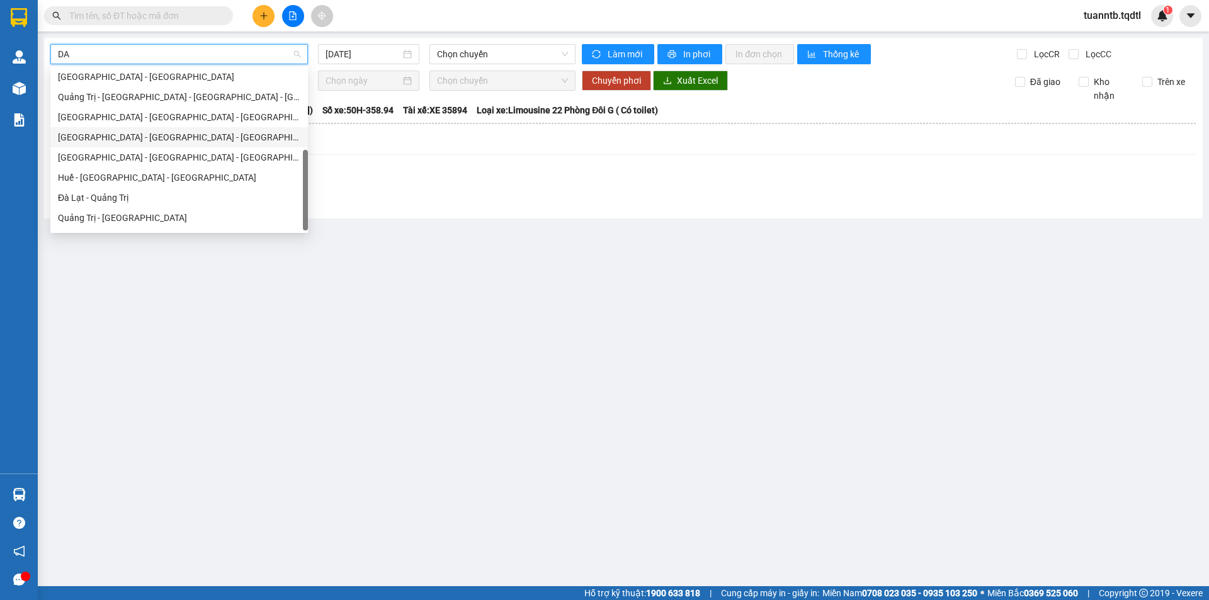
scroll to position [81, 0]
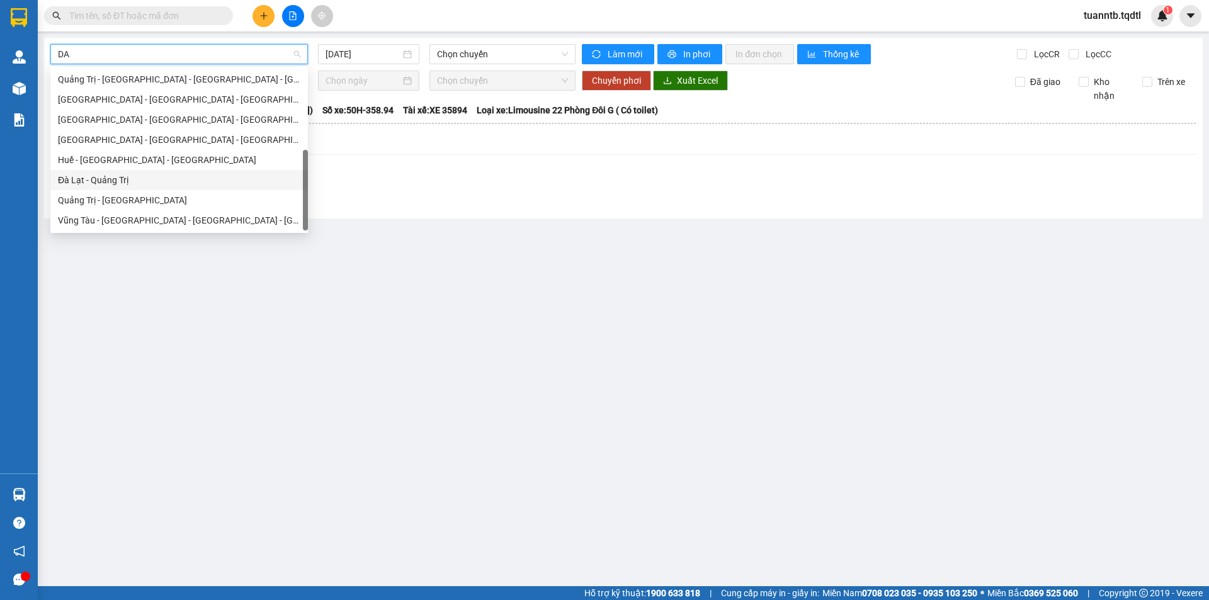
click at [139, 178] on div "Đà Lạt - Quảng Trị" at bounding box center [179, 180] width 242 height 14
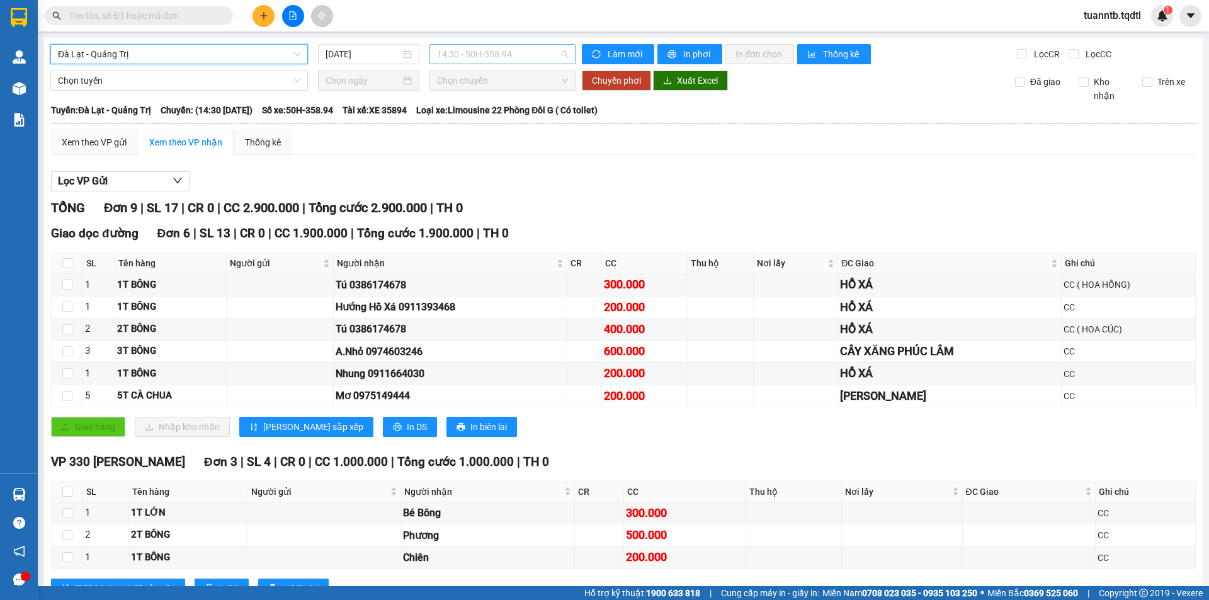
click at [507, 54] on span "14:30 - 50H-358.94" at bounding box center [502, 54] width 131 height 19
click at [507, 160] on div "17:31 - 43H-161.46" at bounding box center [483, 160] width 98 height 14
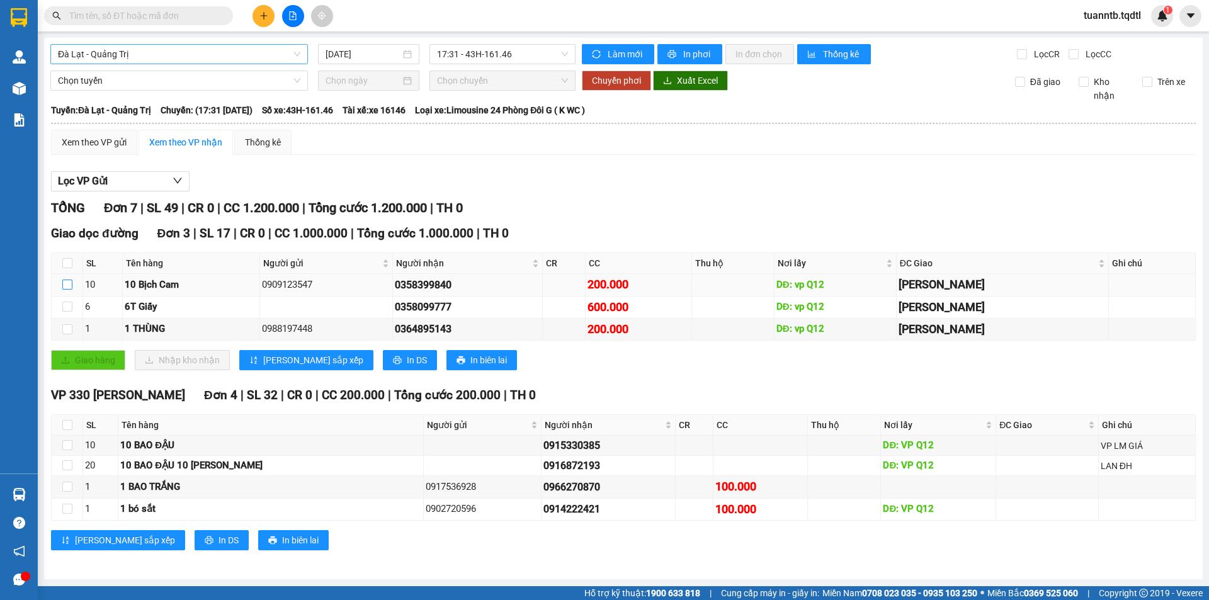
click at [64, 284] on input "checkbox" at bounding box center [67, 285] width 10 height 10
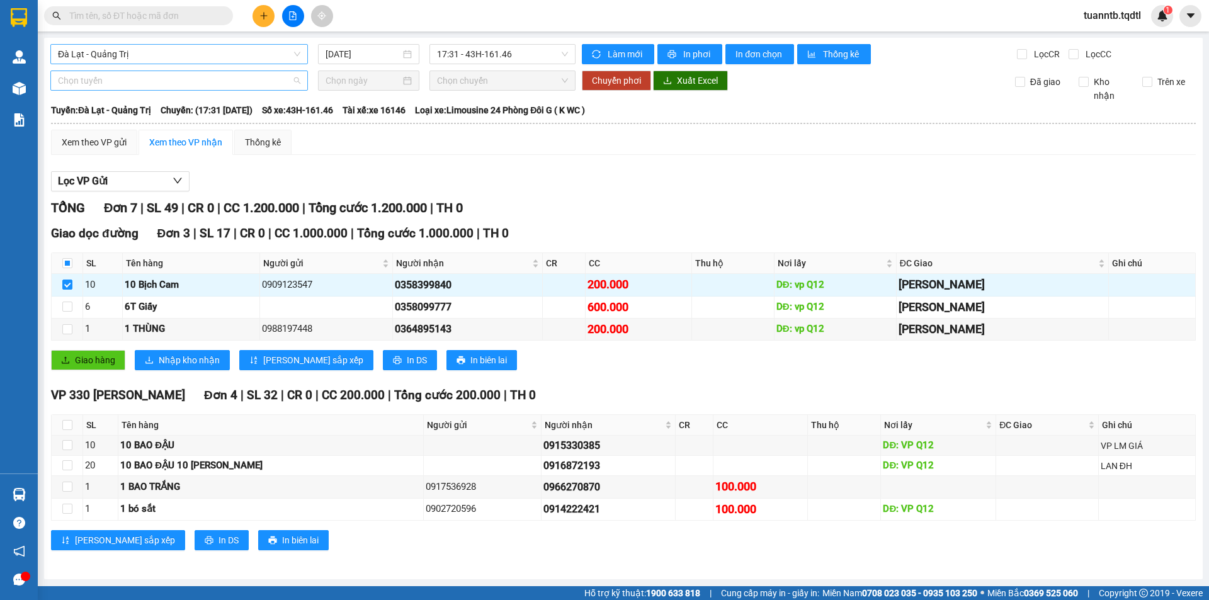
click at [87, 87] on span "Chọn tuyến" at bounding box center [179, 80] width 242 height 19
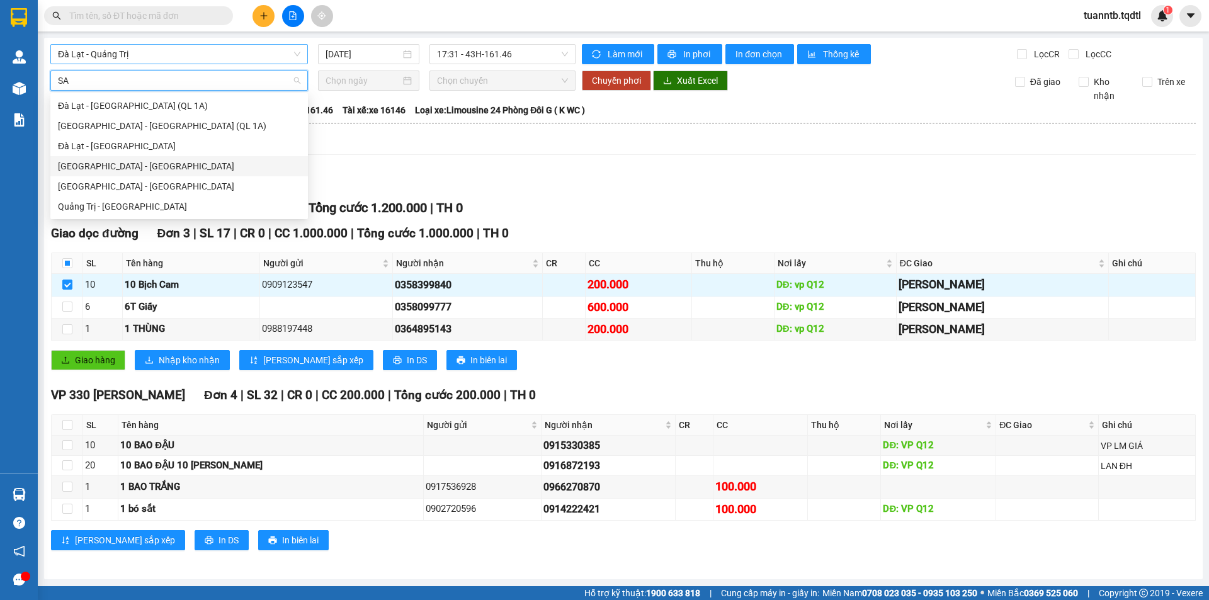
drag, startPoint x: 119, startPoint y: 164, endPoint x: 128, endPoint y: 148, distance: 18.0
click at [118, 164] on div "[GEOGRAPHIC_DATA] - [GEOGRAPHIC_DATA]" at bounding box center [179, 166] width 242 height 14
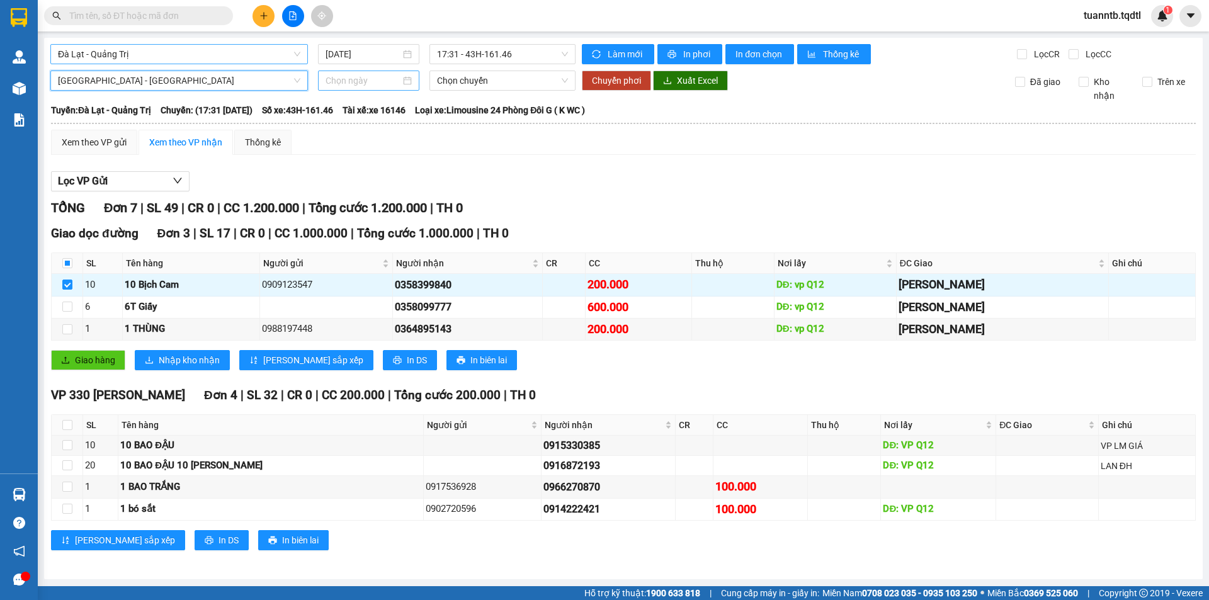
click at [331, 81] on input at bounding box center [363, 81] width 75 height 14
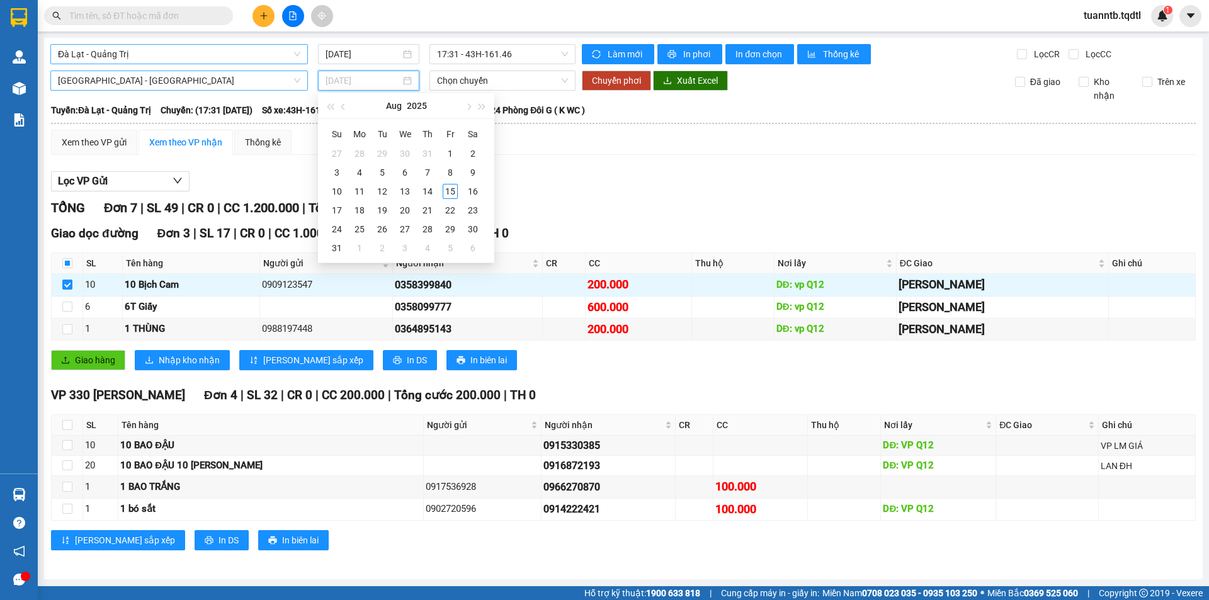
click at [443, 195] on div "15" at bounding box center [450, 191] width 15 height 15
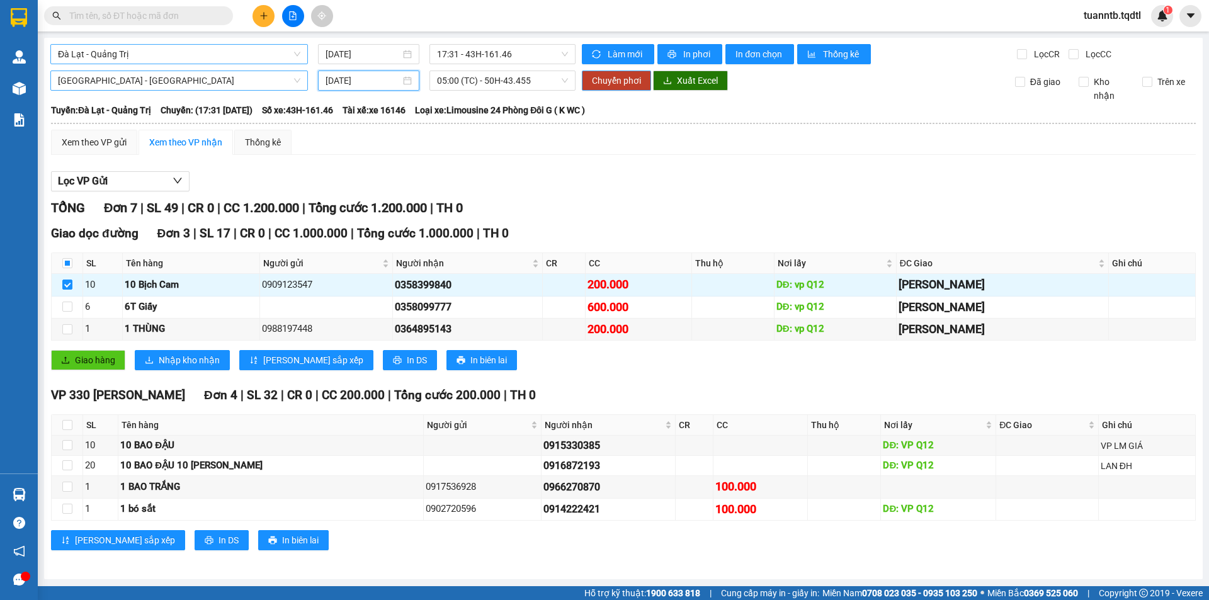
click at [635, 80] on span "Chuyển phơi" at bounding box center [616, 81] width 49 height 14
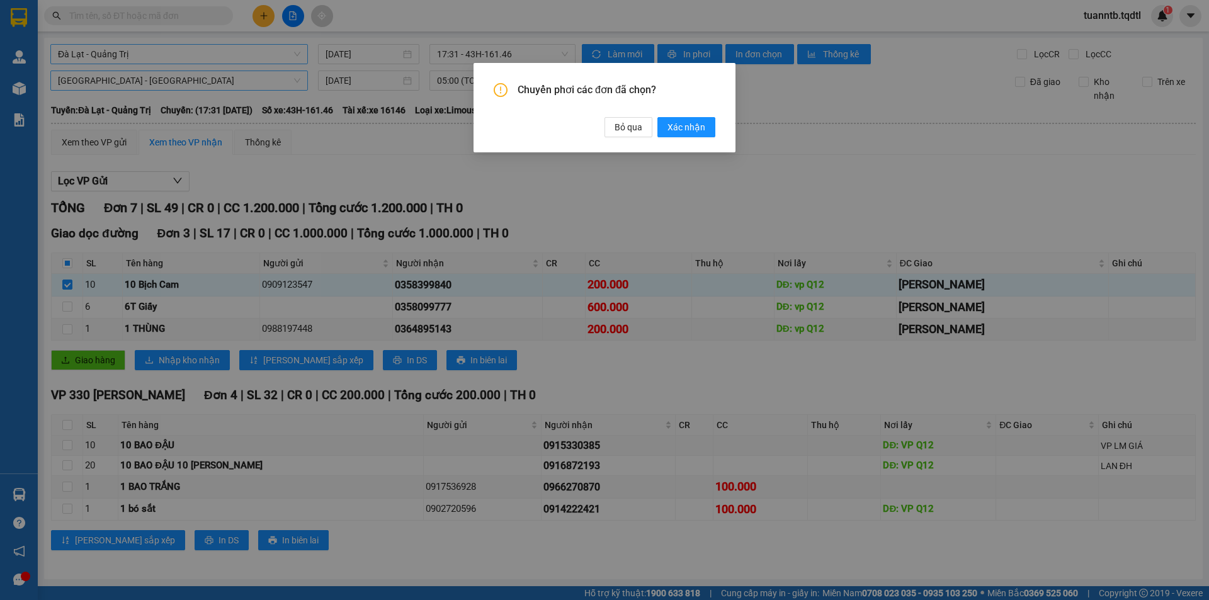
drag, startPoint x: 687, startPoint y: 129, endPoint x: 671, endPoint y: 145, distance: 23.2
click at [687, 128] on span "Xác nhận" at bounding box center [687, 127] width 38 height 14
